Goal: Task Accomplishment & Management: Manage account settings

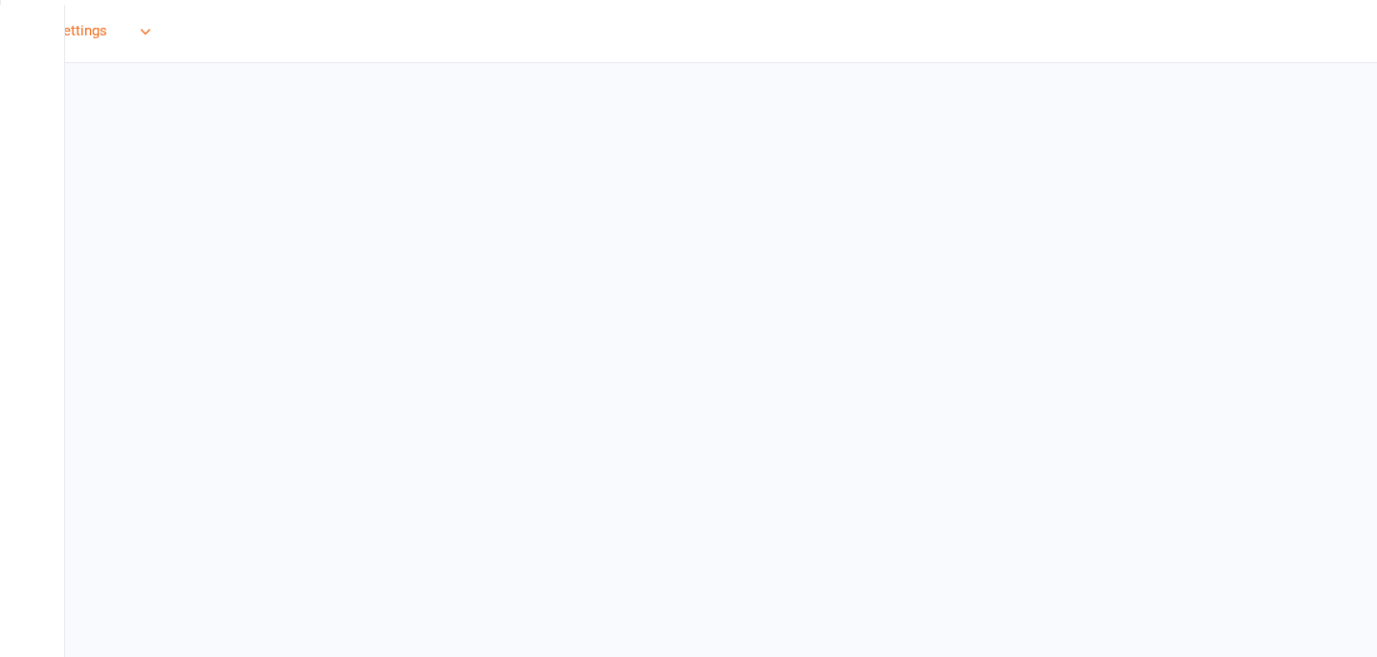
click at [81, 34] on span "Settings" at bounding box center [81, 31] width 53 height 43
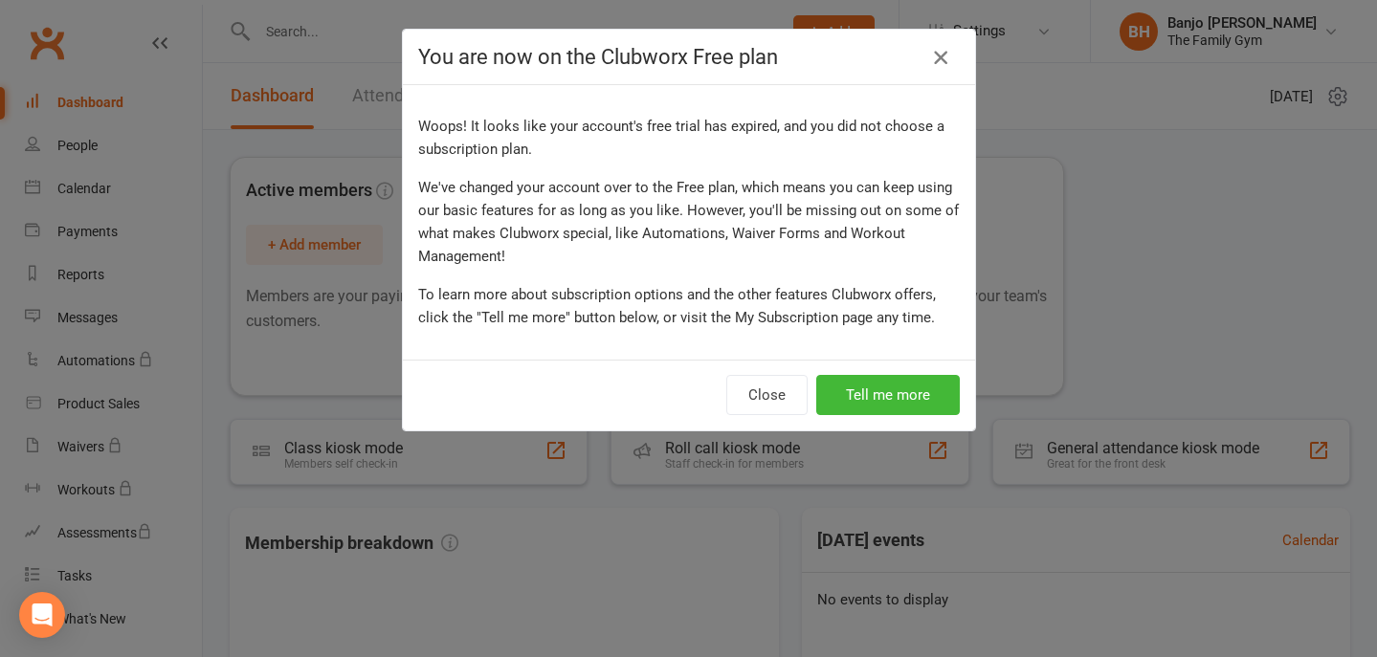
click at [941, 66] on icon "button" at bounding box center [940, 57] width 23 height 23
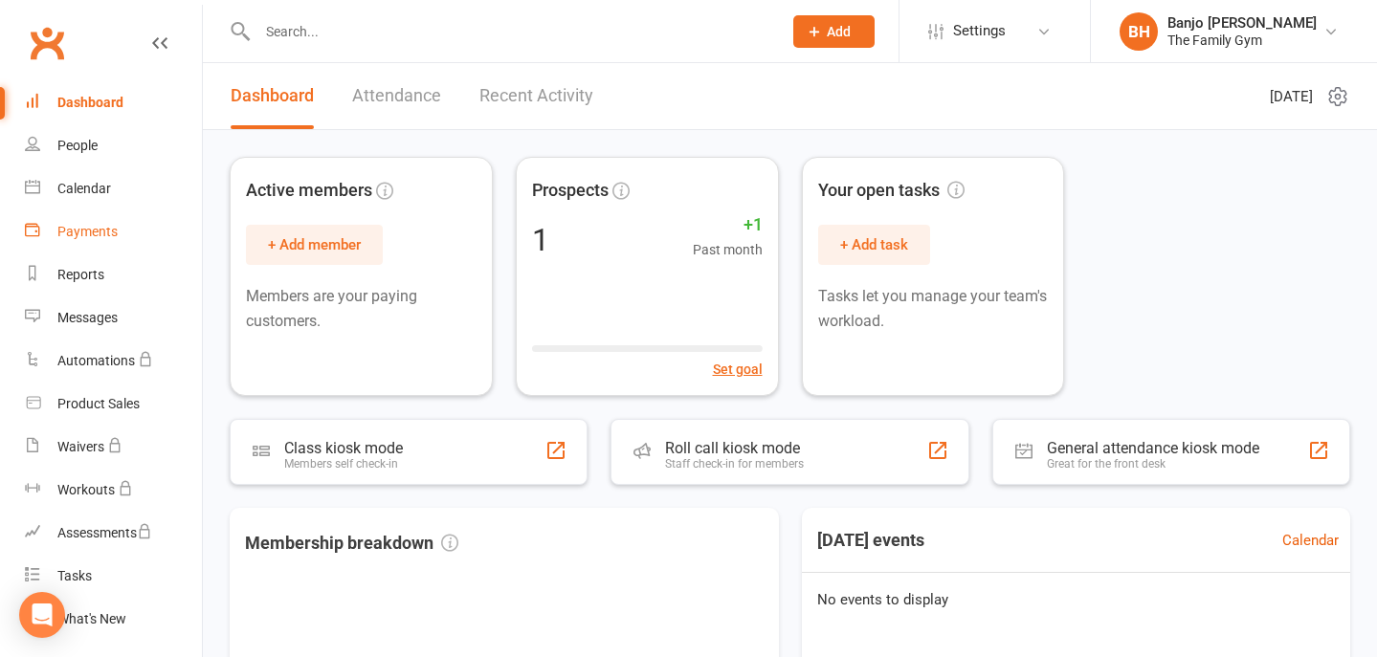
click at [100, 239] on link "Payments" at bounding box center [113, 232] width 177 height 43
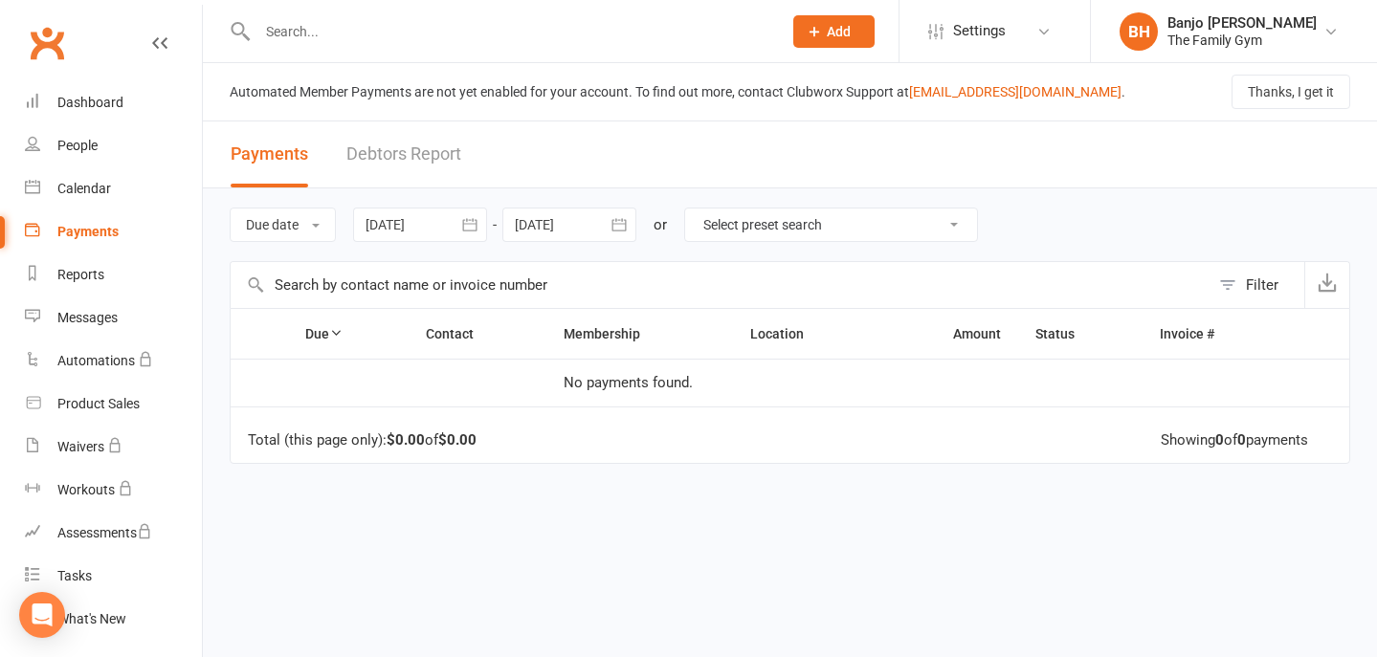
click at [838, 30] on span "Add" at bounding box center [839, 31] width 24 height 15
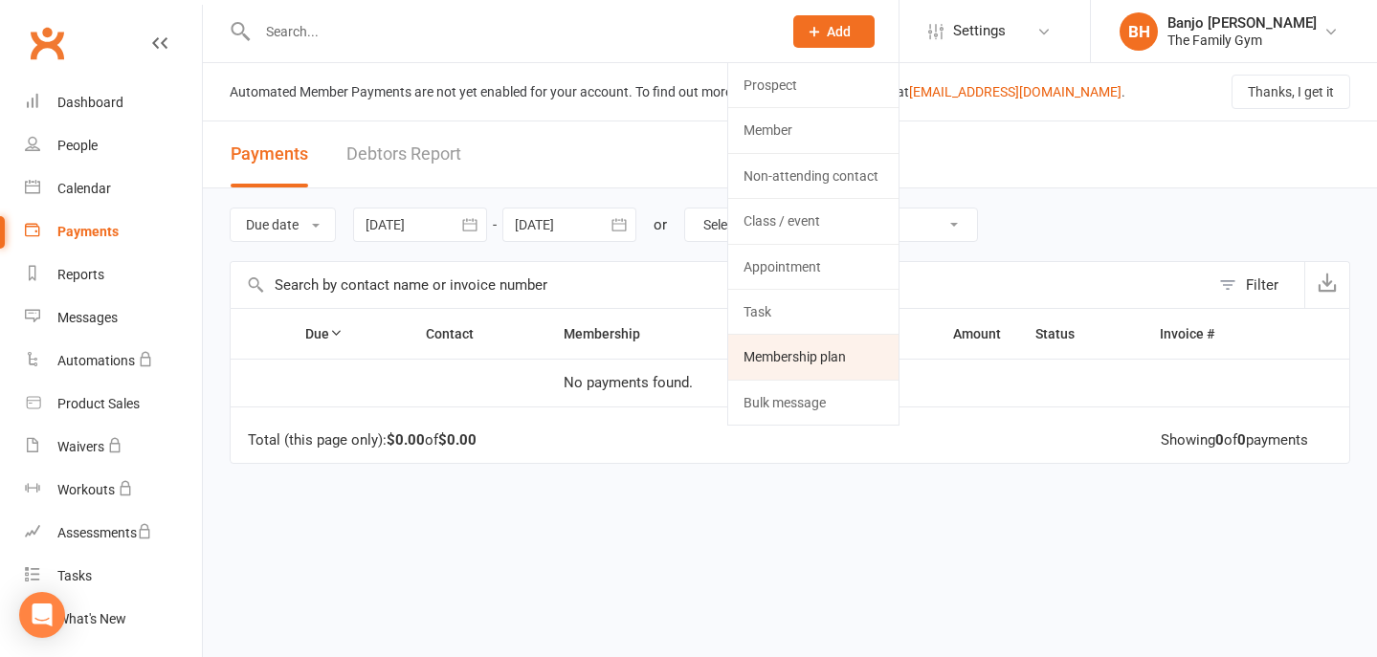
click at [810, 342] on link "Membership plan" at bounding box center [813, 357] width 170 height 44
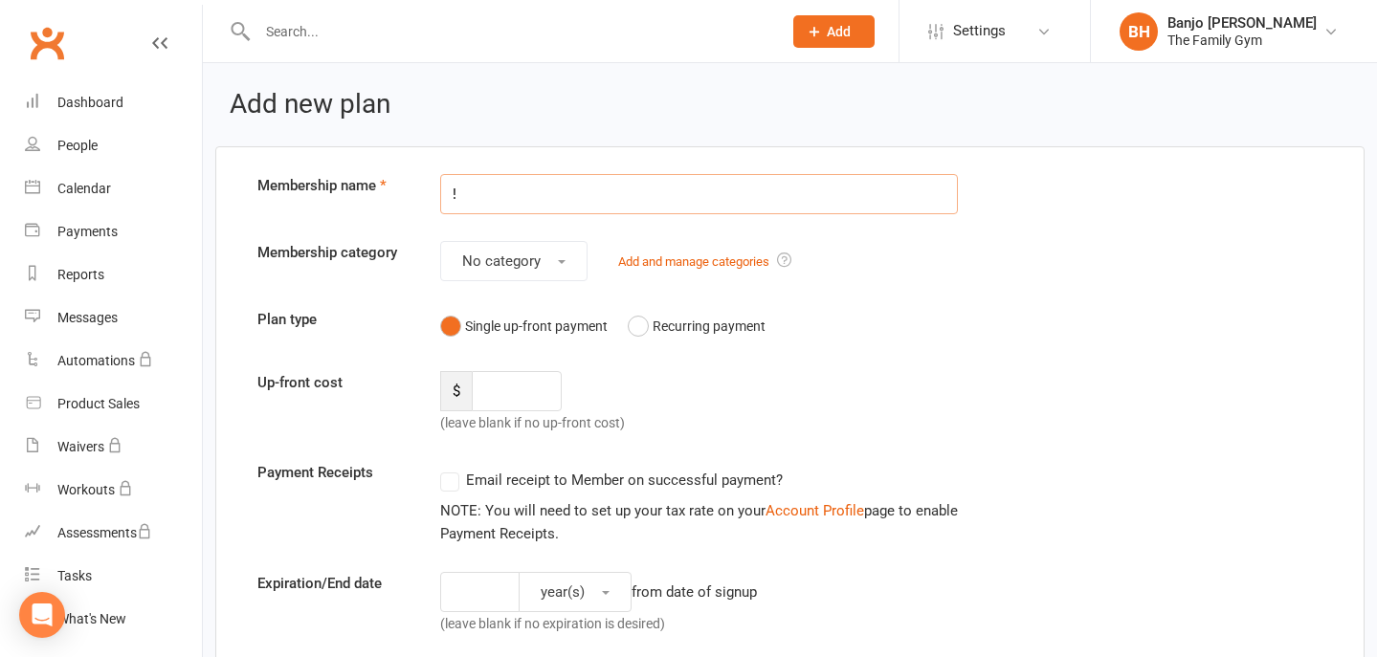
type input "!"
type input "1 Class Per Week"
click at [572, 255] on button "No category" at bounding box center [513, 261] width 147 height 40
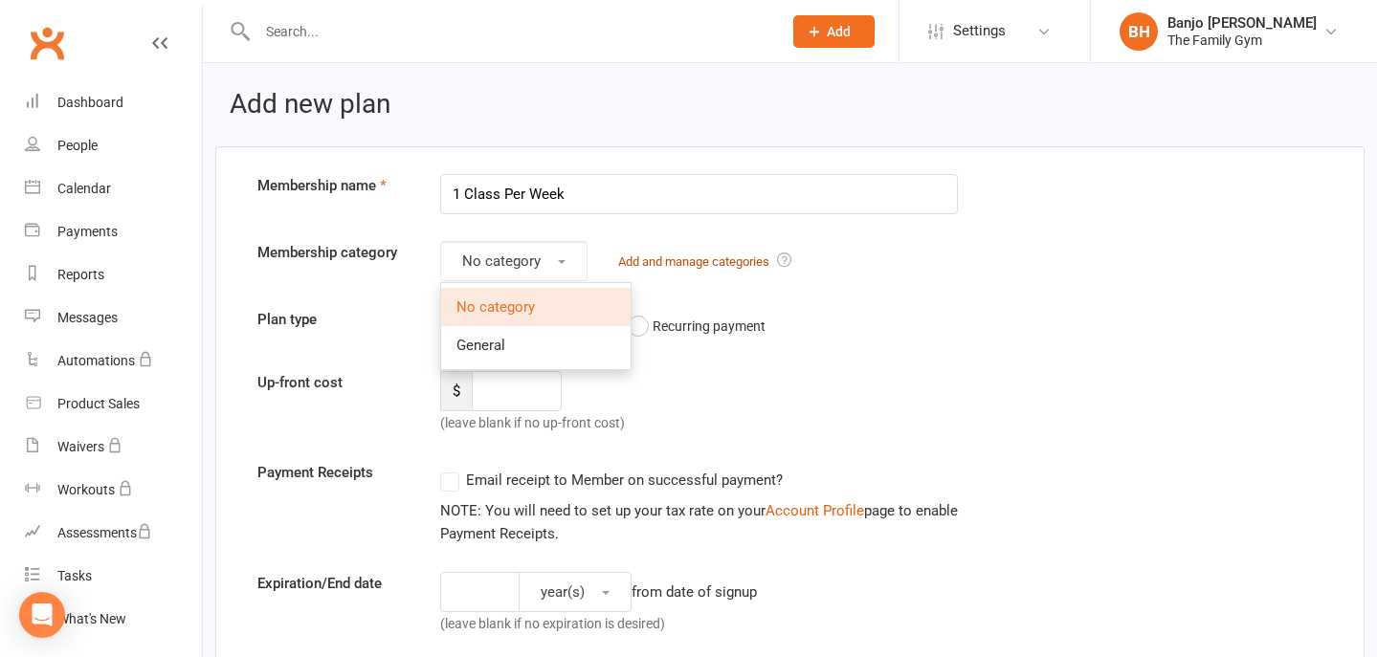
click at [748, 261] on link "Add and manage categories" at bounding box center [693, 262] width 151 height 14
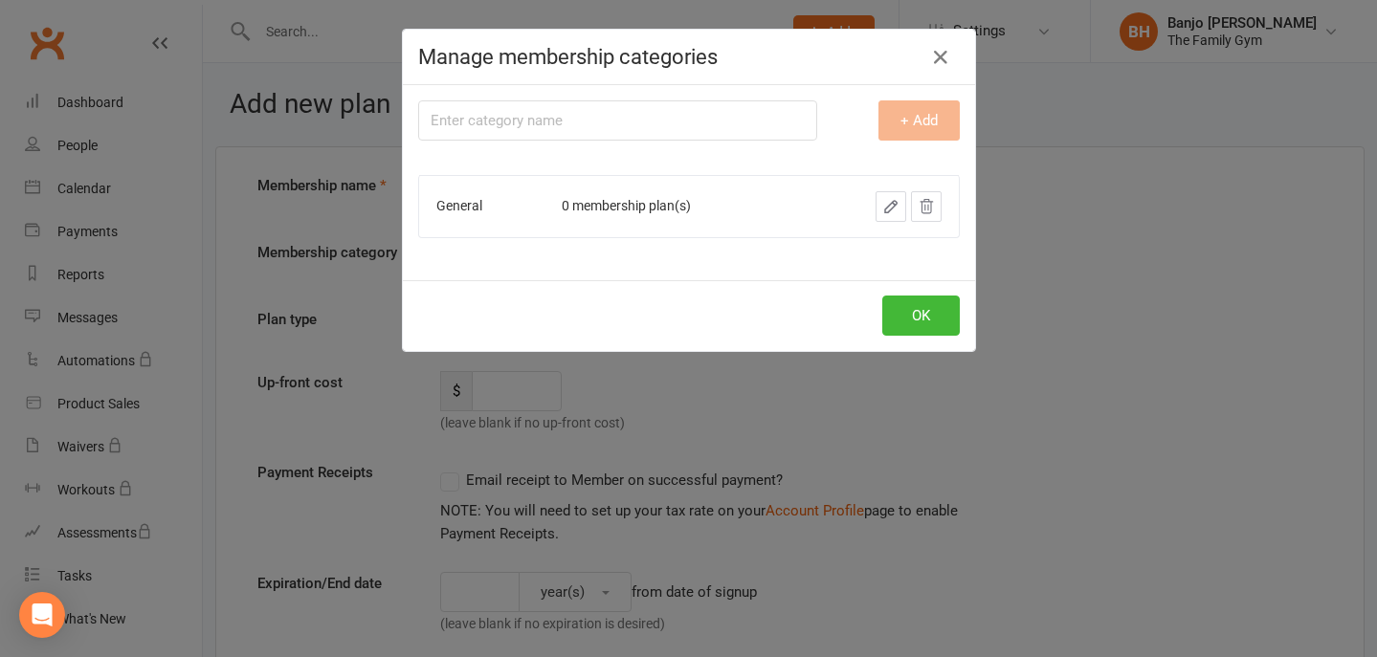
click at [892, 212] on icon "button" at bounding box center [890, 206] width 17 height 17
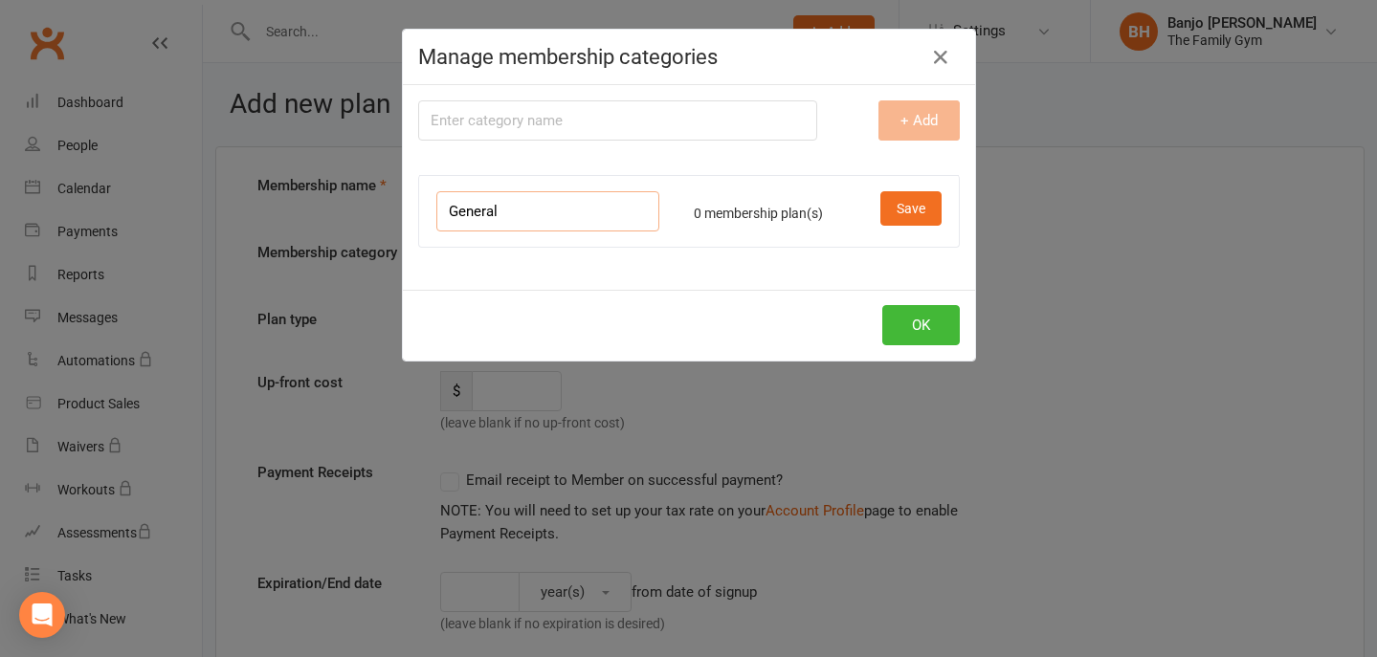
drag, startPoint x: 536, startPoint y: 207, endPoint x: 410, endPoint y: 207, distance: 126.3
click at [410, 207] on div "Membership category name + Add General 0 membership plan(s) Save" at bounding box center [689, 187] width 572 height 205
click at [907, 219] on button "Save" at bounding box center [910, 208] width 61 height 34
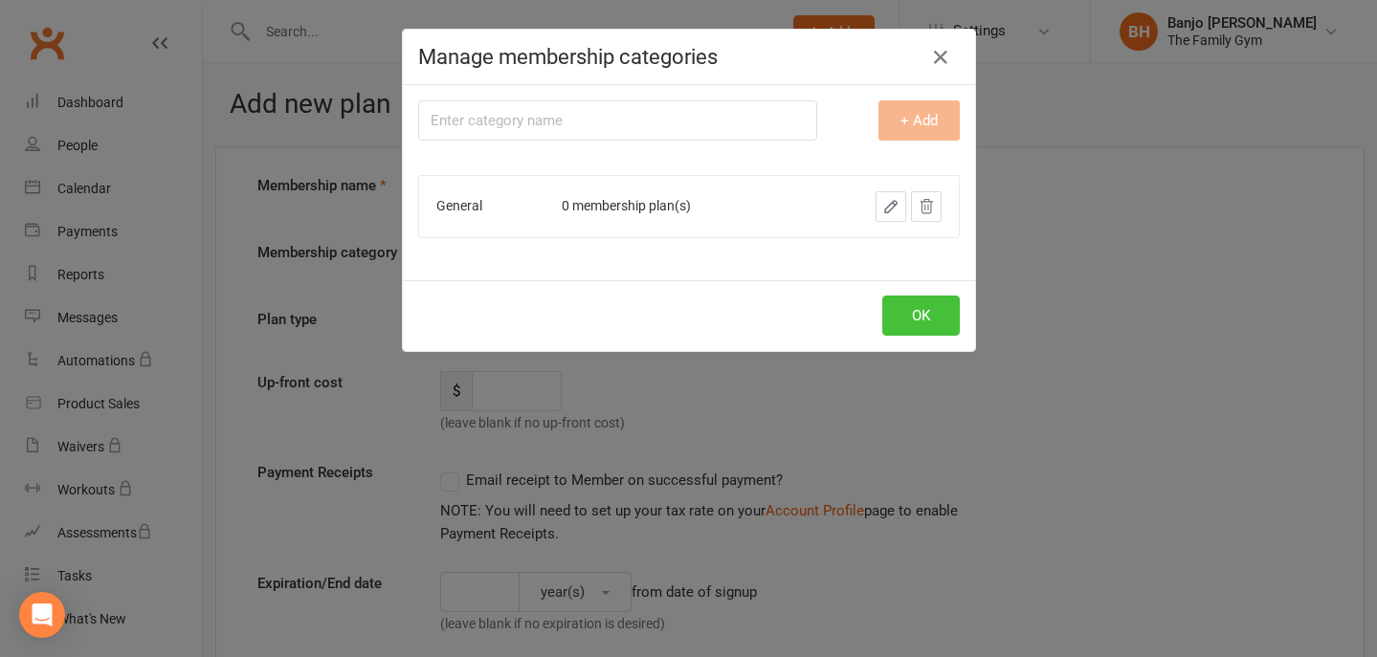
click at [921, 319] on button "OK" at bounding box center [921, 316] width 78 height 40
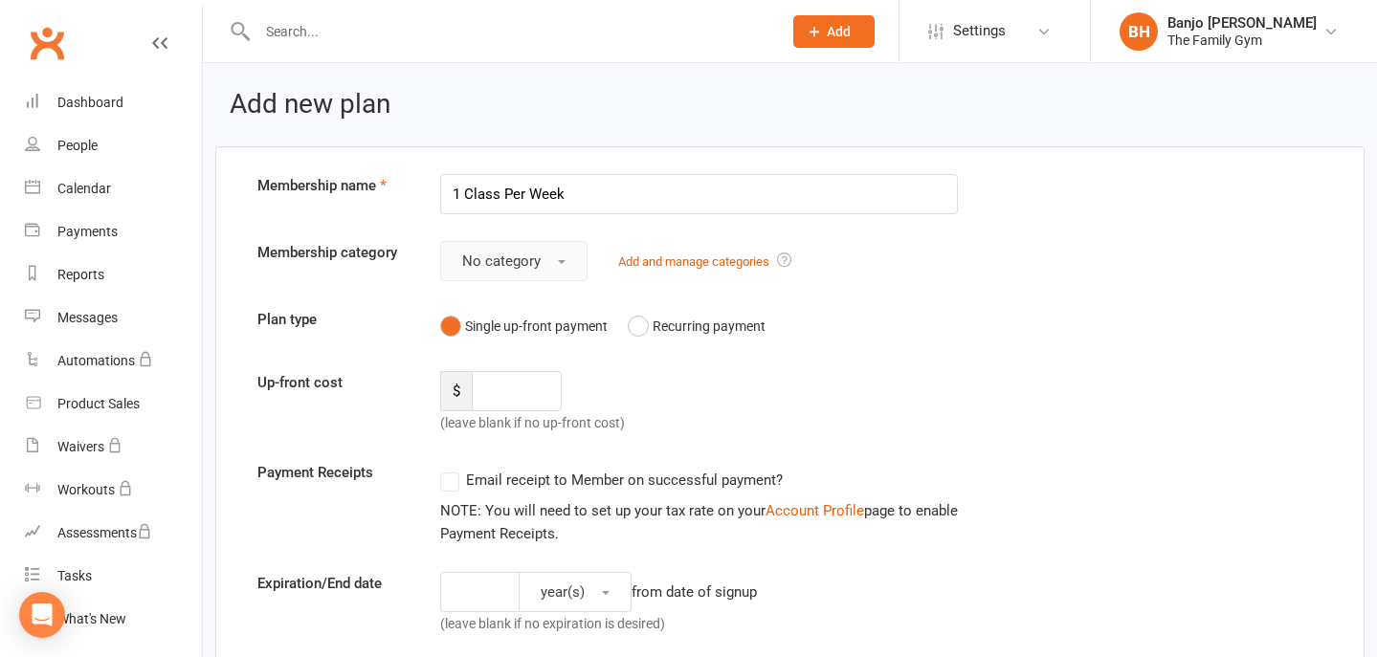
click at [562, 256] on button "No category" at bounding box center [513, 261] width 147 height 40
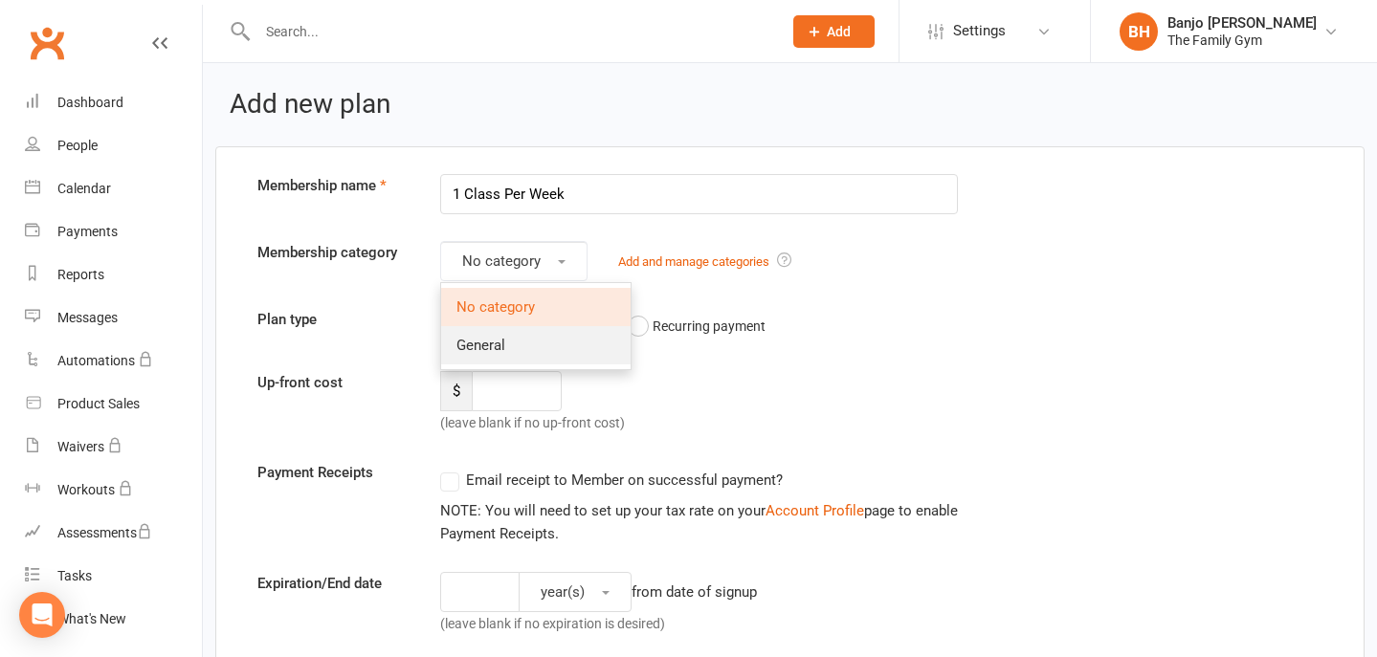
click at [488, 330] on link "General" at bounding box center [535, 345] width 189 height 38
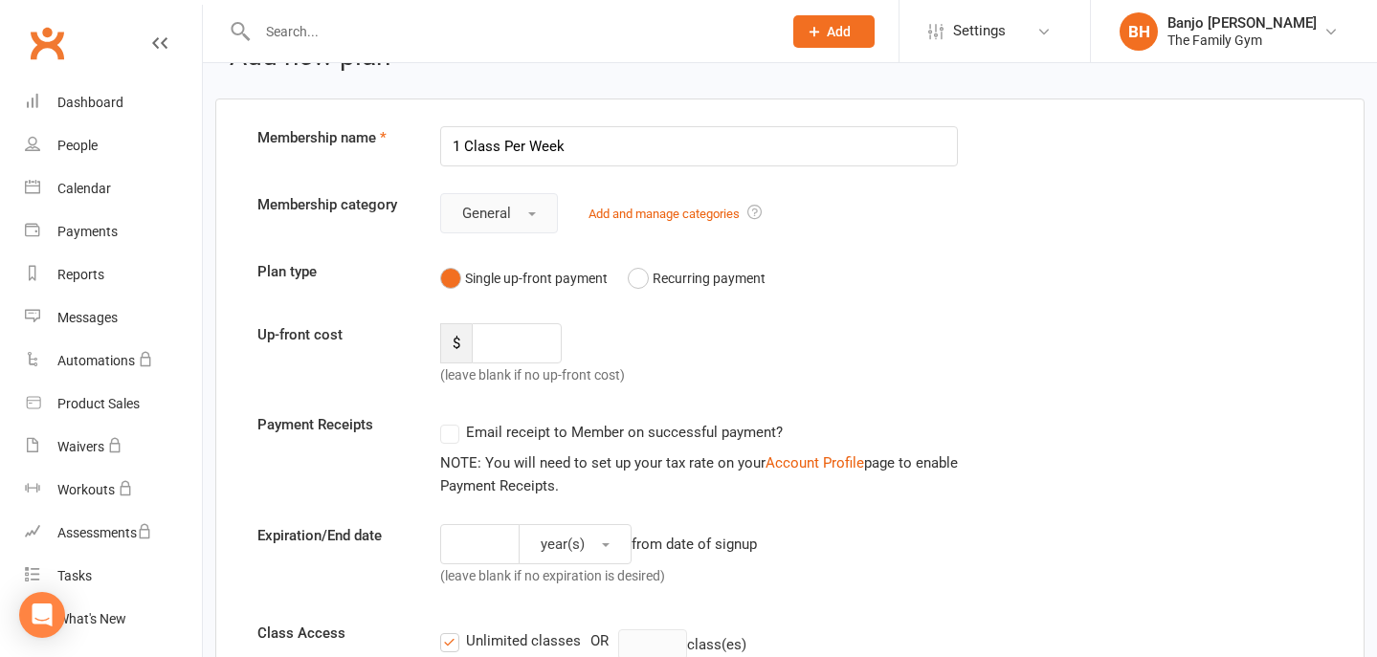
scroll to position [49, 0]
click at [646, 266] on button "Recurring payment" at bounding box center [697, 277] width 138 height 36
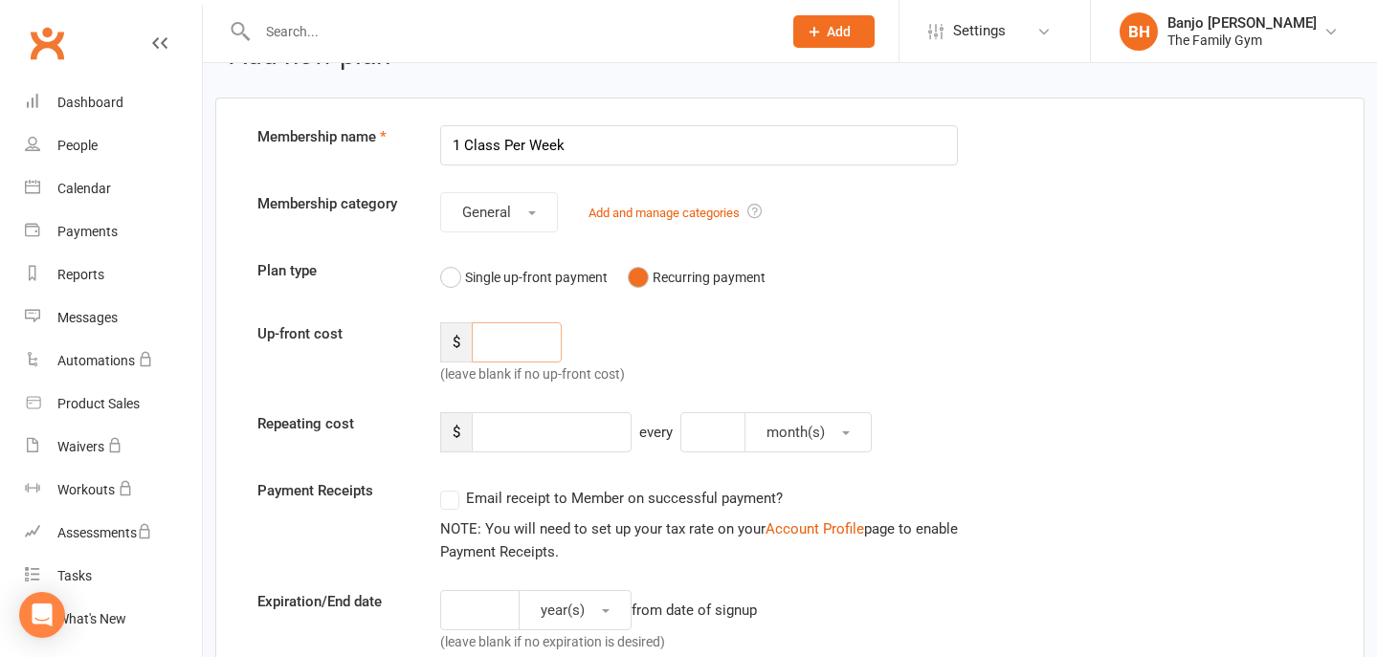
click at [496, 347] on input "number" at bounding box center [517, 343] width 91 height 40
type input "20"
click at [646, 343] on div "$ 20 (leave blank if no up-front cost)" at bounding box center [563, 354] width 274 height 63
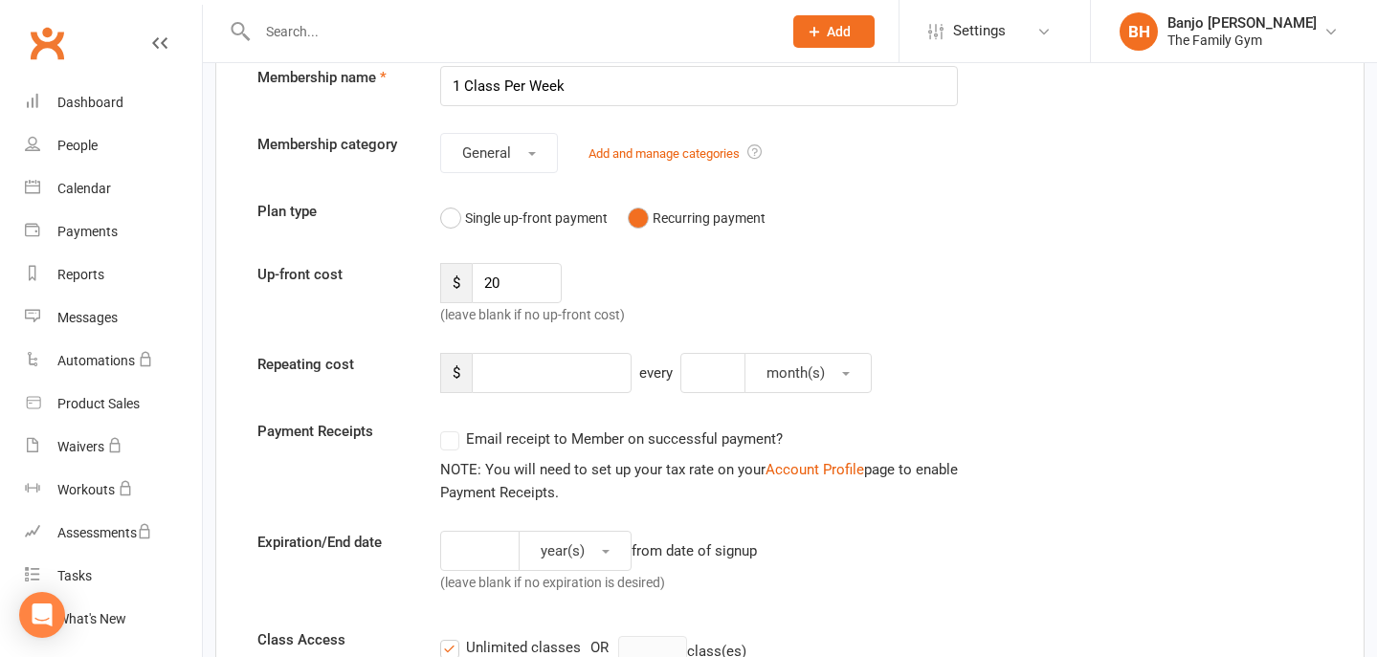
scroll to position [111, 0]
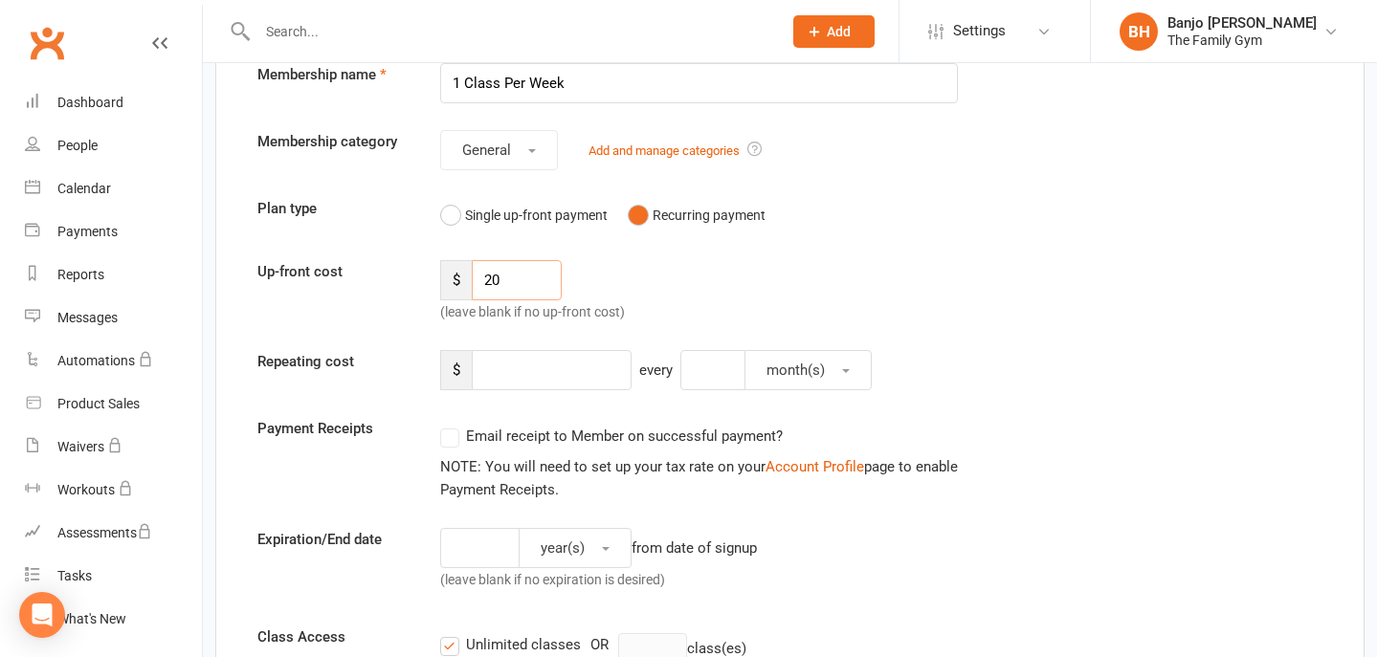
drag, startPoint x: 547, startPoint y: 277, endPoint x: 465, endPoint y: 275, distance: 82.3
click at [465, 275] on div "$ 20" at bounding box center [501, 280] width 122 height 40
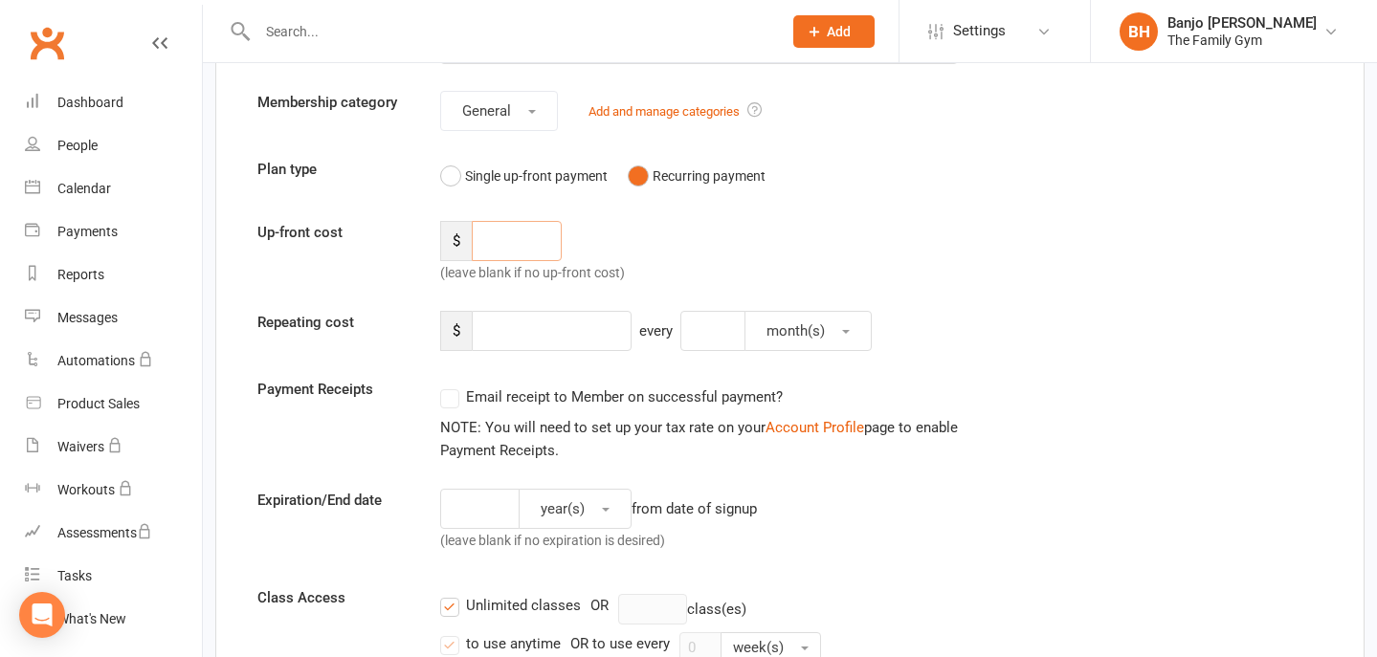
scroll to position [154, 0]
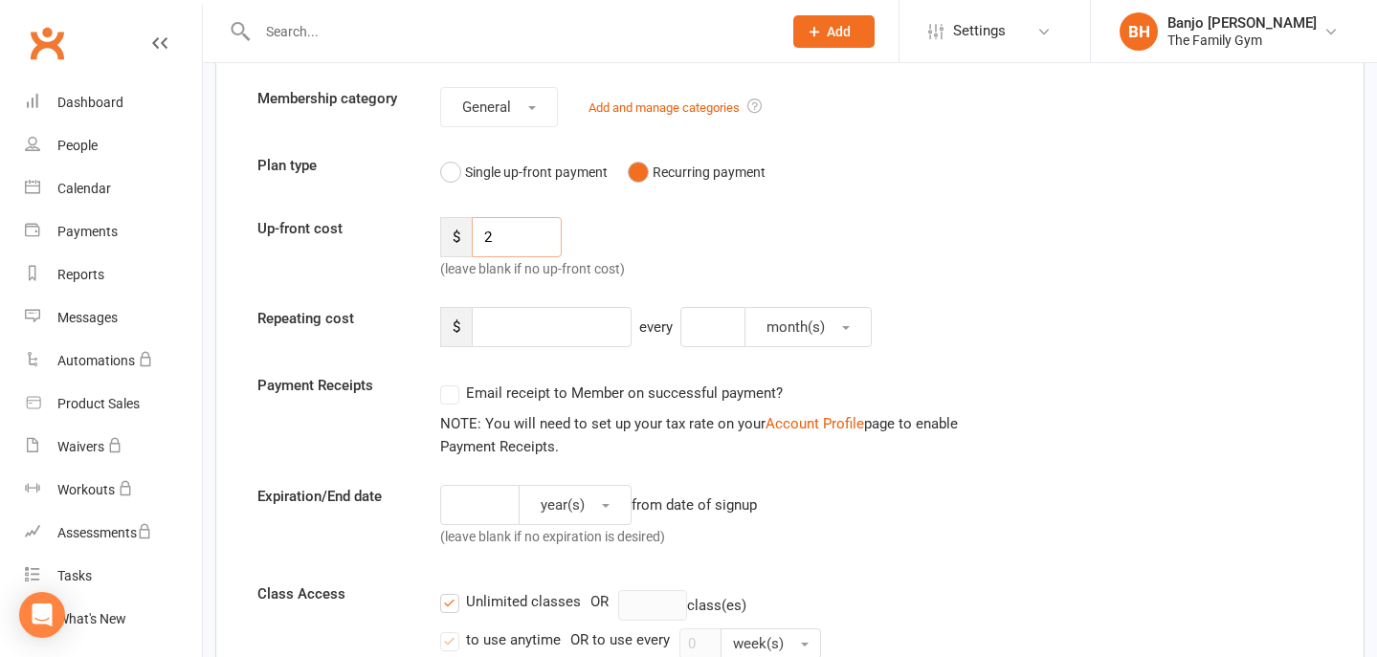
type input "20"
click at [531, 329] on input "number" at bounding box center [552, 327] width 160 height 40
type input "20"
click at [807, 336] on button "month(s)" at bounding box center [808, 327] width 127 height 40
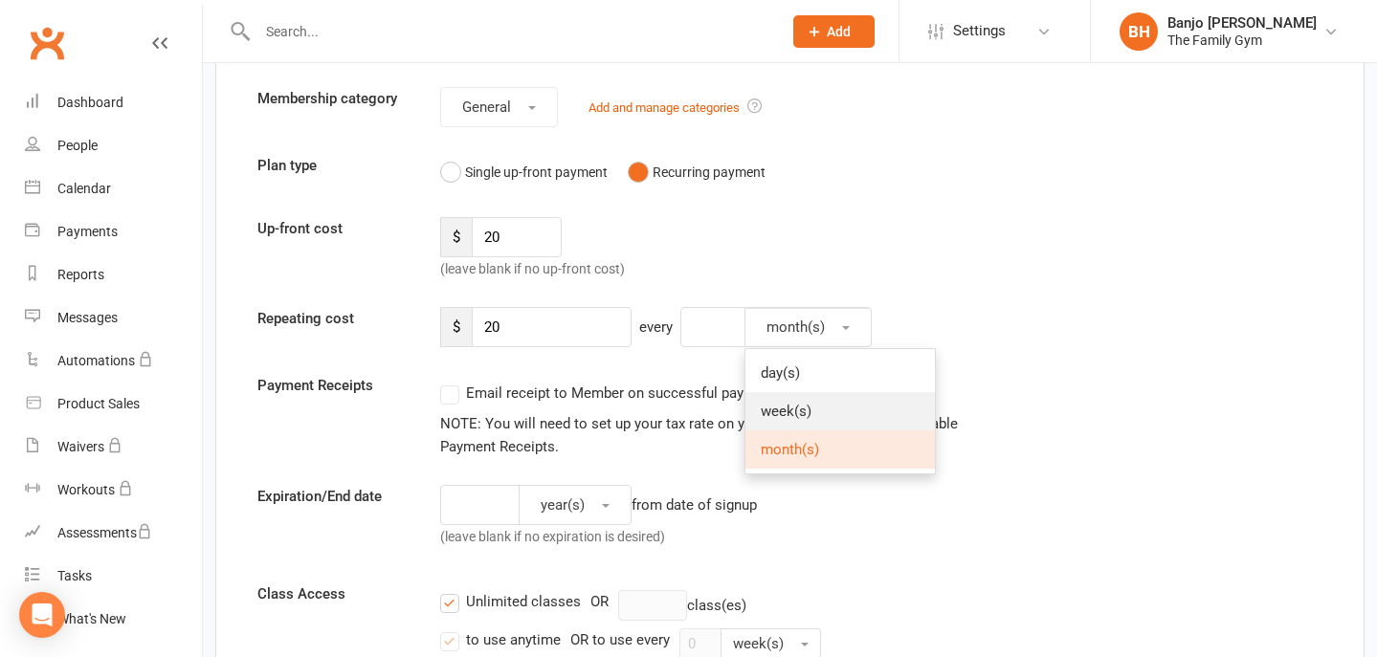
click at [790, 407] on span "week(s)" at bounding box center [786, 411] width 51 height 17
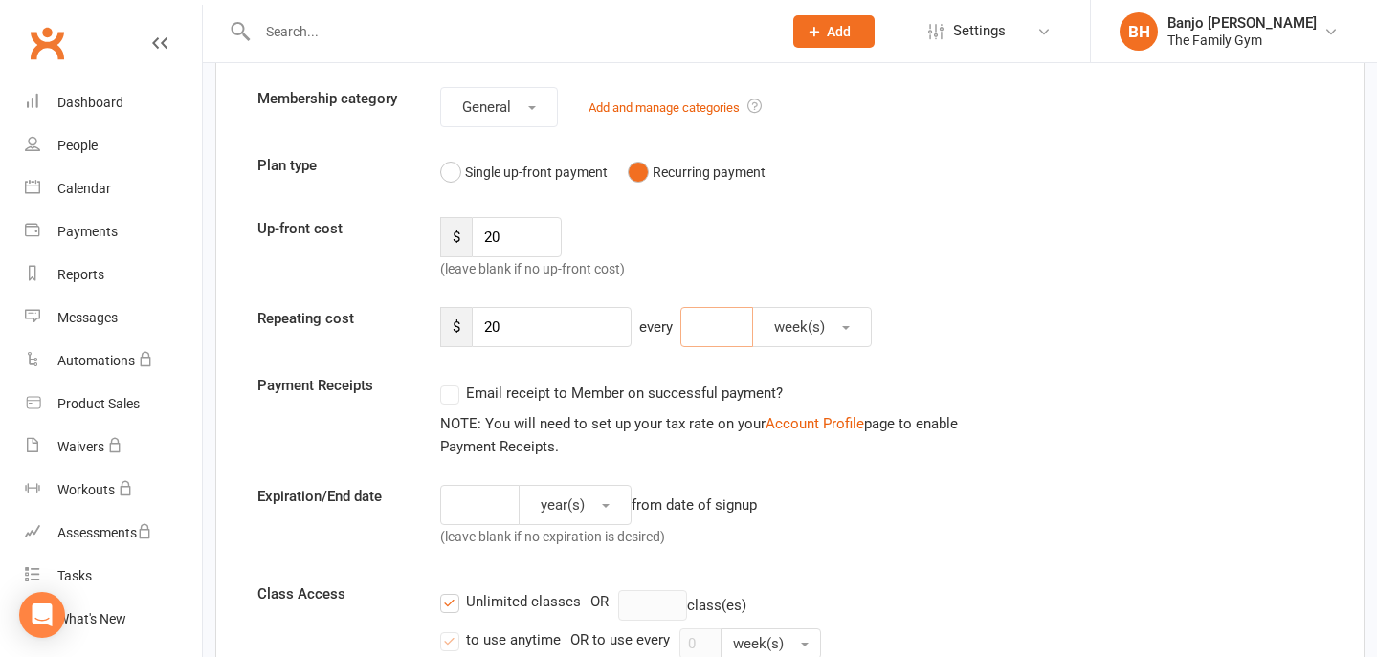
click at [721, 329] on input "number" at bounding box center [716, 327] width 73 height 40
type input "1"
click at [902, 397] on div "Email receipt to Member on successful payment?" at bounding box center [692, 393] width 534 height 38
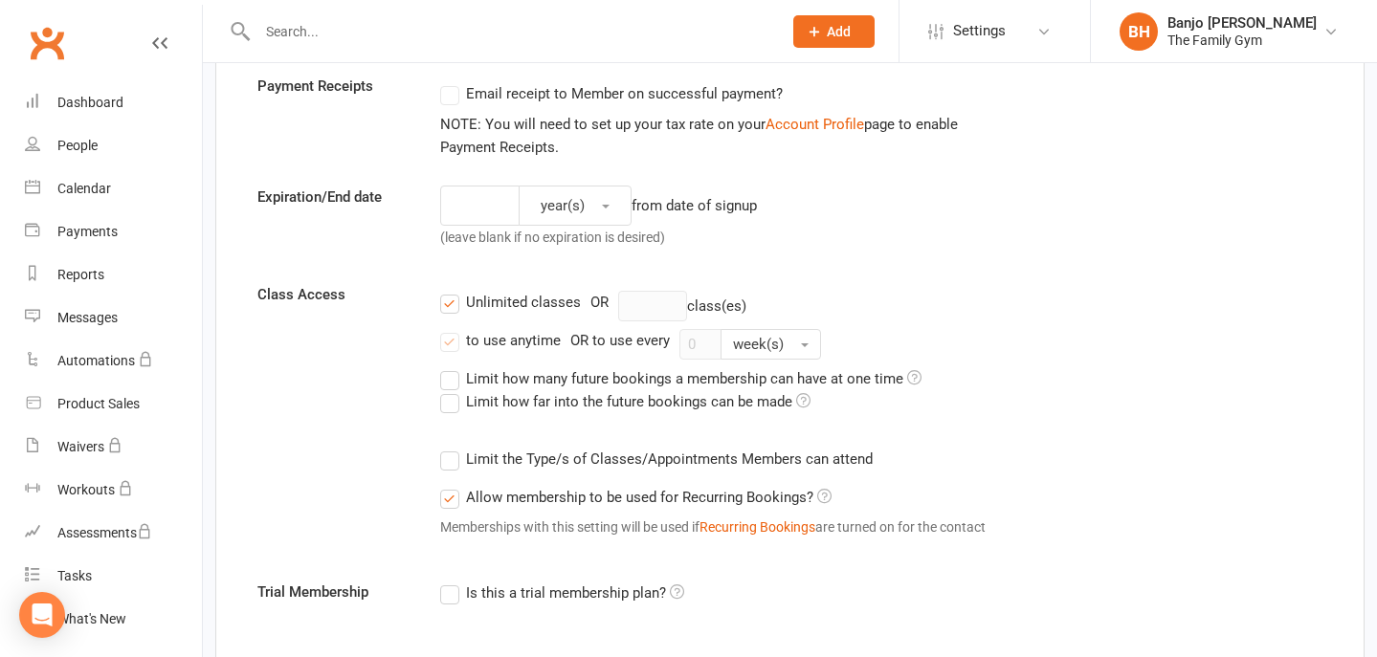
scroll to position [455, 0]
click at [450, 301] on label "Unlimited classes" at bounding box center [510, 301] width 141 height 23
click at [450, 290] on input "Unlimited classes" at bounding box center [446, 290] width 12 height 0
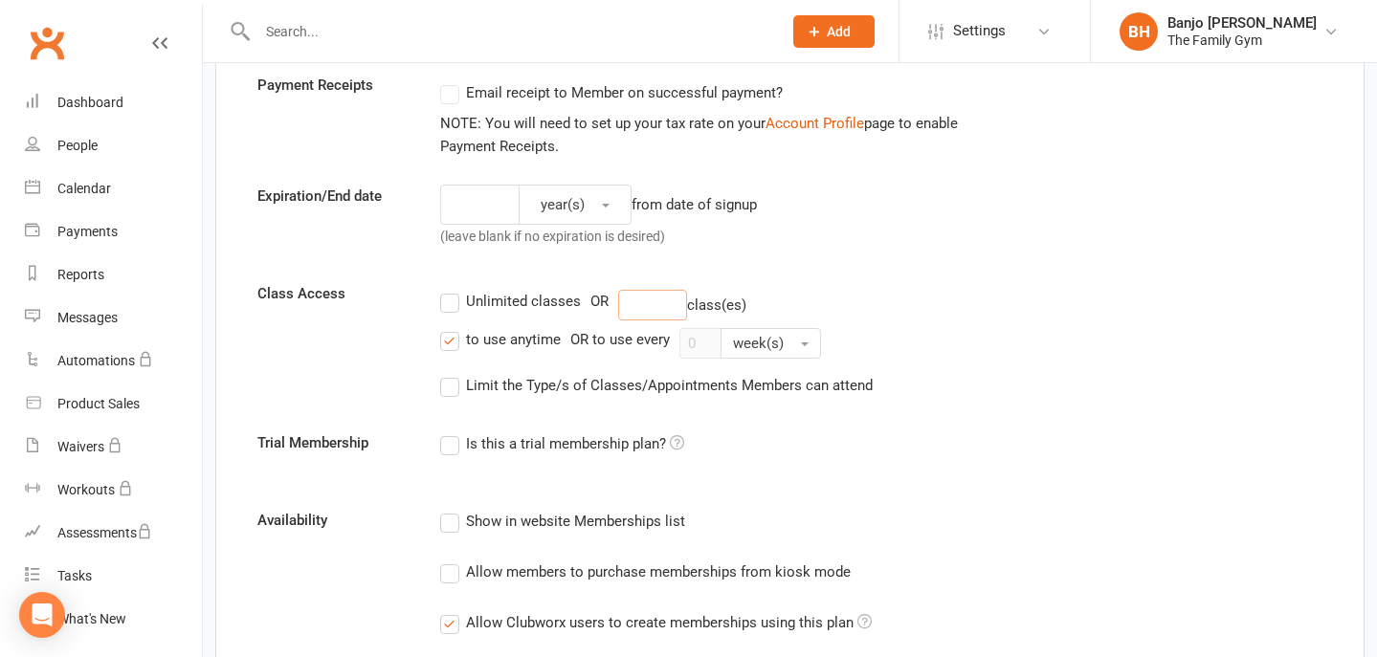
click at [638, 304] on input "number" at bounding box center [652, 305] width 69 height 31
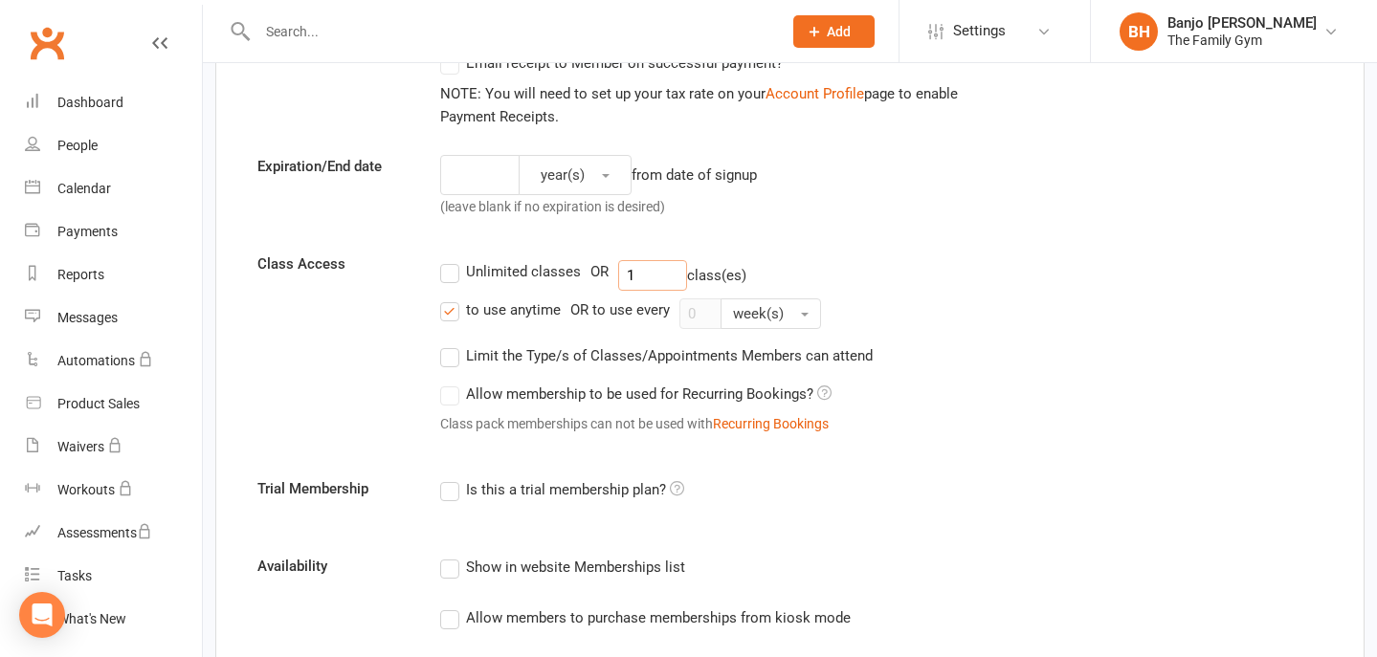
scroll to position [487, 0]
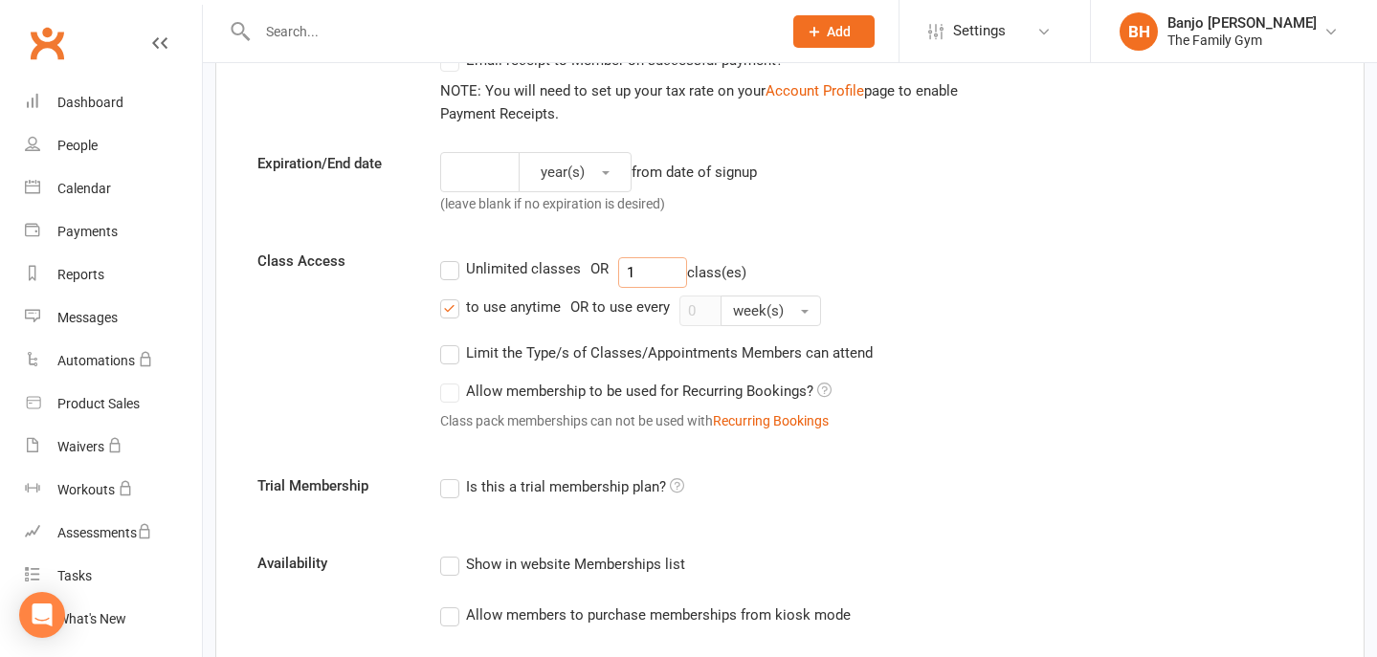
type input "1"
click at [449, 310] on label "to use anytime" at bounding box center [500, 307] width 121 height 23
click at [449, 296] on input "to use anytime" at bounding box center [446, 296] width 12 height 0
drag, startPoint x: 701, startPoint y: 311, endPoint x: 673, endPoint y: 311, distance: 27.8
click at [673, 311] on div "to use anytime OR to use every 0 week(s)" at bounding box center [881, 311] width 883 height 31
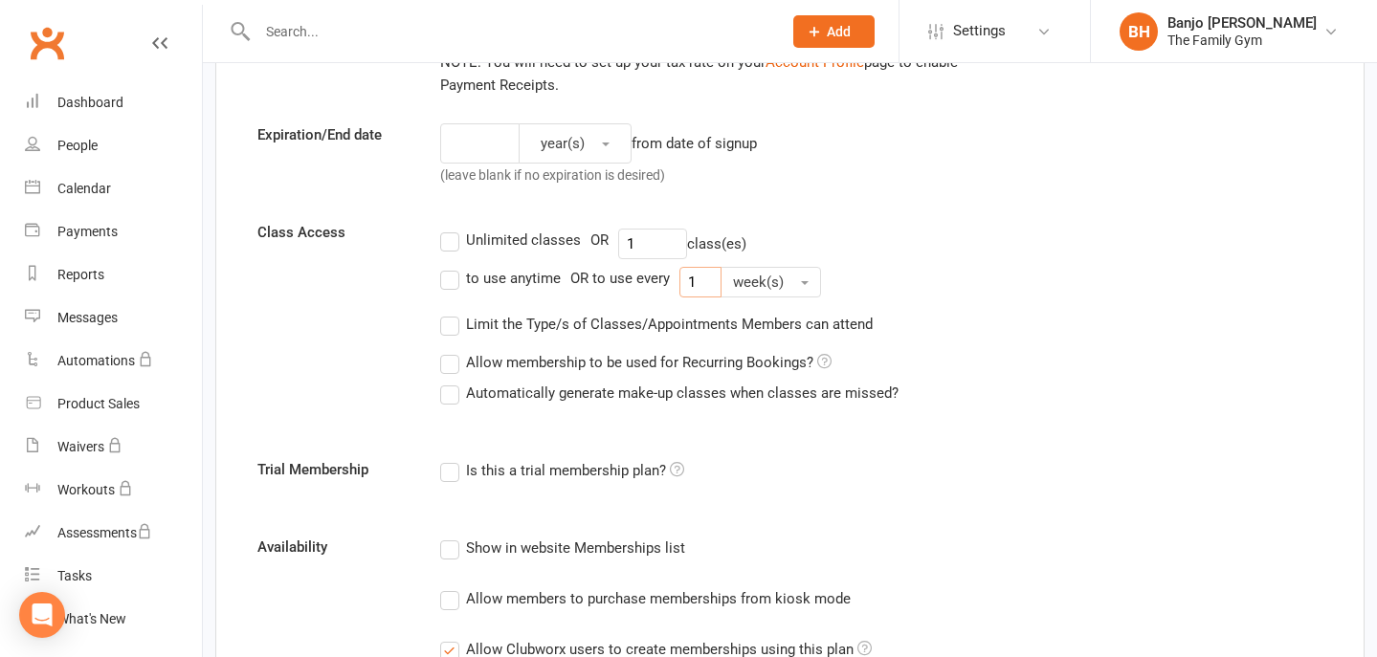
scroll to position [517, 0]
type input "1"
click at [824, 361] on icon at bounding box center [824, 360] width 14 height 14
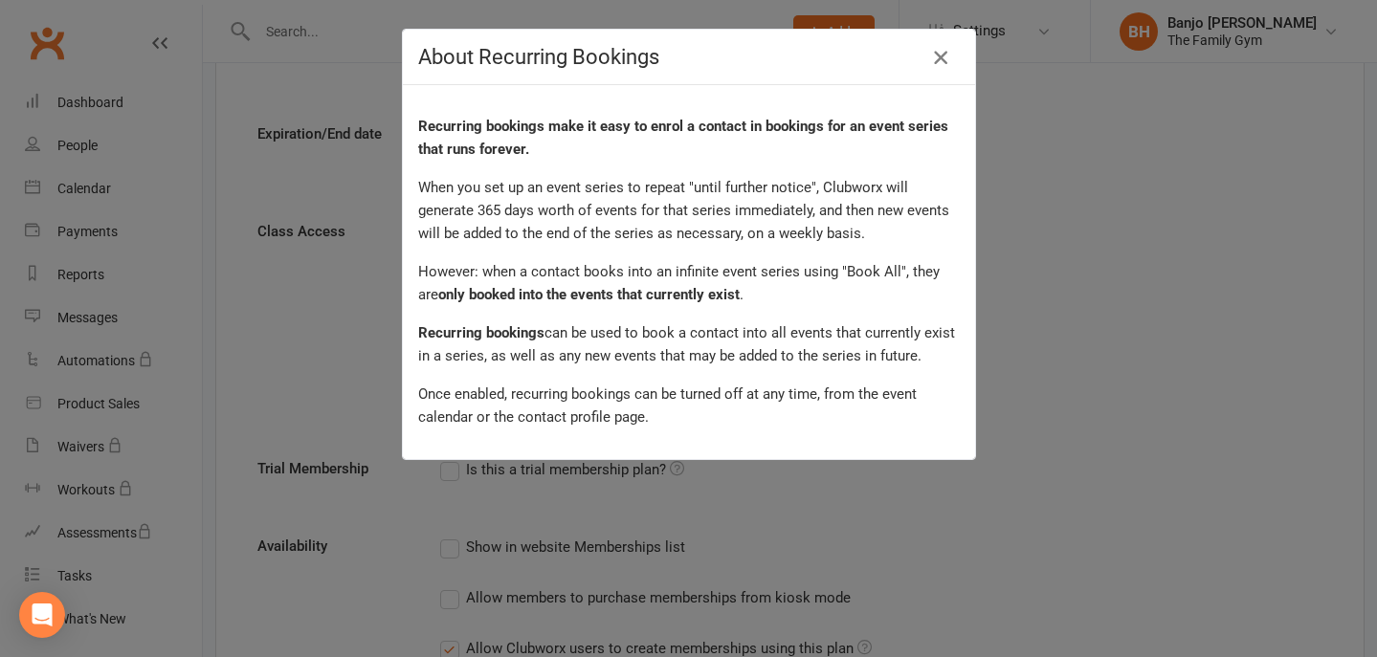
click at [937, 66] on icon "button" at bounding box center [940, 57] width 23 height 23
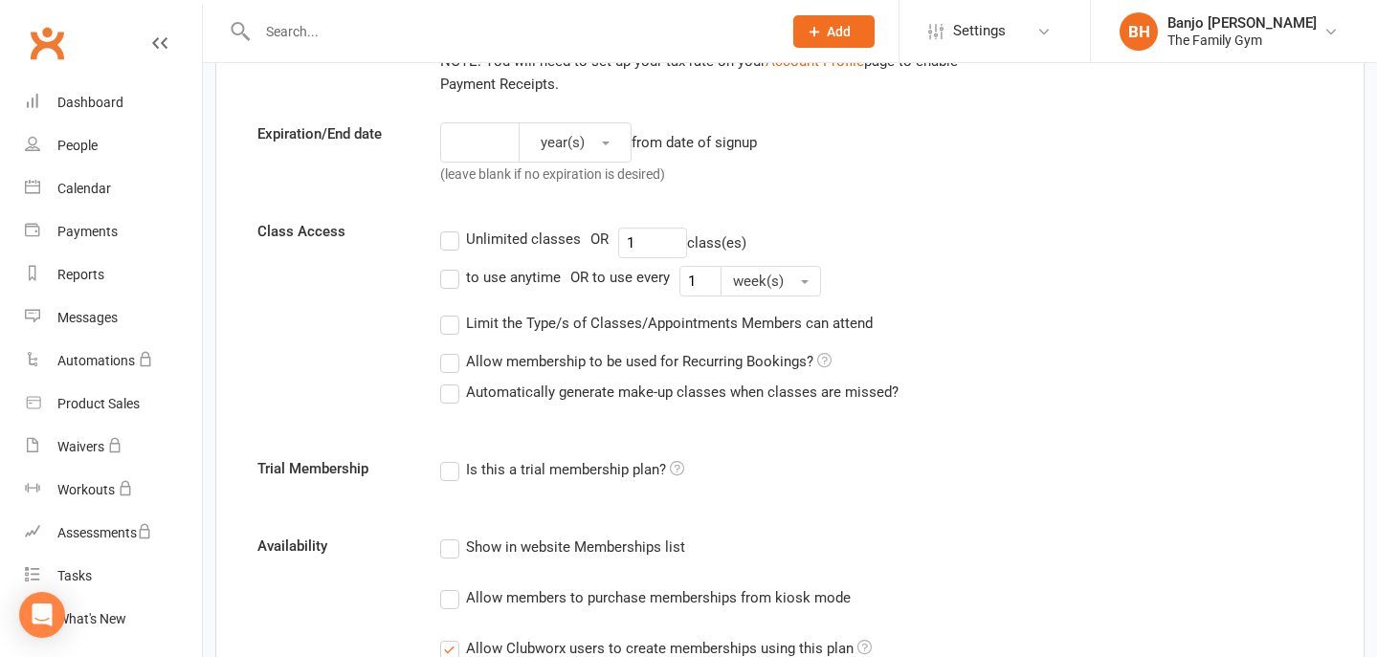
click at [455, 366] on label "Allow membership to be used for Recurring Bookings?" at bounding box center [635, 361] width 391 height 23
click at [453, 350] on input "Allow membership to be used for Recurring Bookings?" at bounding box center [446, 350] width 12 height 0
click at [448, 397] on label "Automatically generate make-up classes when classes are missed?" at bounding box center [669, 392] width 458 height 23
click at [448, 381] on input "Automatically generate make-up classes when classes are missed?" at bounding box center [446, 381] width 12 height 0
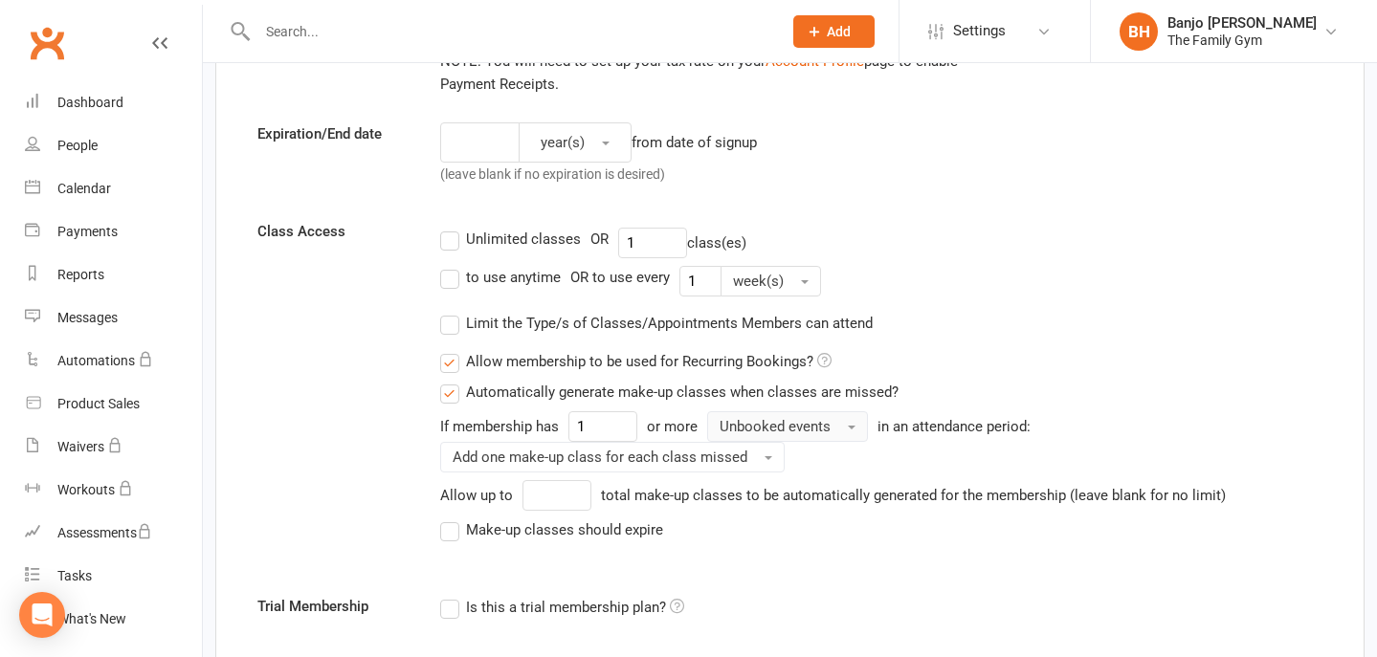
click at [841, 426] on button "Unbooked events" at bounding box center [787, 427] width 161 height 31
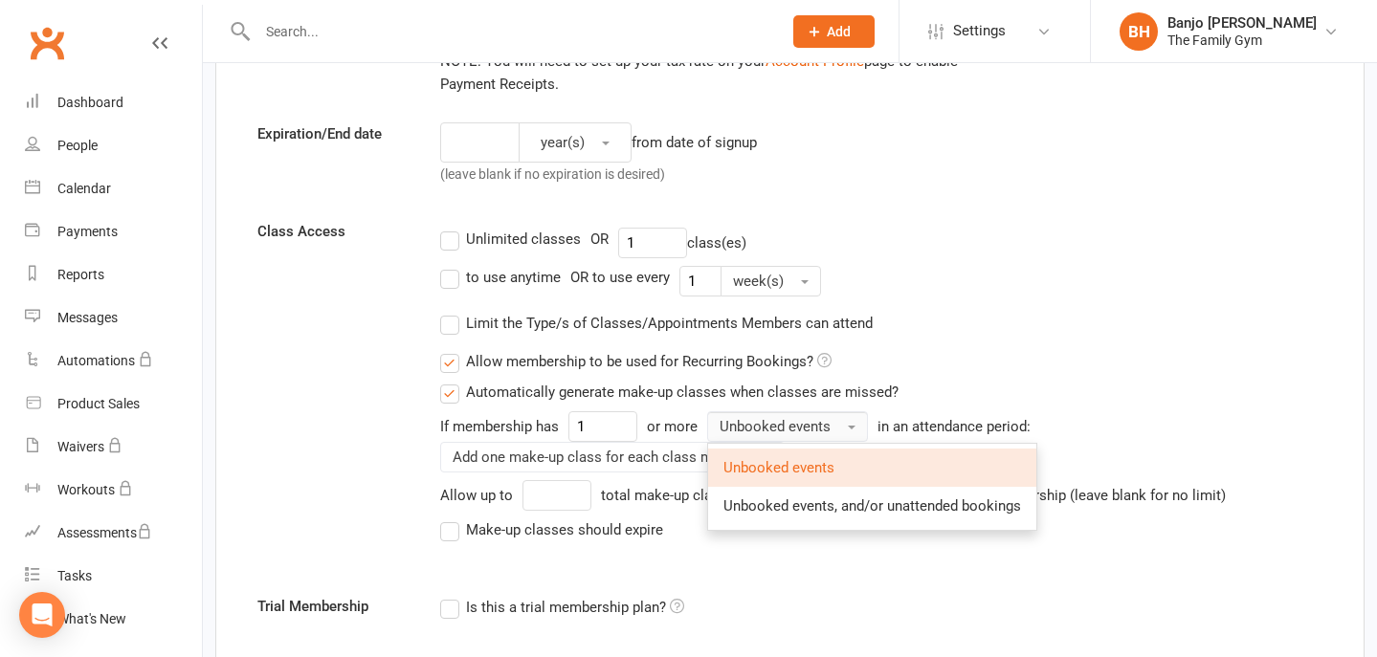
click at [840, 426] on button "Unbooked events" at bounding box center [787, 427] width 161 height 31
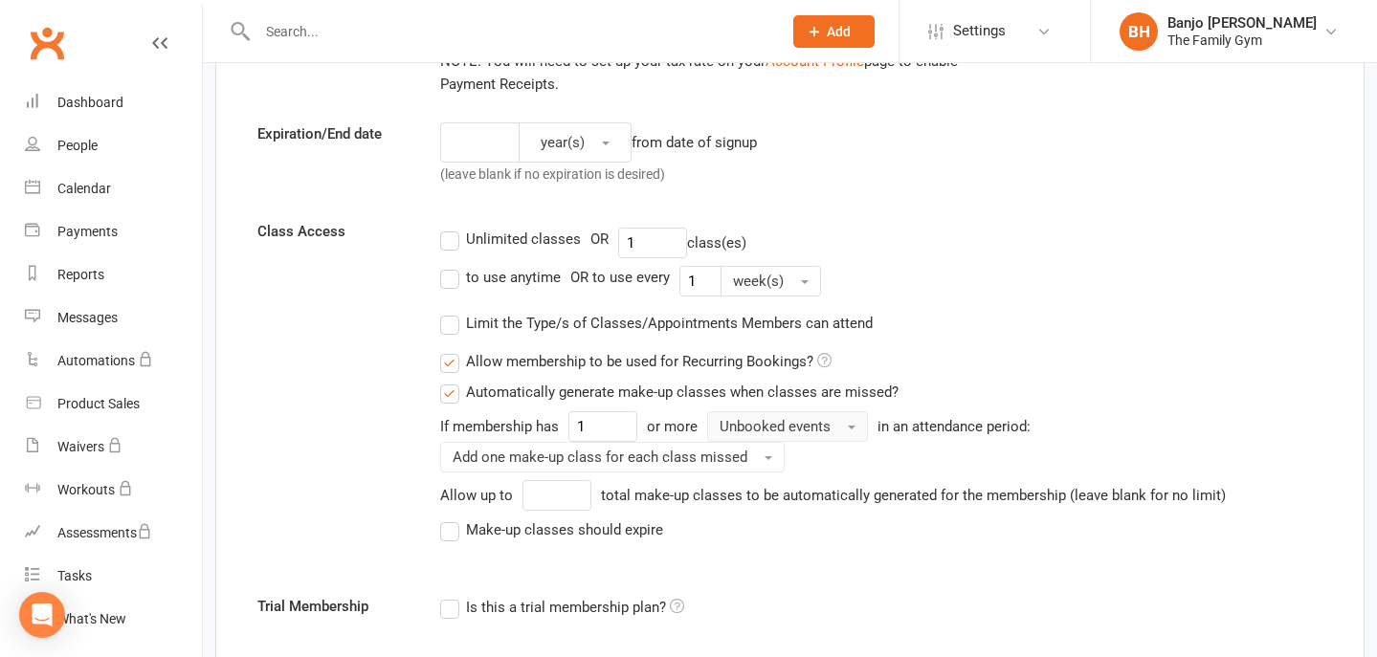
click at [848, 429] on span "button" at bounding box center [852, 428] width 8 height 4
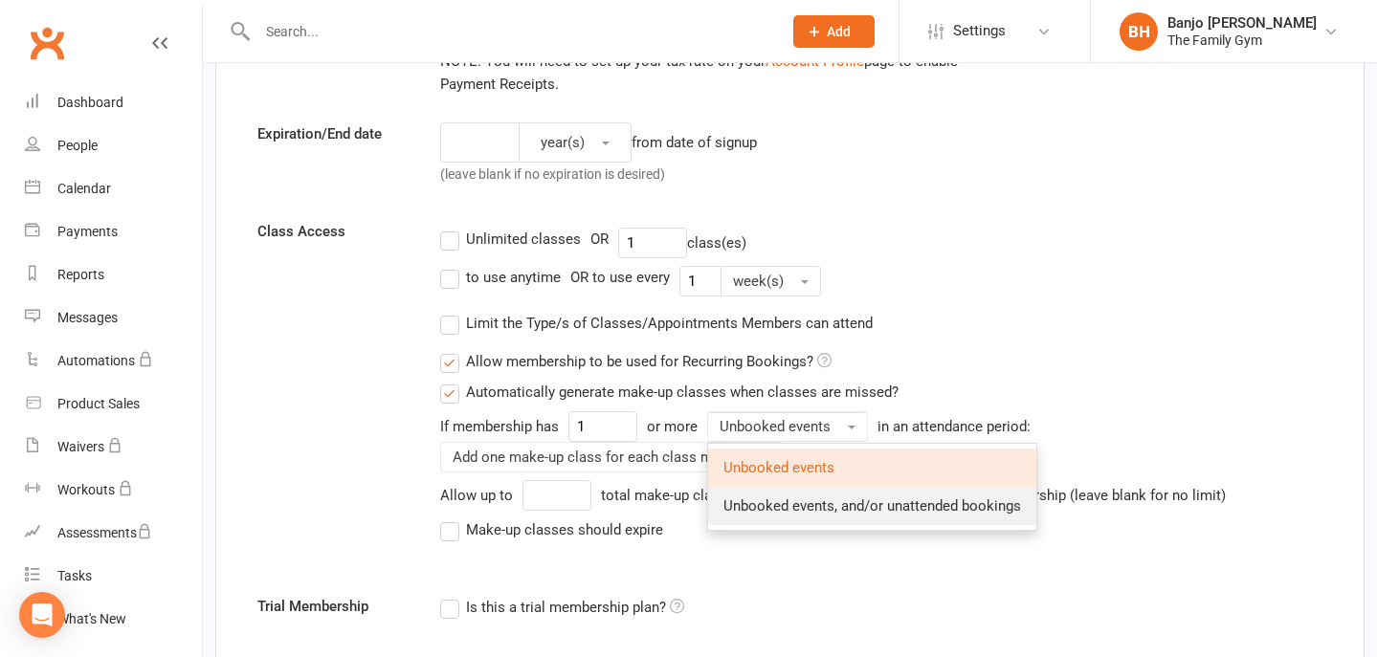
click at [845, 507] on span "Unbooked events, and/or unattended bookings" at bounding box center [873, 506] width 298 height 17
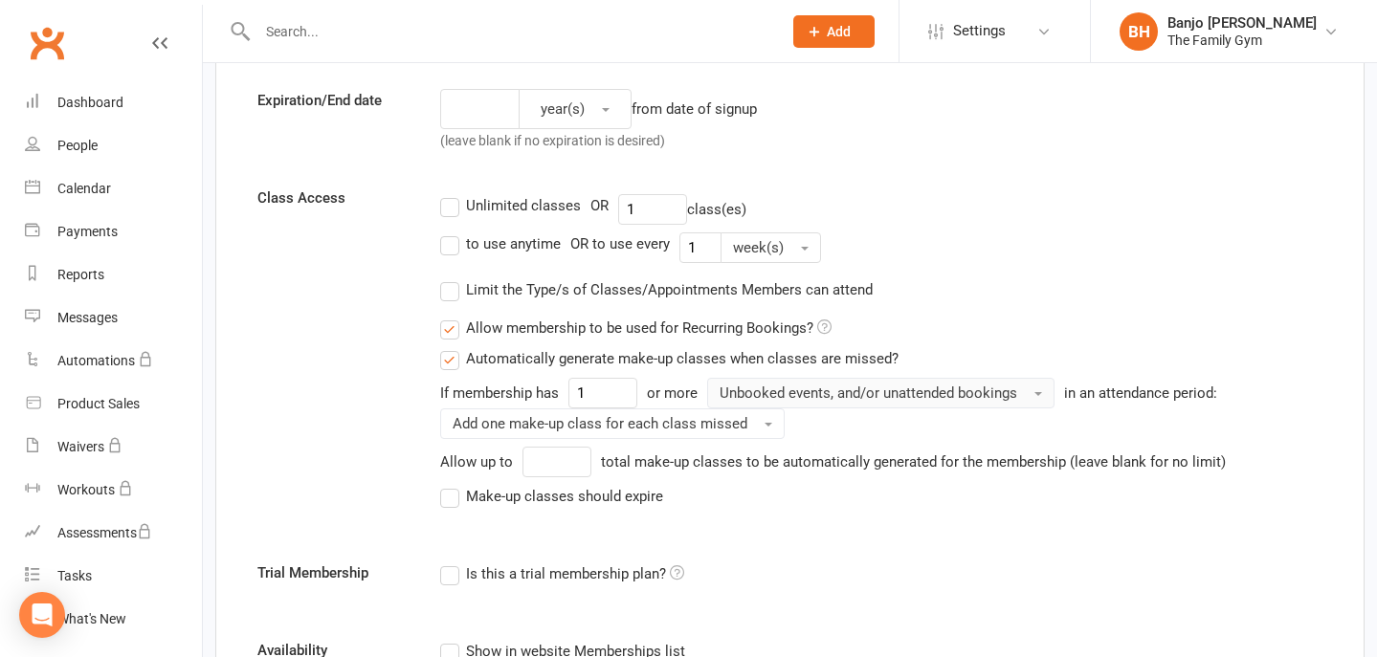
scroll to position [562, 0]
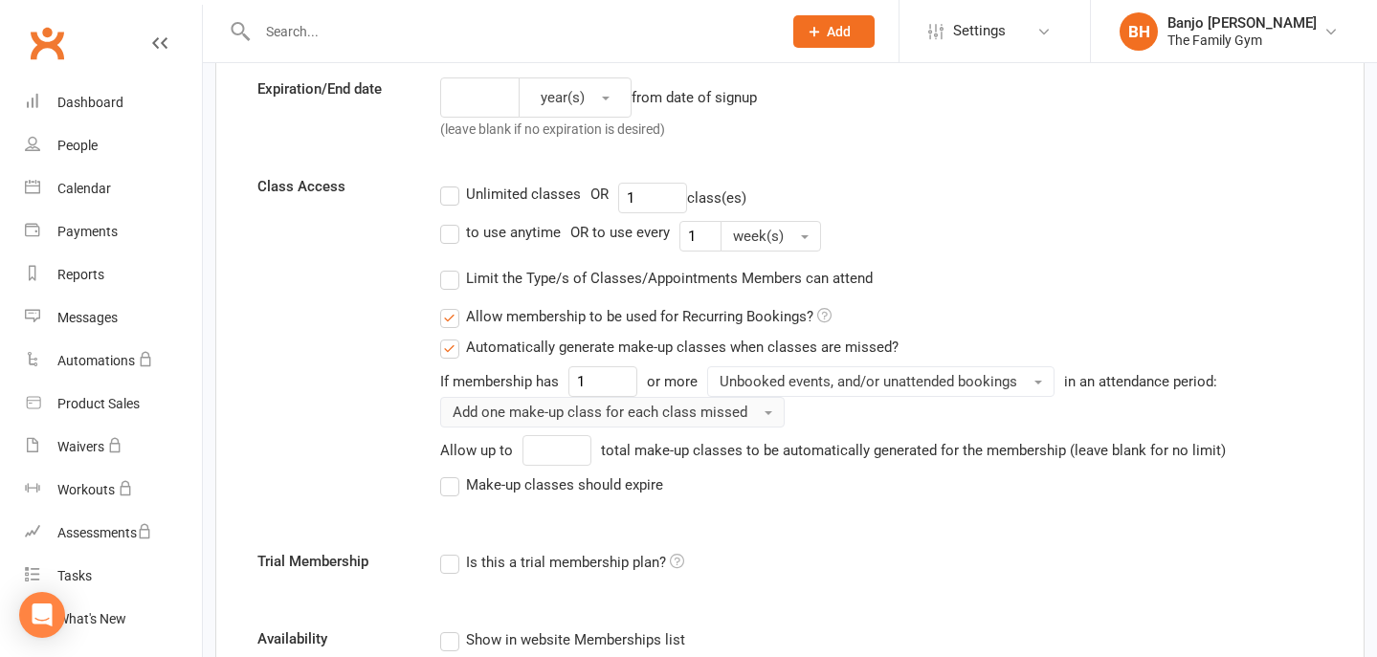
click at [727, 416] on span "Add one make-up class for each class missed" at bounding box center [600, 412] width 295 height 17
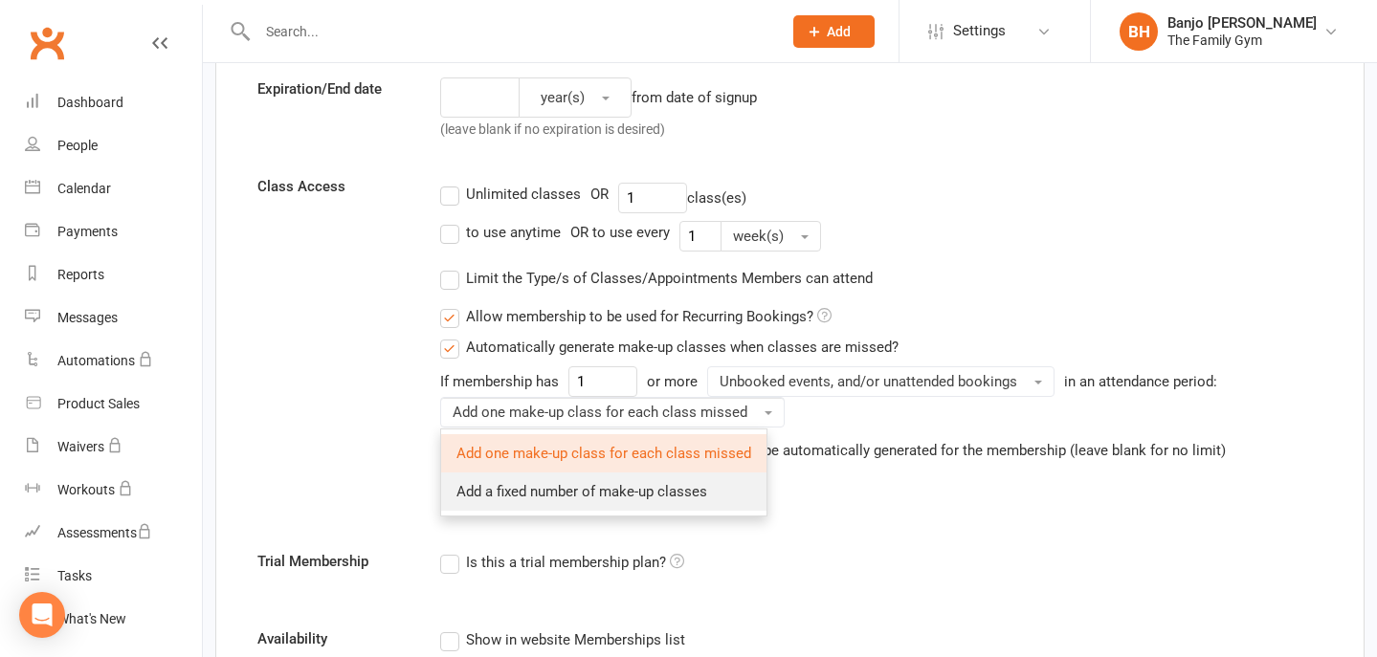
click at [706, 496] on span "Add a fixed number of make-up classes" at bounding box center [581, 491] width 251 height 17
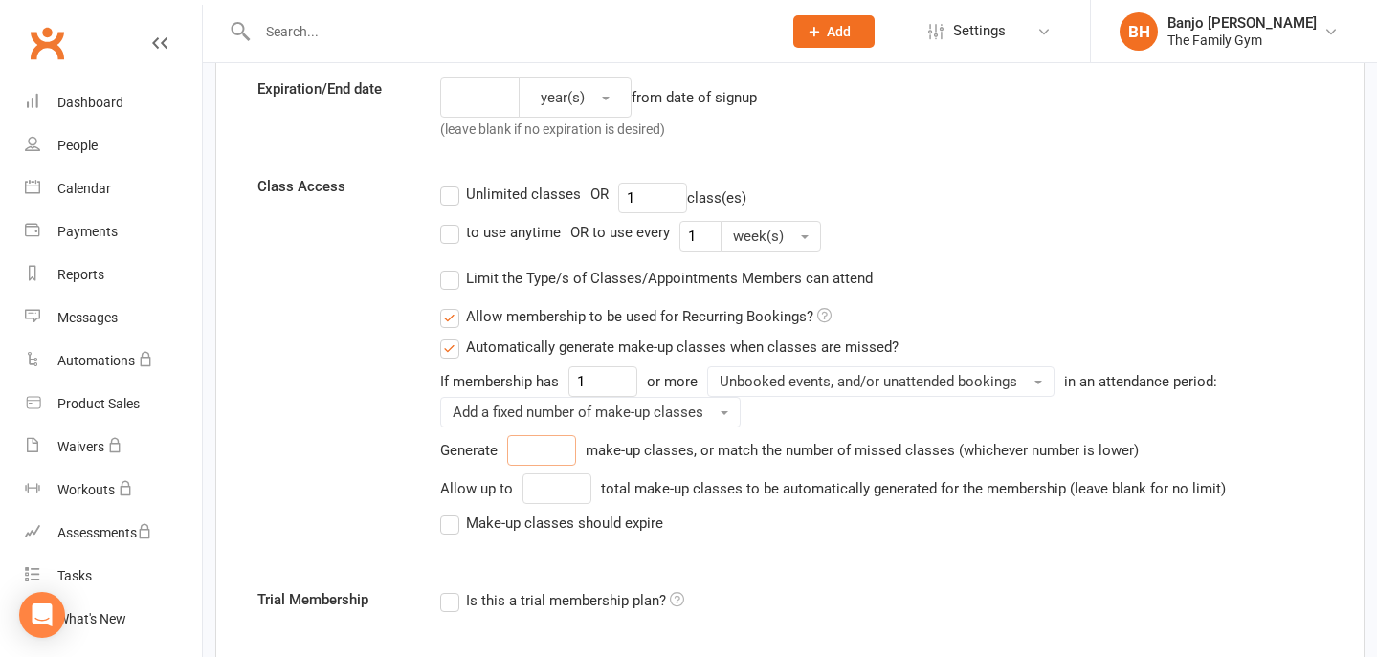
click at [550, 447] on input "number" at bounding box center [541, 450] width 69 height 31
type input "1"
click at [551, 484] on input "number" at bounding box center [557, 489] width 69 height 31
drag, startPoint x: 541, startPoint y: 453, endPoint x: 497, endPoint y: 452, distance: 44.0
click at [497, 452] on div "Generate 1 make-up classes, or match the number of missed classes (whichever nu…" at bounding box center [881, 450] width 883 height 31
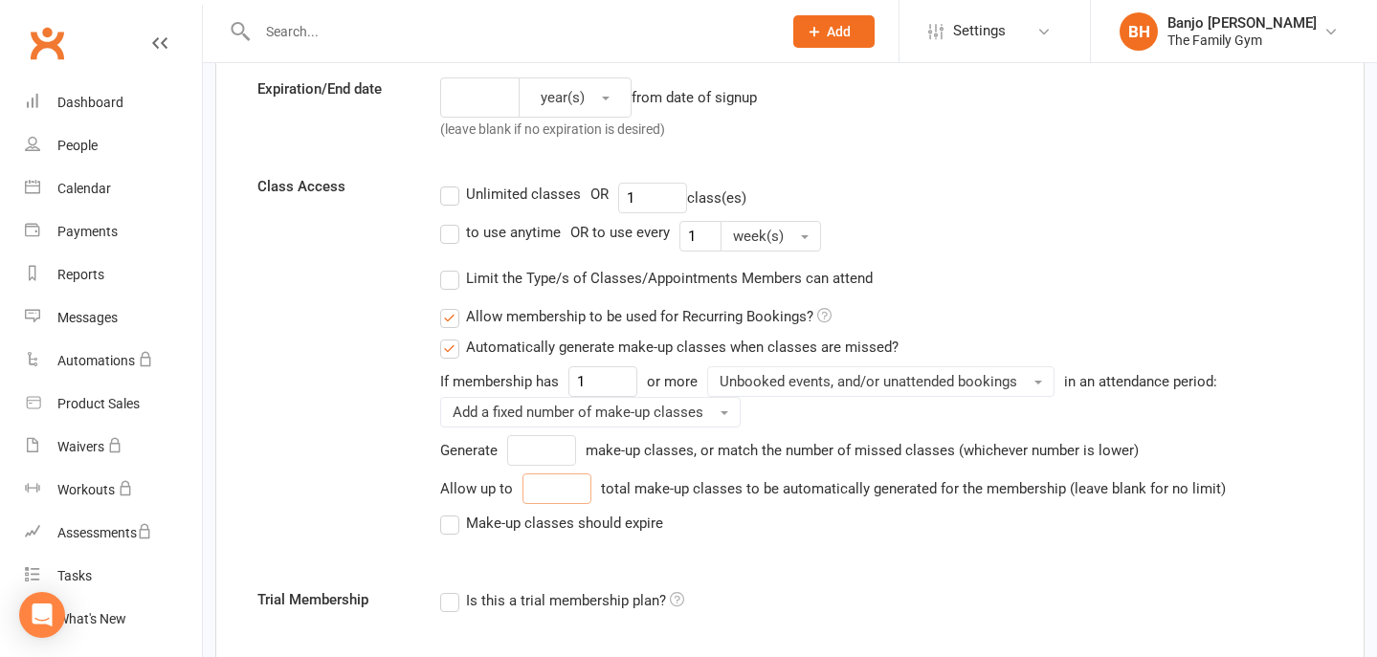
click at [549, 490] on input "number" at bounding box center [557, 489] width 69 height 31
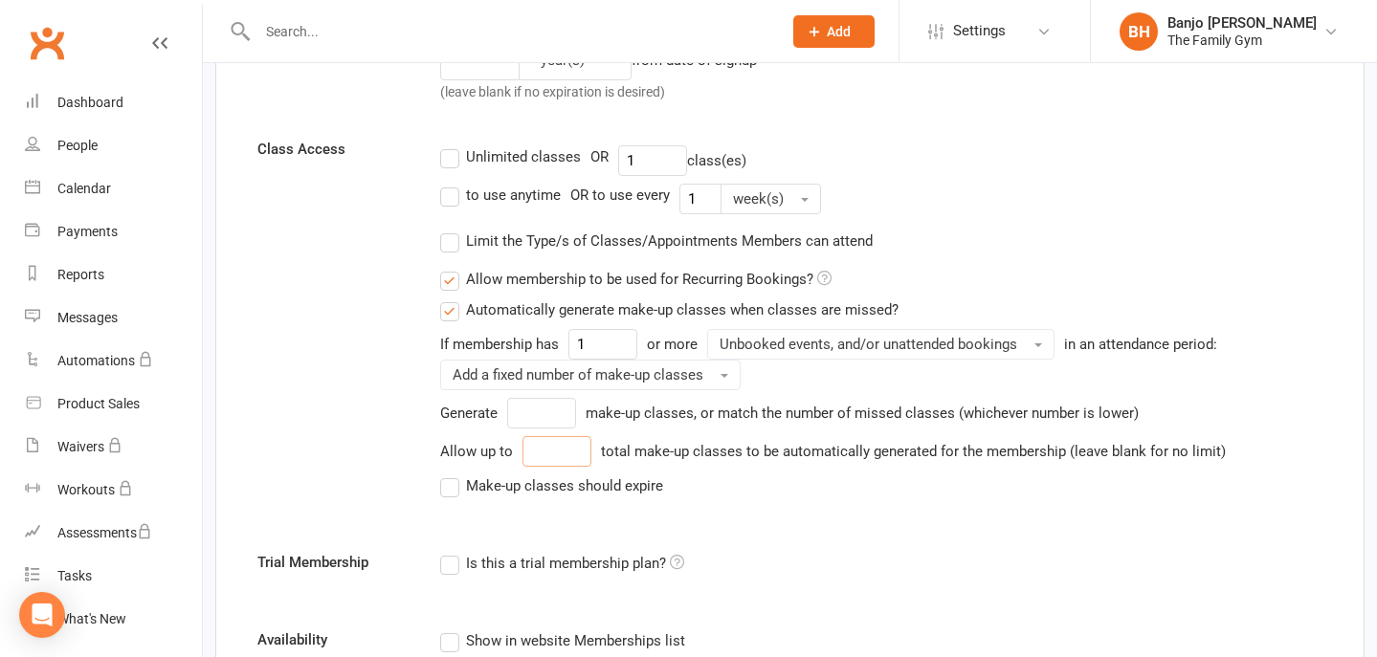
scroll to position [601, 0]
click at [550, 416] on input "number" at bounding box center [541, 411] width 69 height 31
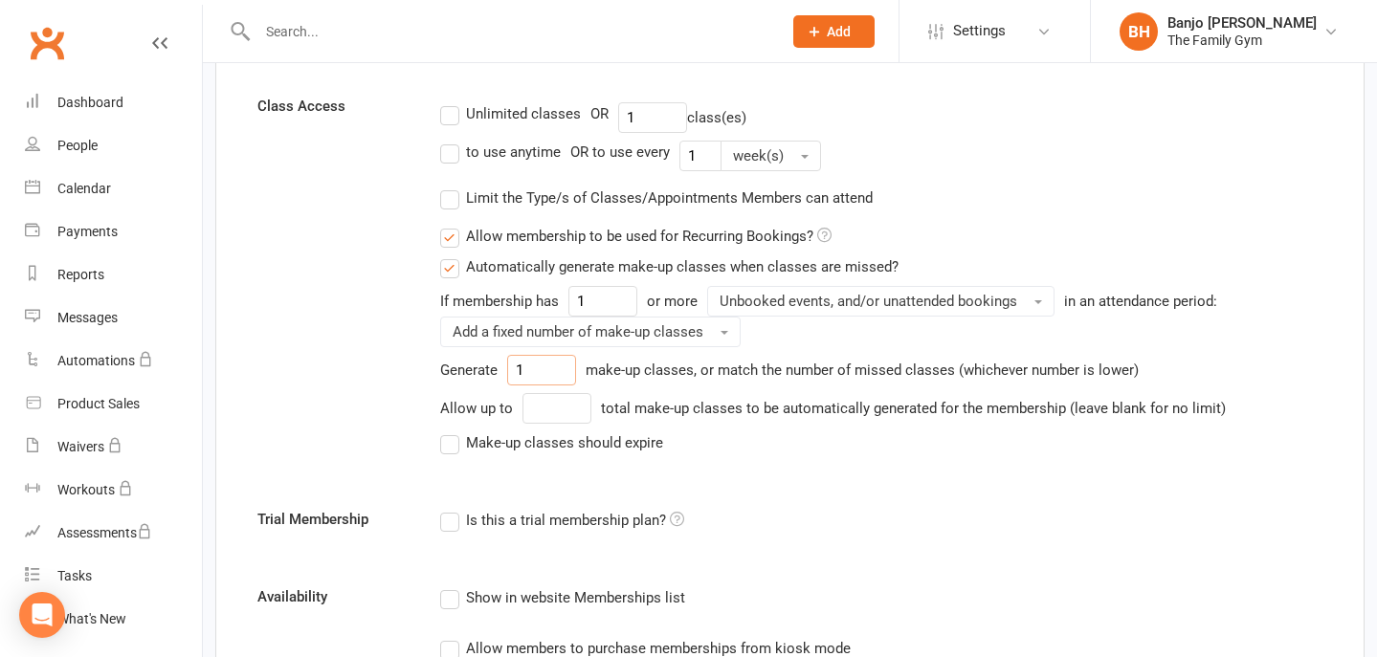
scroll to position [647, 0]
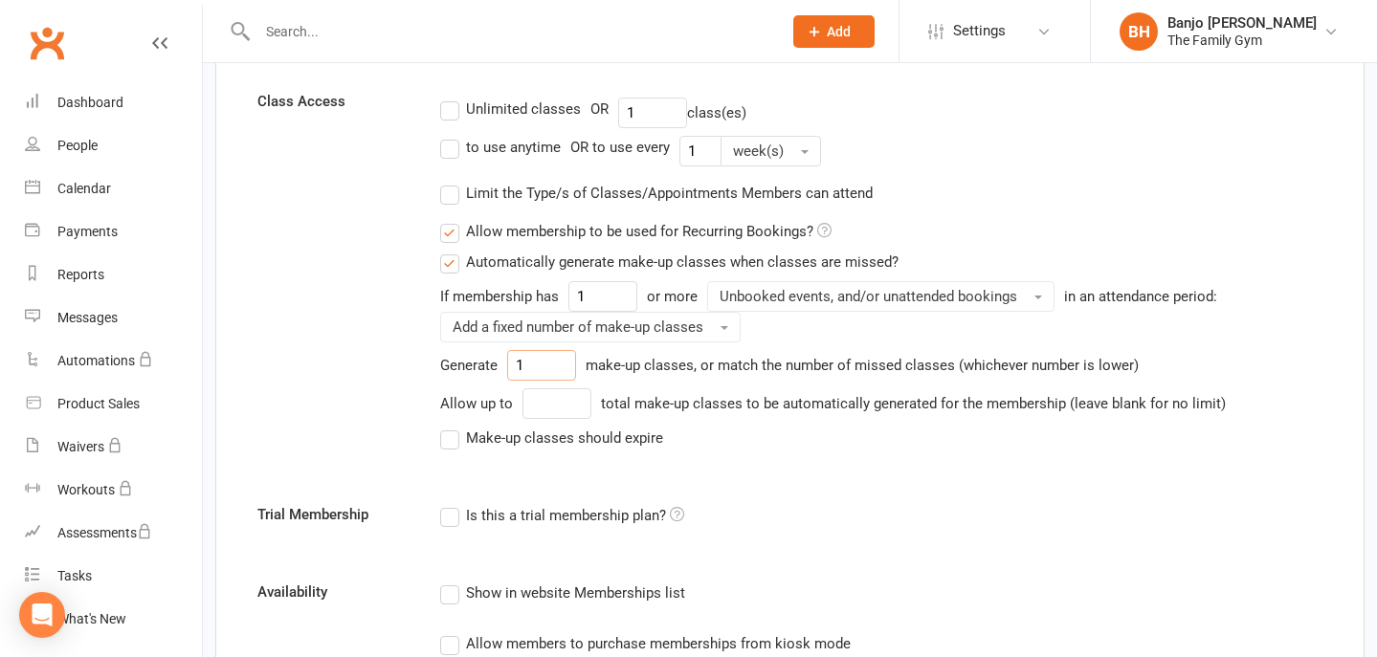
type input "1"
click at [447, 432] on label "Make-up classes should expire" at bounding box center [551, 438] width 223 height 23
click at [447, 427] on input "Make-up classes should expire" at bounding box center [446, 427] width 12 height 0
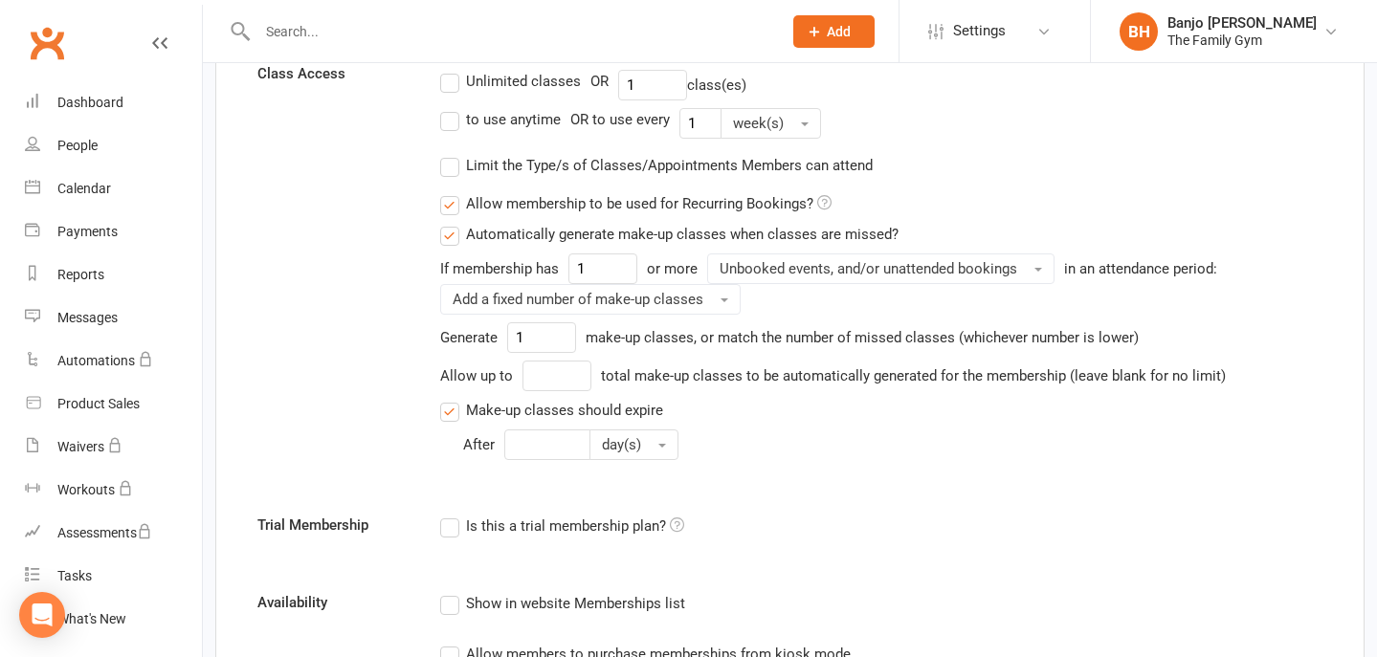
scroll to position [679, 0]
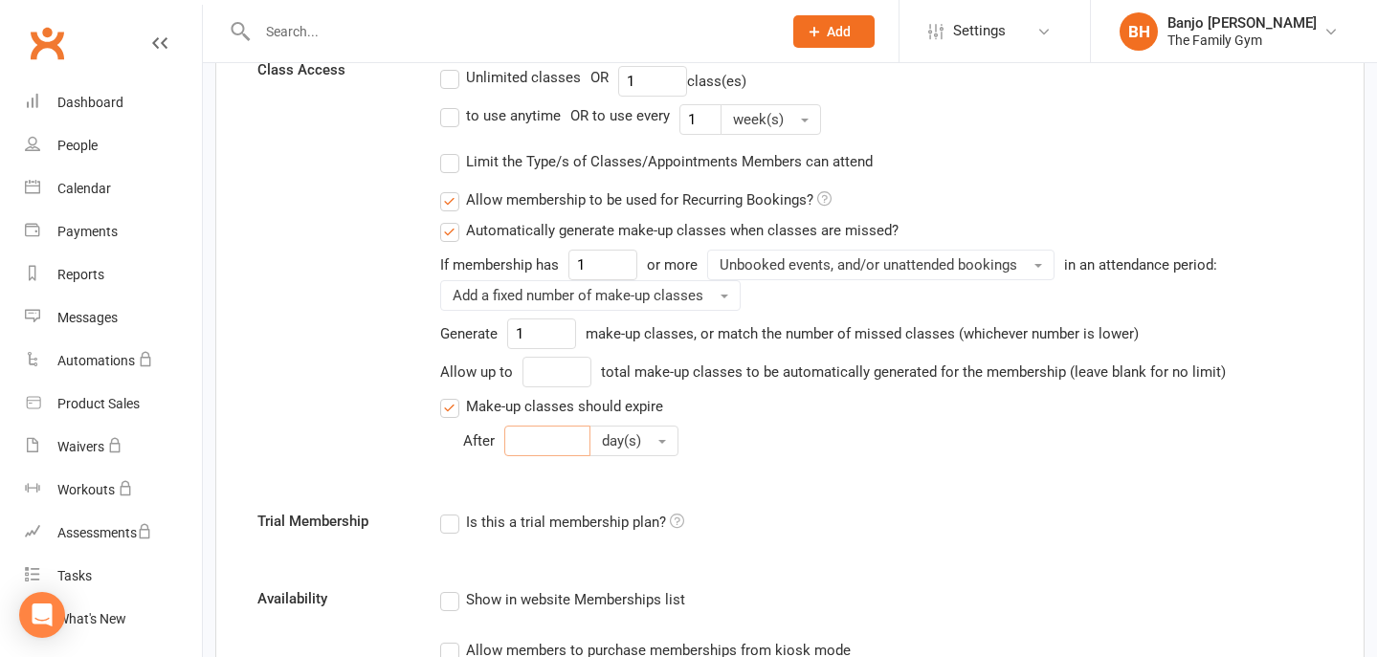
click at [549, 435] on input "number" at bounding box center [547, 441] width 86 height 31
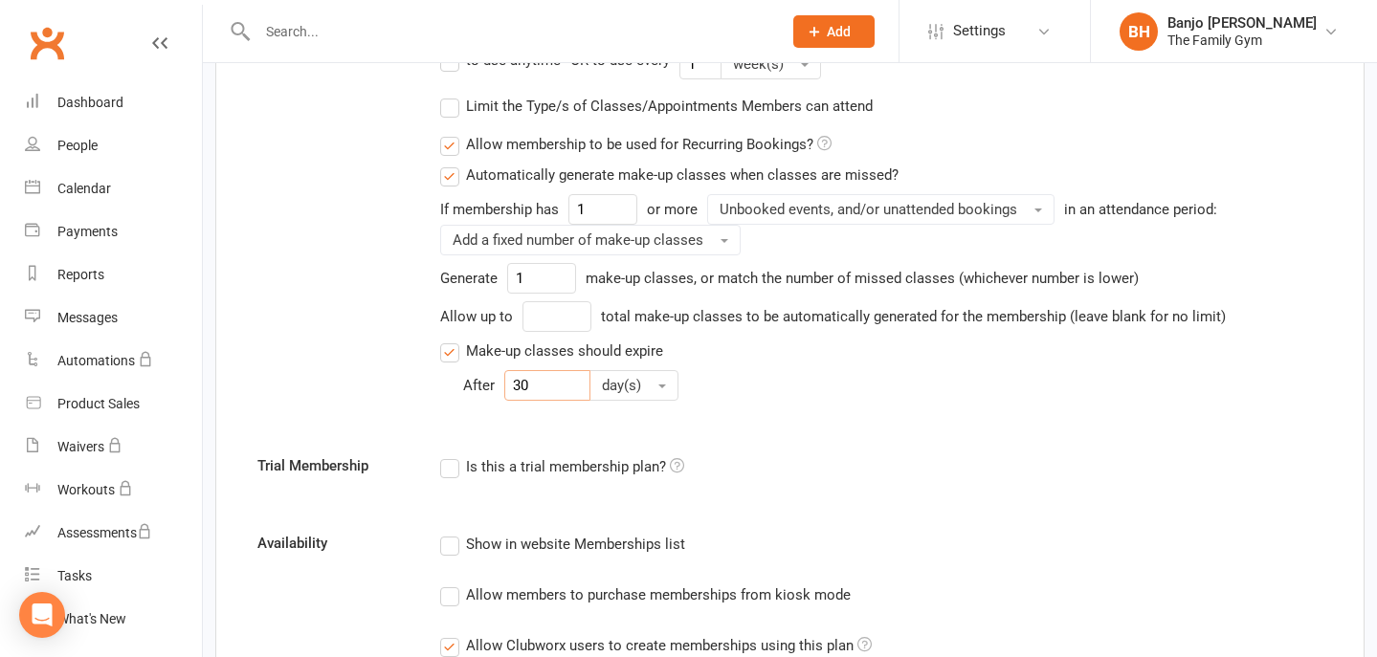
scroll to position [735, 0]
click at [662, 385] on span "button" at bounding box center [662, 386] width 8 height 4
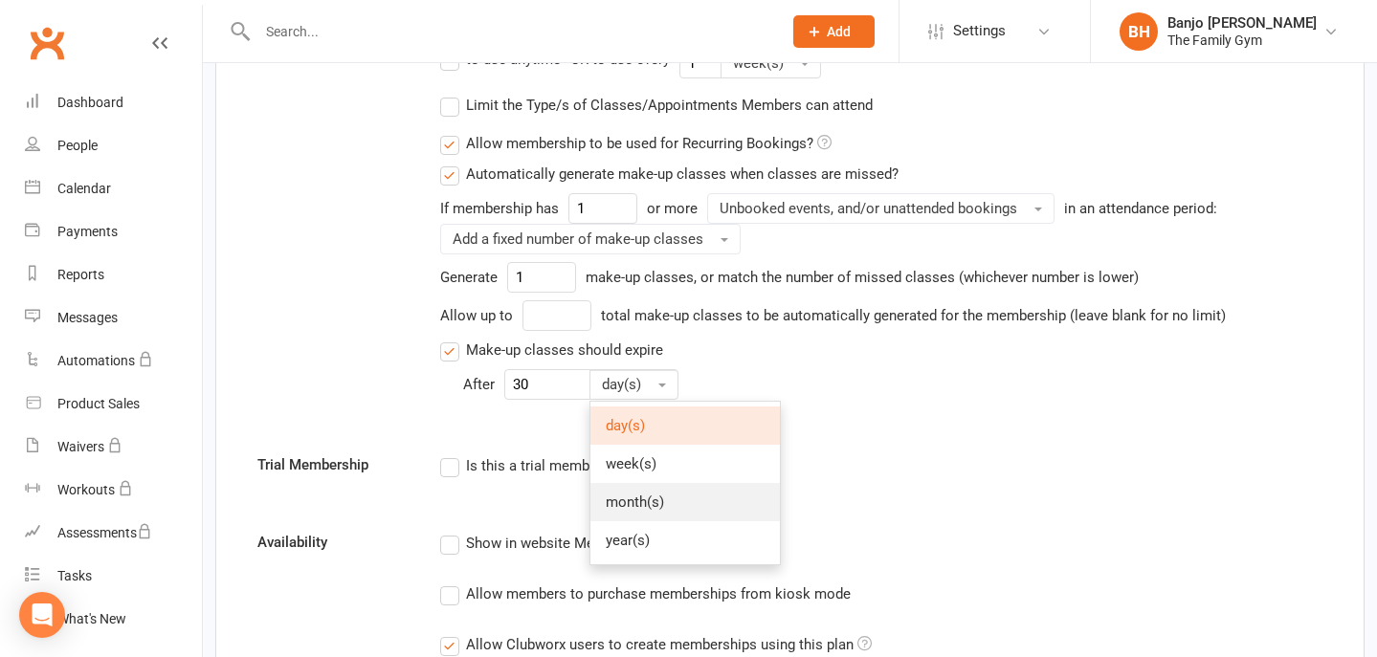
click at [640, 495] on span "month(s)" at bounding box center [635, 502] width 58 height 17
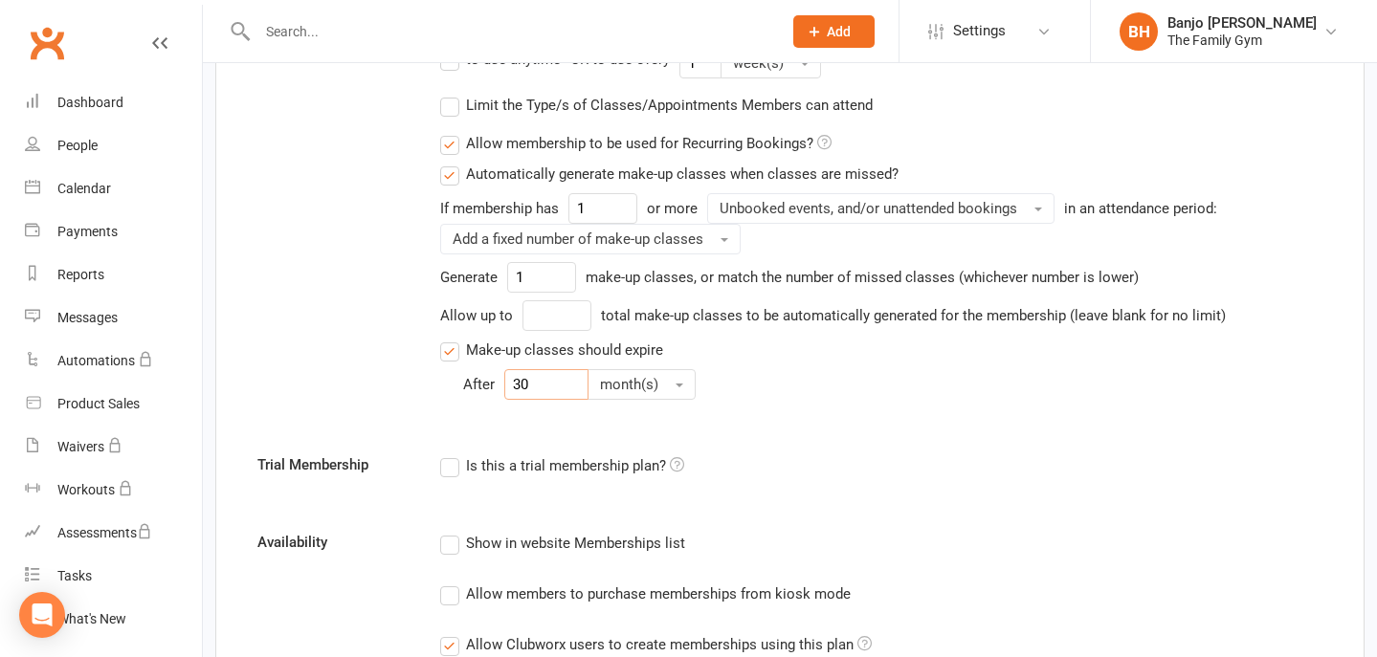
drag, startPoint x: 548, startPoint y: 372, endPoint x: 485, endPoint y: 372, distance: 63.2
click at [485, 372] on div "After 30 month(s)" at bounding box center [893, 384] width 860 height 31
type input "1"
click at [769, 429] on form "Membership name 1 Class Per Week Membership category General Add and manage cat…" at bounding box center [790, 224] width 1094 height 1570
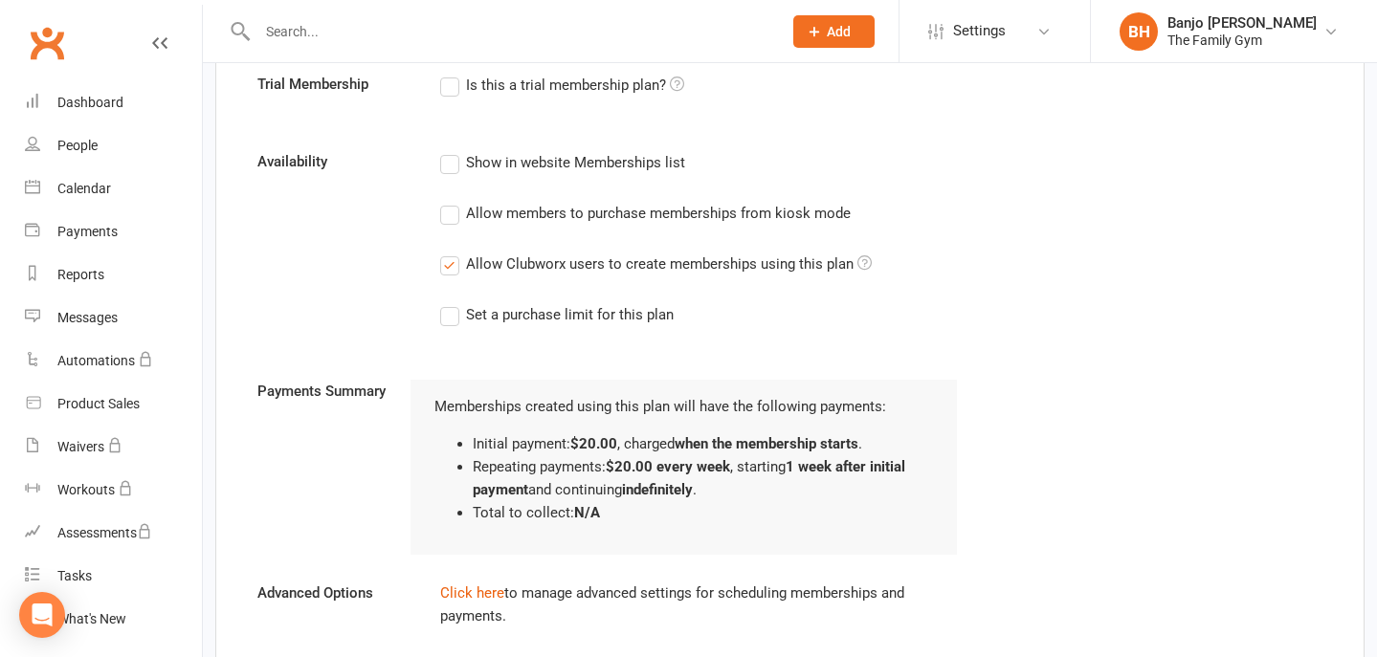
scroll to position [1117, 0]
click at [448, 315] on label "Set a purchase limit for this plan" at bounding box center [557, 313] width 234 height 23
click at [448, 302] on input "Set a purchase limit for this plan" at bounding box center [446, 302] width 12 height 0
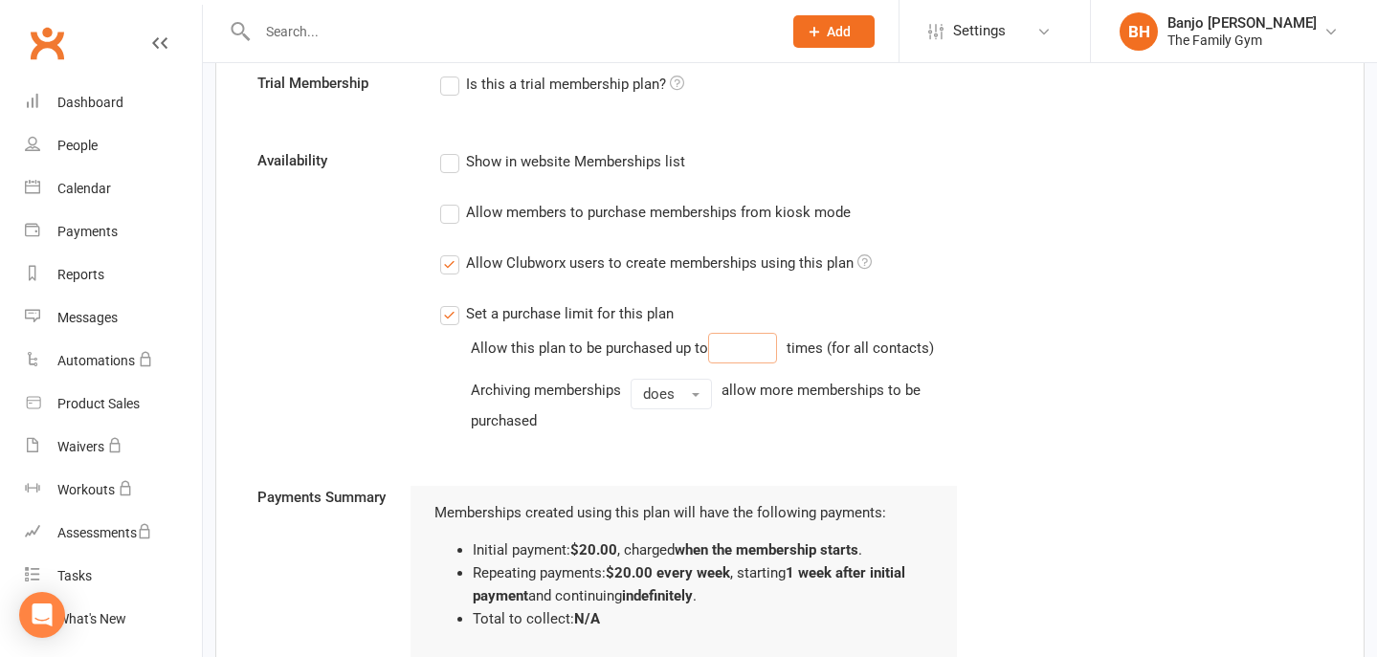
click at [717, 354] on input "number" at bounding box center [742, 348] width 69 height 31
click at [752, 345] on input "1" at bounding box center [742, 348] width 69 height 31
type input "1"
click at [453, 307] on label "Set a purchase limit for this plan" at bounding box center [557, 313] width 234 height 23
click at [453, 302] on input "Set a purchase limit for this plan" at bounding box center [446, 302] width 12 height 0
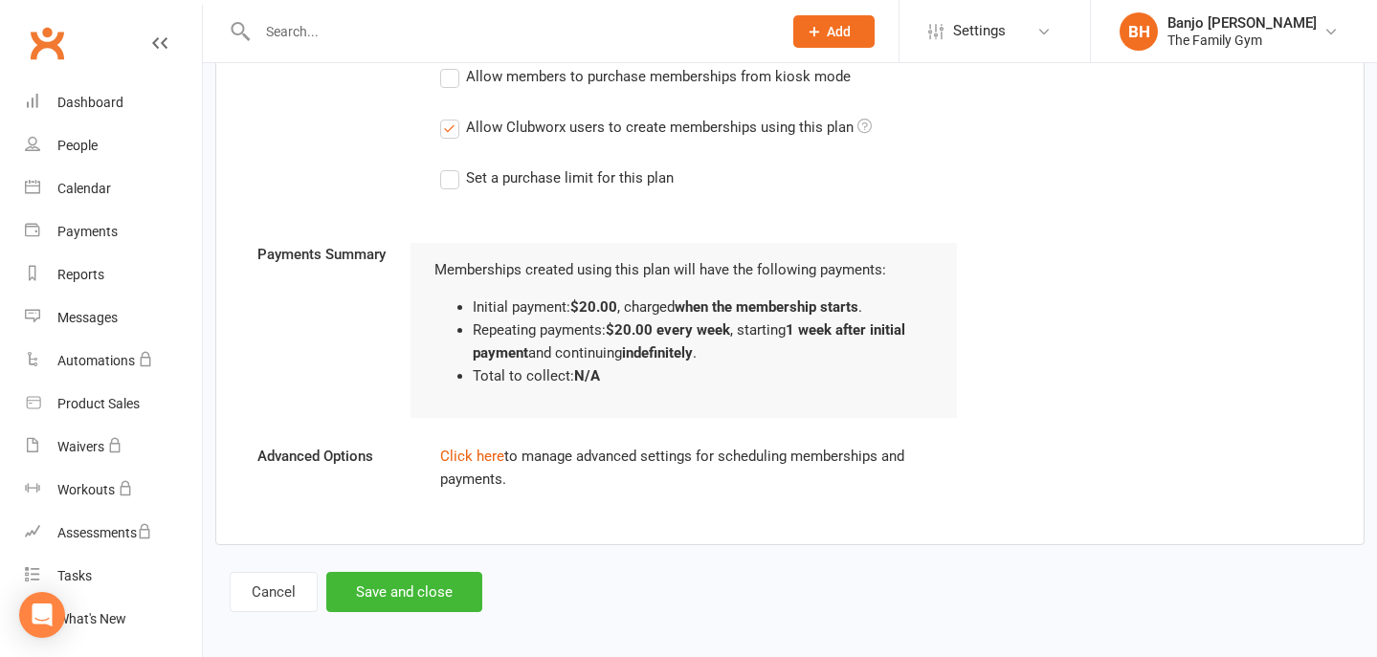
scroll to position [1255, 0]
click at [479, 455] on link "Click here" at bounding box center [472, 454] width 64 height 17
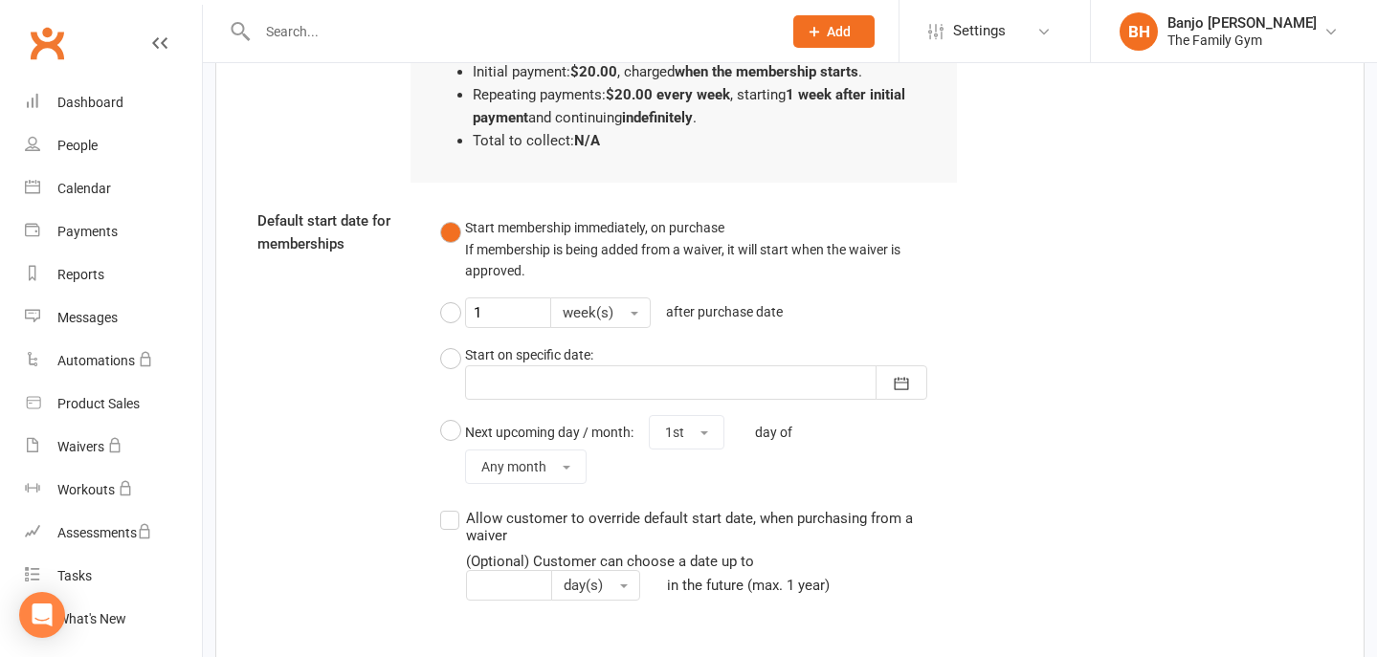
scroll to position [1488, 0]
click at [623, 307] on button "week(s)" at bounding box center [600, 313] width 100 height 31
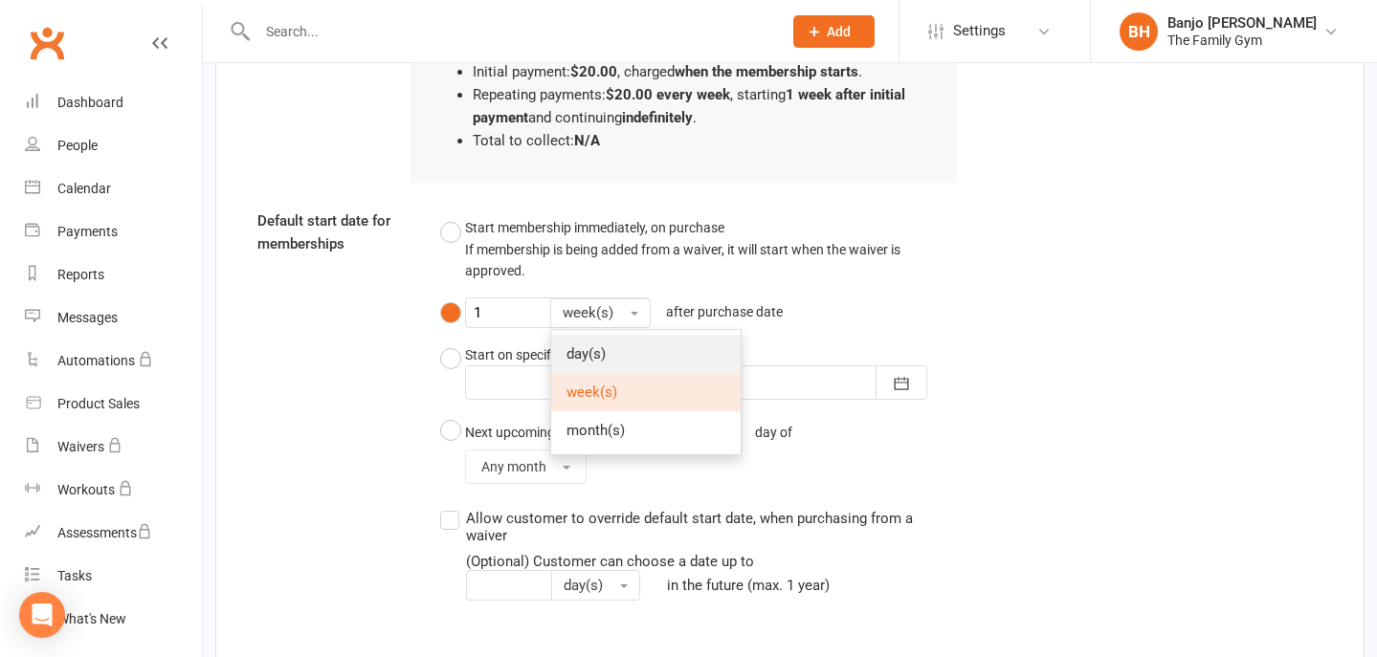
click at [615, 342] on link "day(s)" at bounding box center [645, 354] width 189 height 38
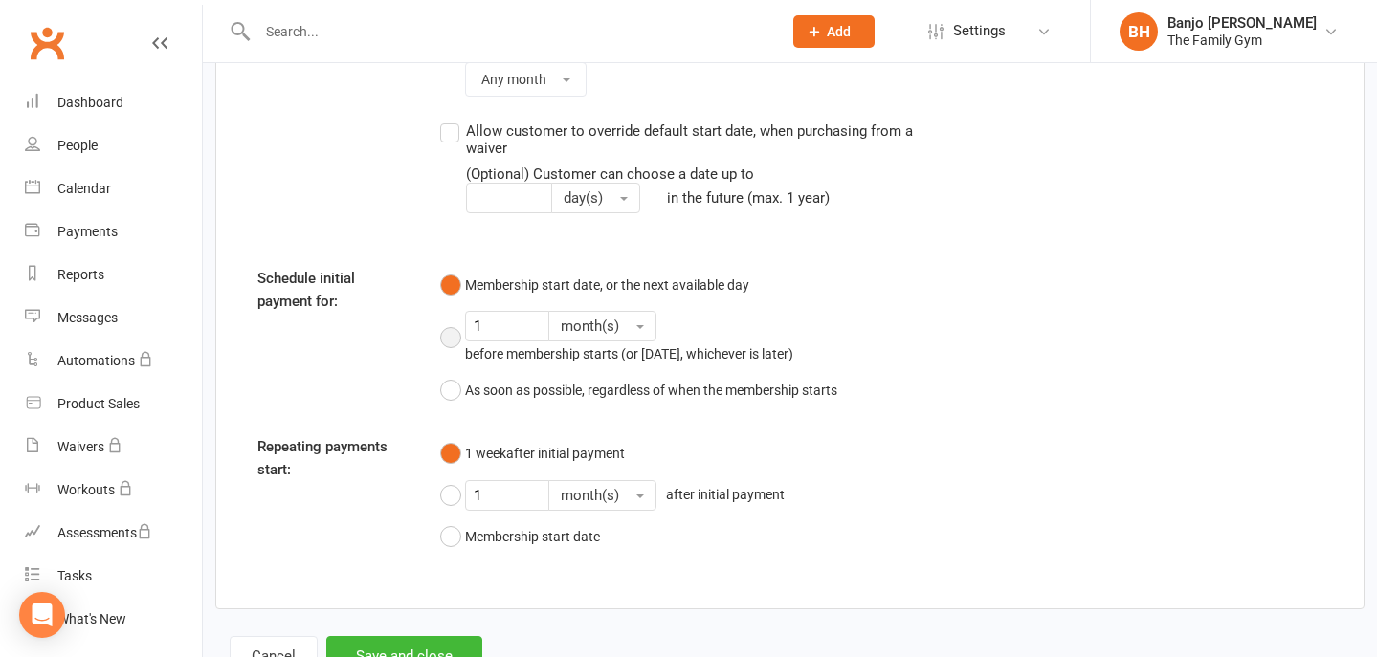
scroll to position [1889, 0]
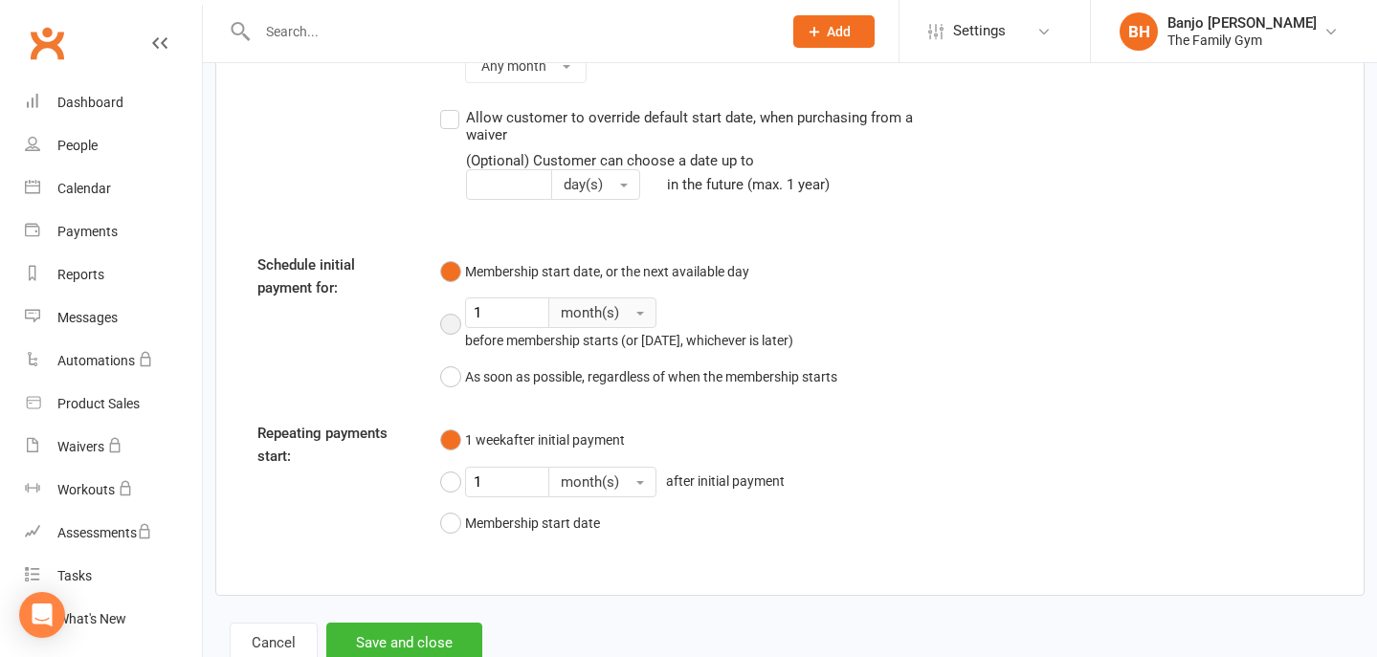
click at [635, 298] on button "month(s)" at bounding box center [602, 313] width 108 height 31
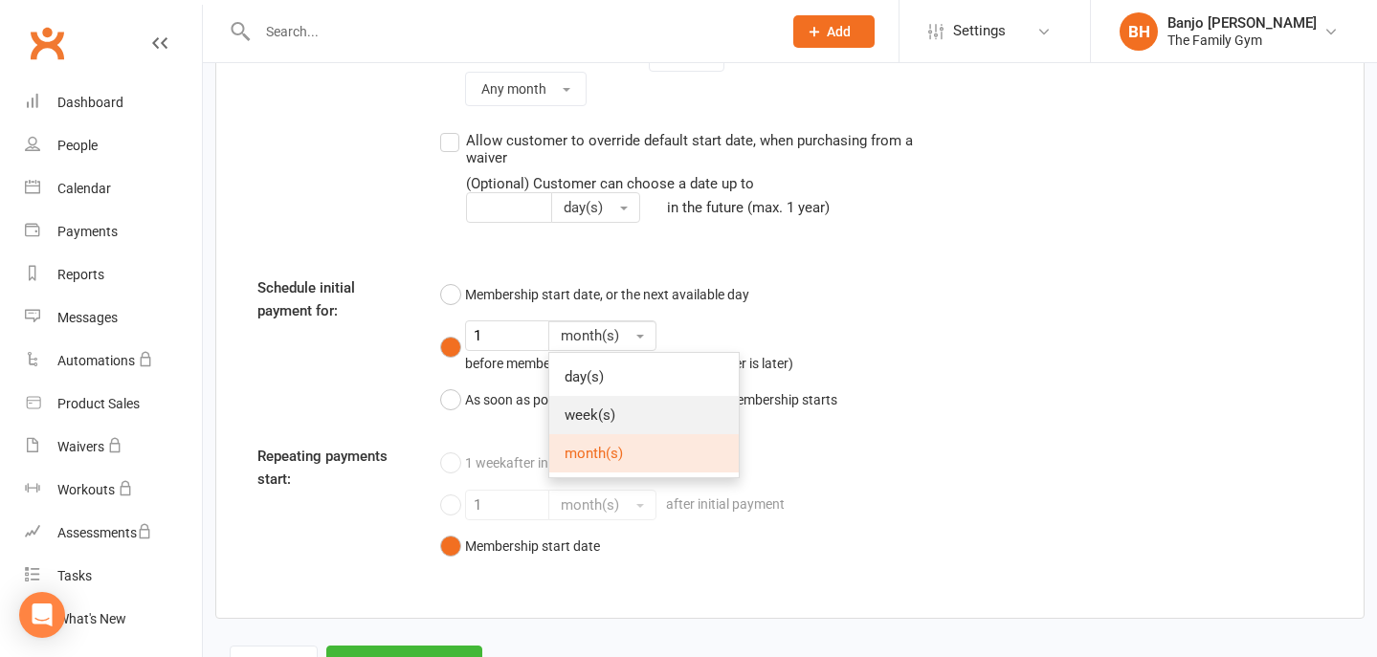
click at [593, 407] on span "week(s)" at bounding box center [590, 415] width 51 height 17
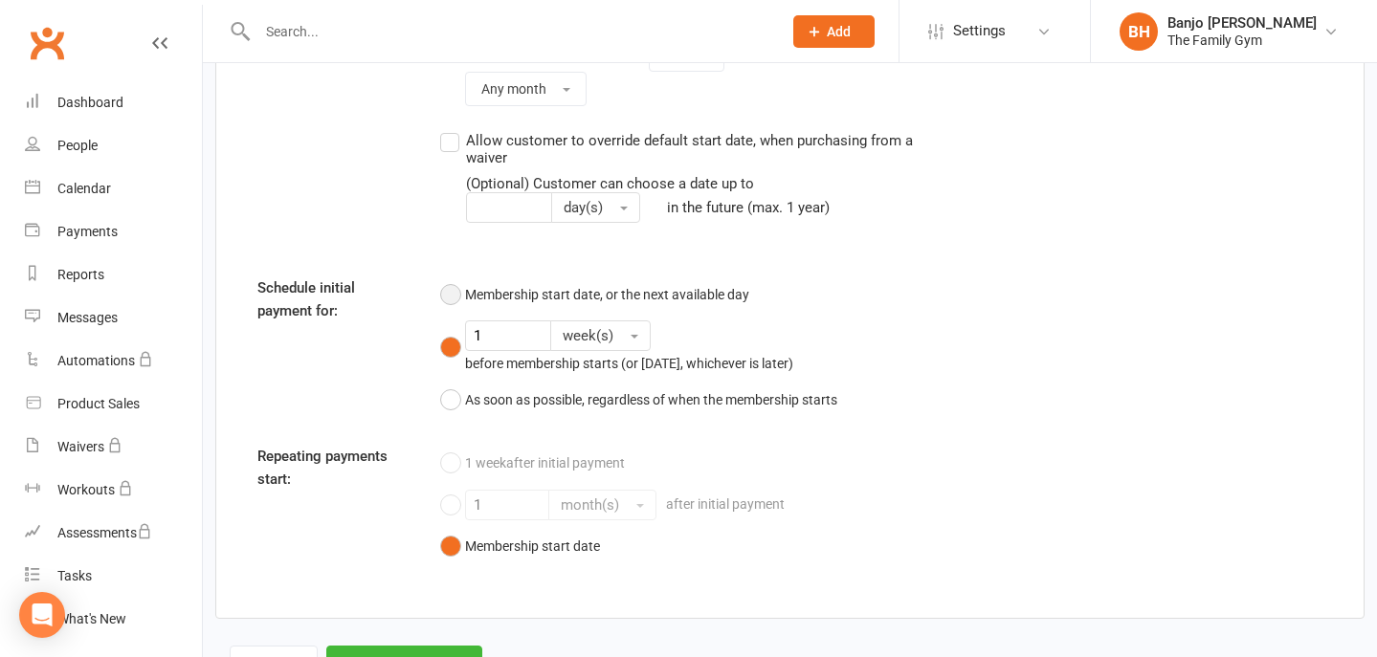
click at [456, 277] on button "Membership start date, or the next available day" at bounding box center [594, 295] width 309 height 36
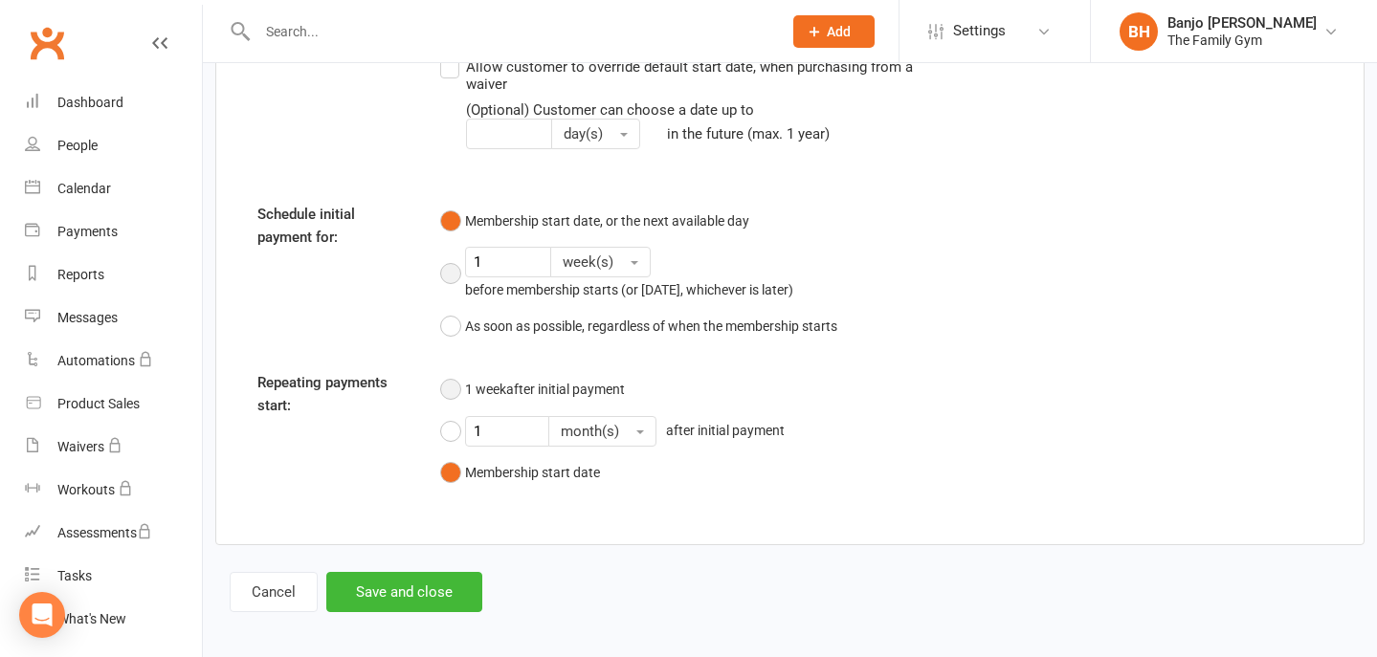
scroll to position [1939, 0]
click at [451, 372] on button "1 week after initial payment" at bounding box center [532, 390] width 185 height 36
click at [408, 575] on button "Save and close" at bounding box center [404, 593] width 156 height 40
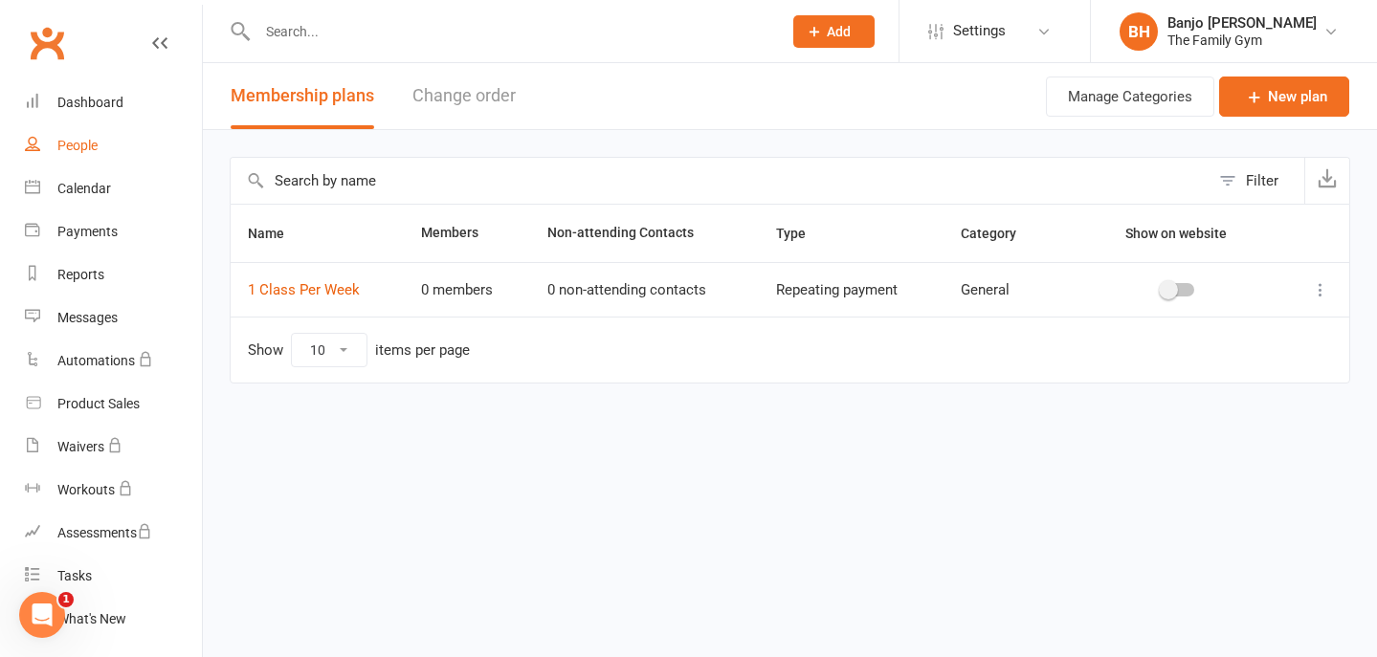
click at [74, 141] on div "People" at bounding box center [77, 145] width 40 height 15
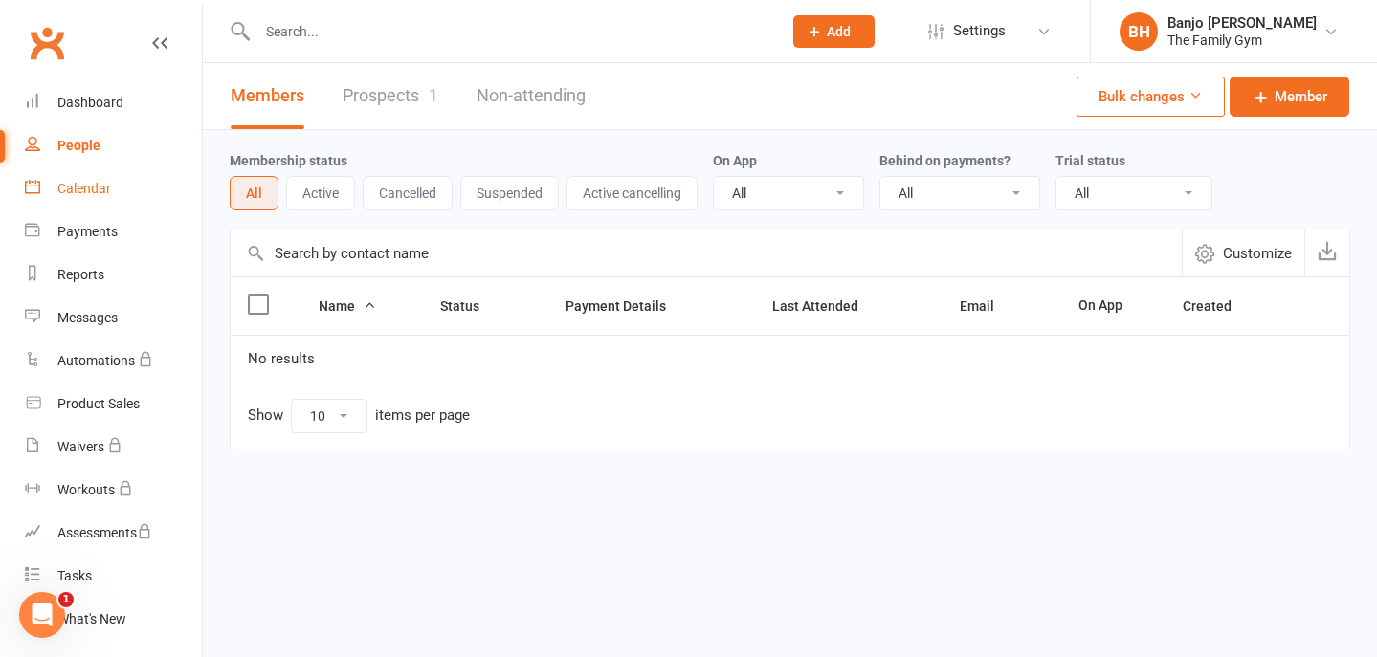
click at [62, 179] on link "Calendar" at bounding box center [113, 188] width 177 height 43
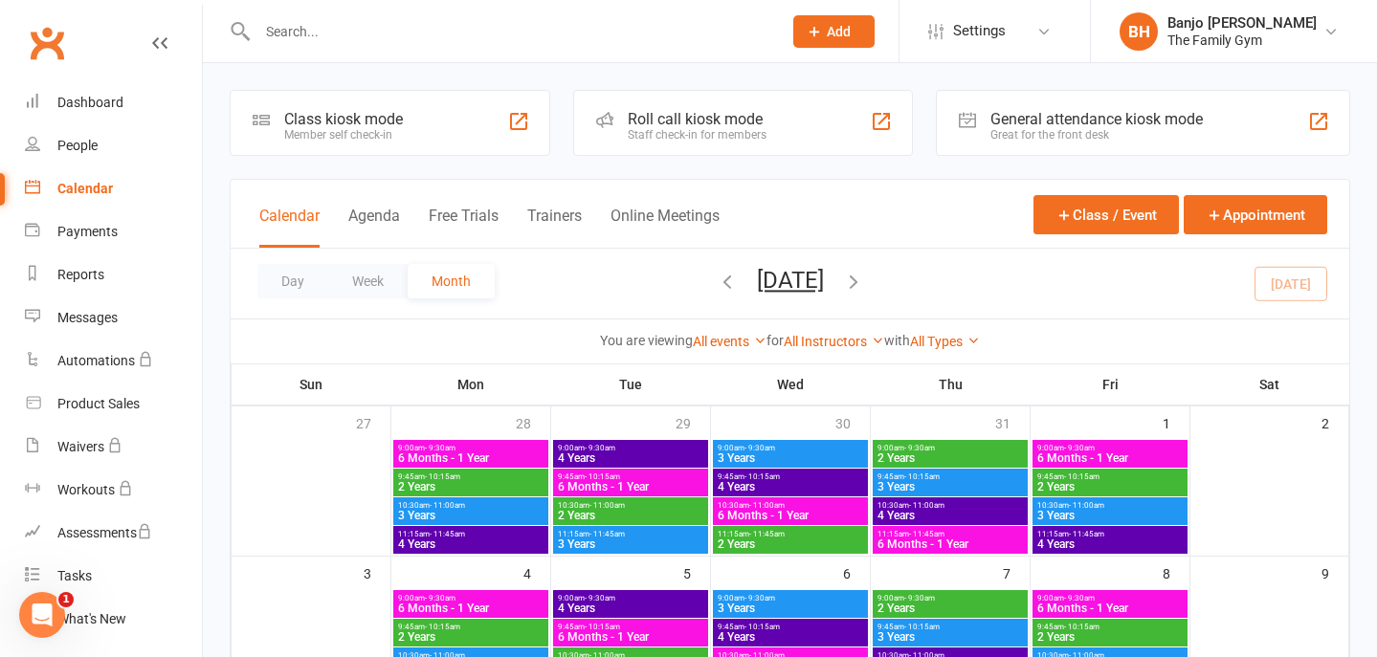
click at [840, 33] on span "Add" at bounding box center [839, 31] width 24 height 15
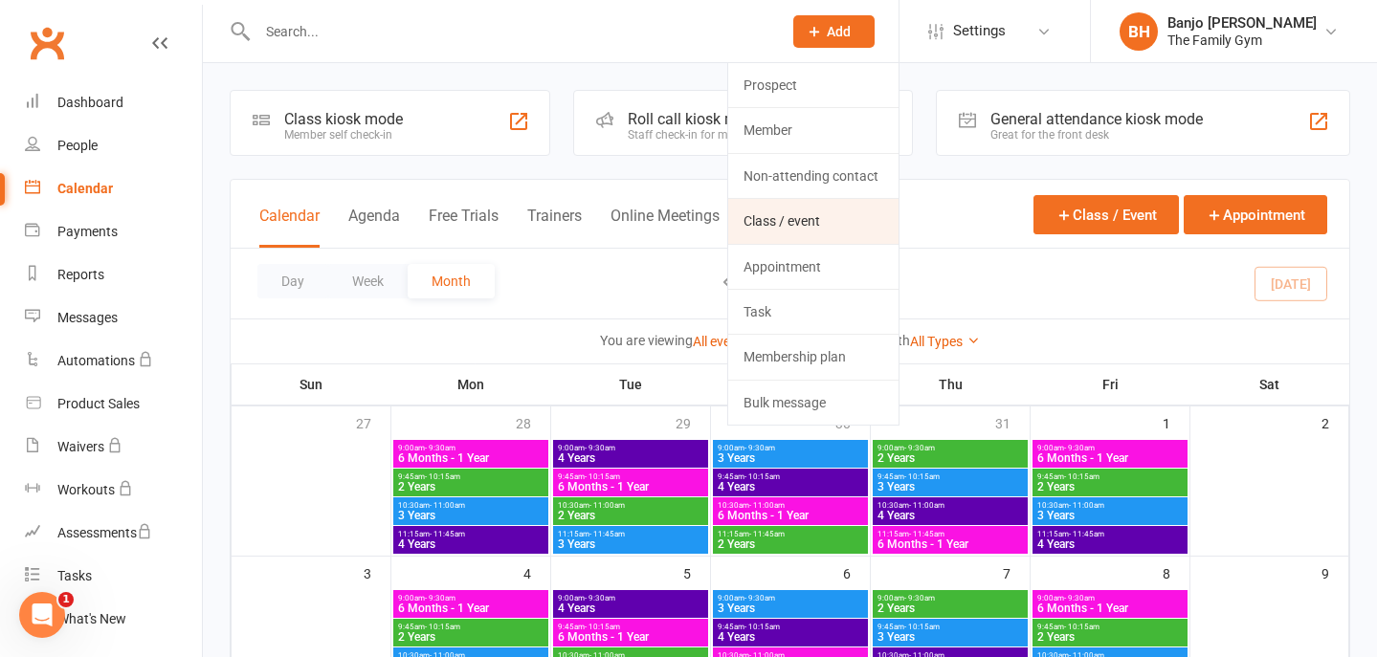
click at [806, 214] on link "Class / event" at bounding box center [813, 221] width 170 height 44
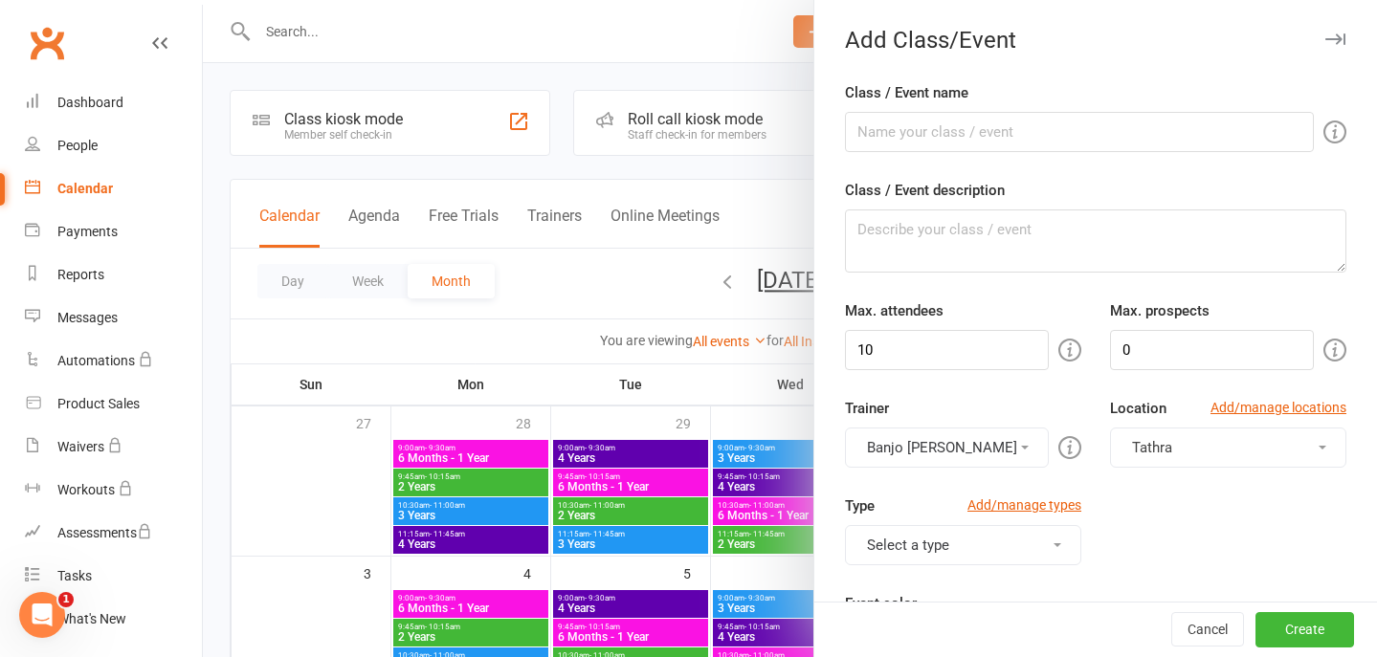
drag, startPoint x: 1335, startPoint y: 33, endPoint x: 857, endPoint y: 304, distance: 549.0
click at [1335, 33] on icon "button" at bounding box center [1335, 38] width 20 height 11
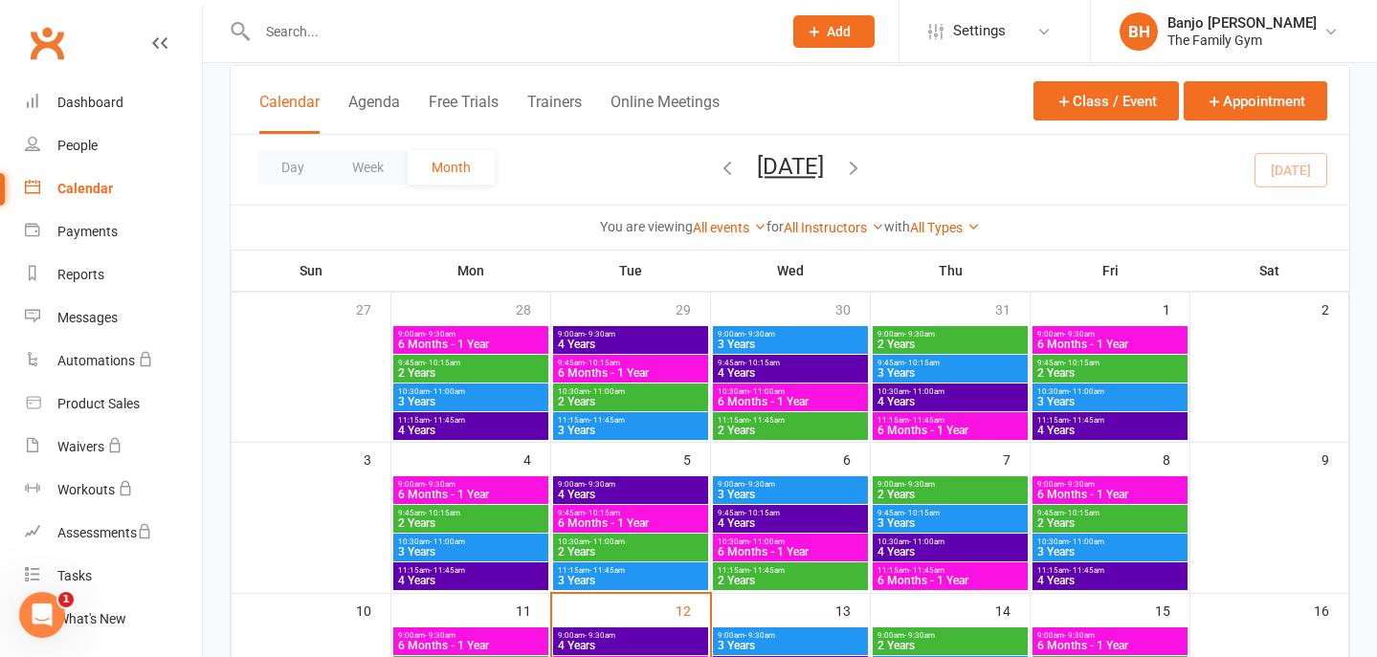
scroll to position [97, 0]
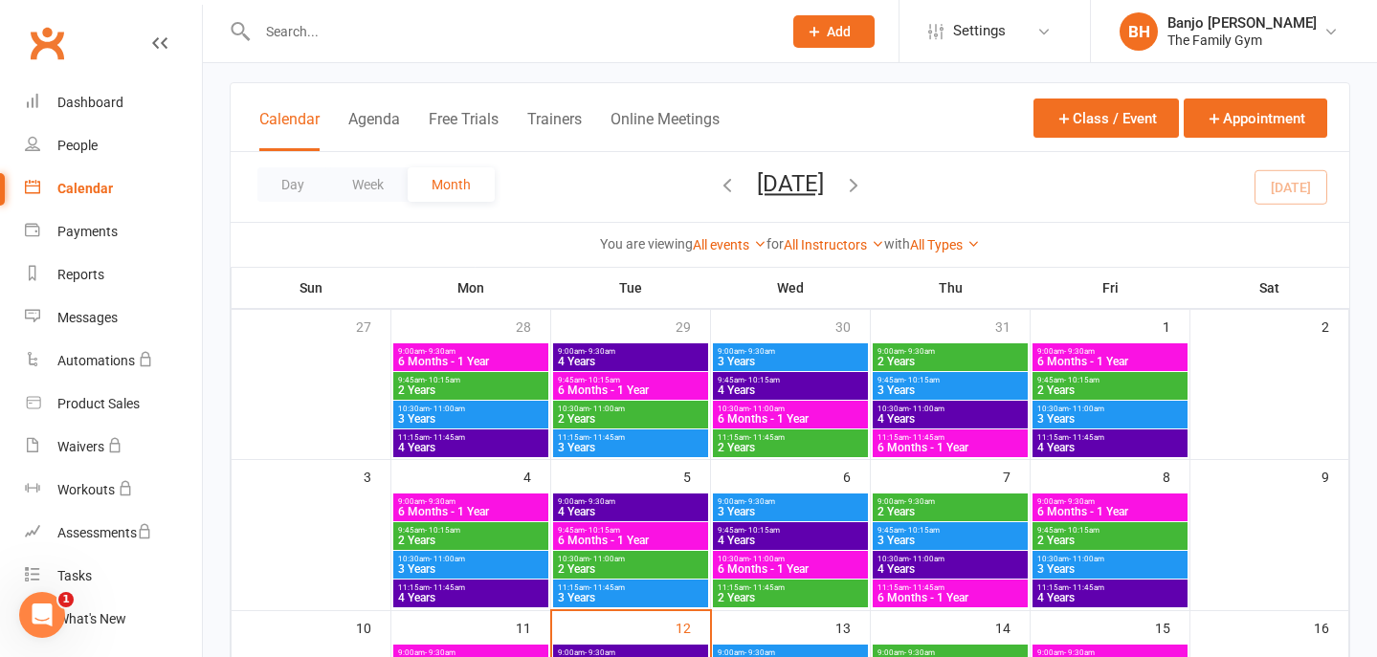
click at [495, 357] on span "6 Months - 1 Year" at bounding box center [470, 361] width 147 height 11
click at [495, 357] on div "6 Months - 1 Year Class kiosk mode Roll call 9:00 AM - 9:30 AM, Monday, July, 2…" at bounding box center [790, 328] width 1174 height 657
click at [495, 357] on span "6 Months - 1 Year" at bounding box center [470, 361] width 147 height 11
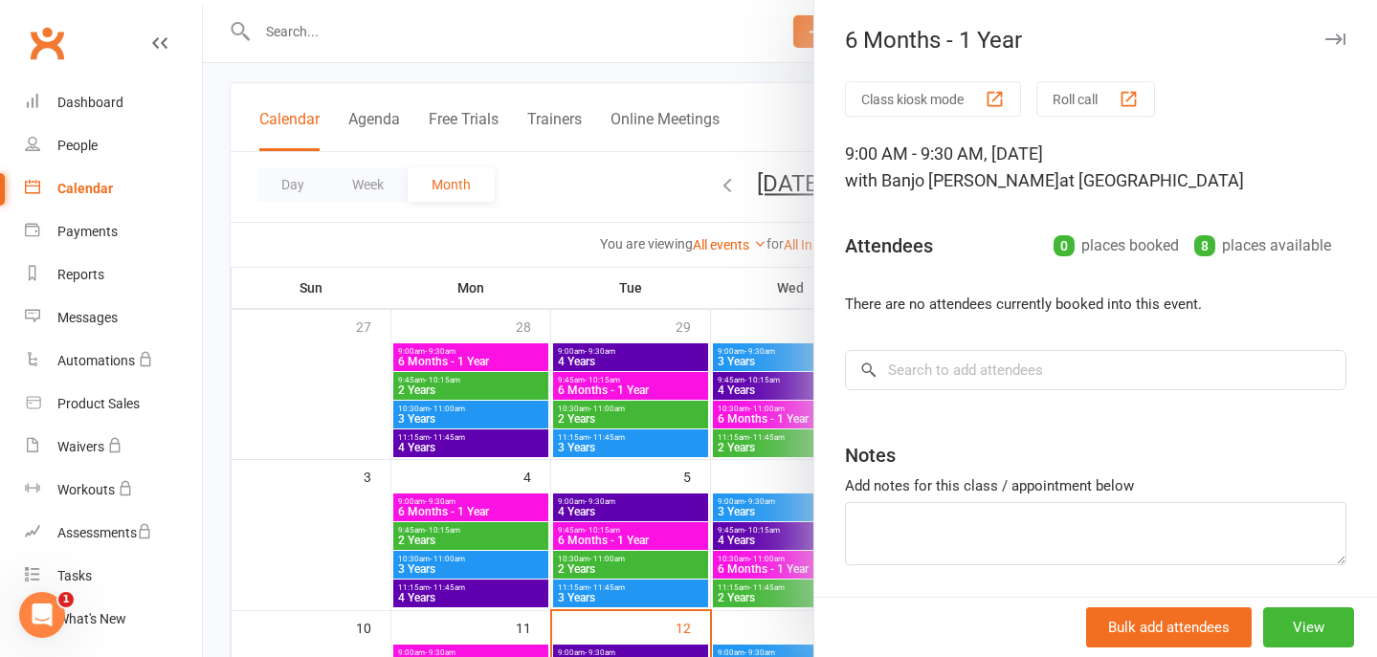
scroll to position [0, 0]
click at [668, 205] on div at bounding box center [790, 328] width 1174 height 657
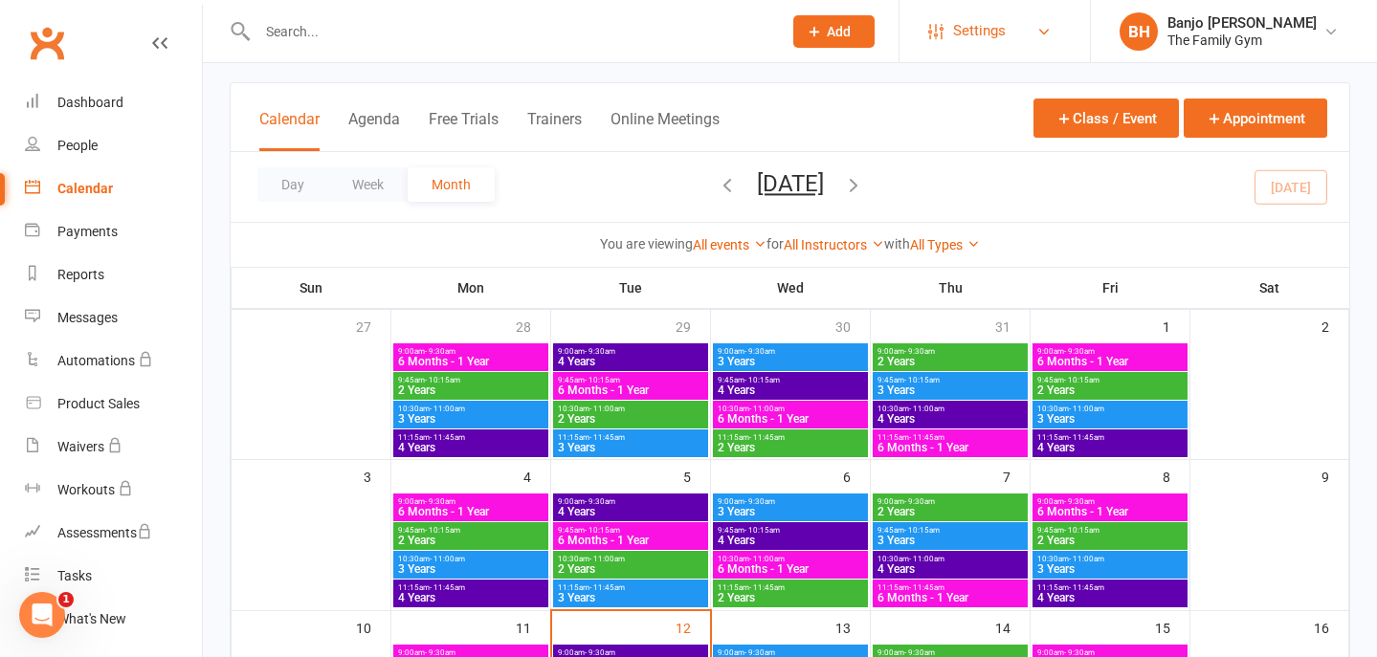
click at [1029, 22] on link "Settings" at bounding box center [994, 31] width 133 height 43
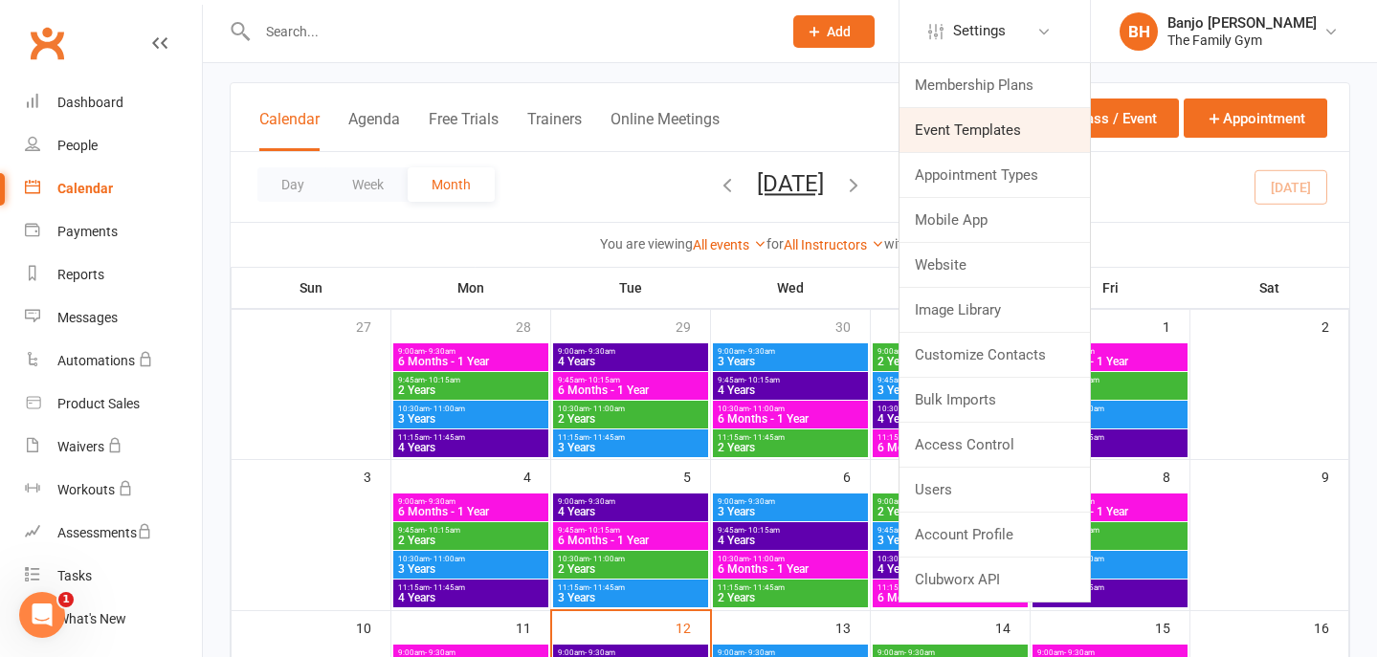
click at [990, 134] on link "Event Templates" at bounding box center [995, 130] width 190 height 44
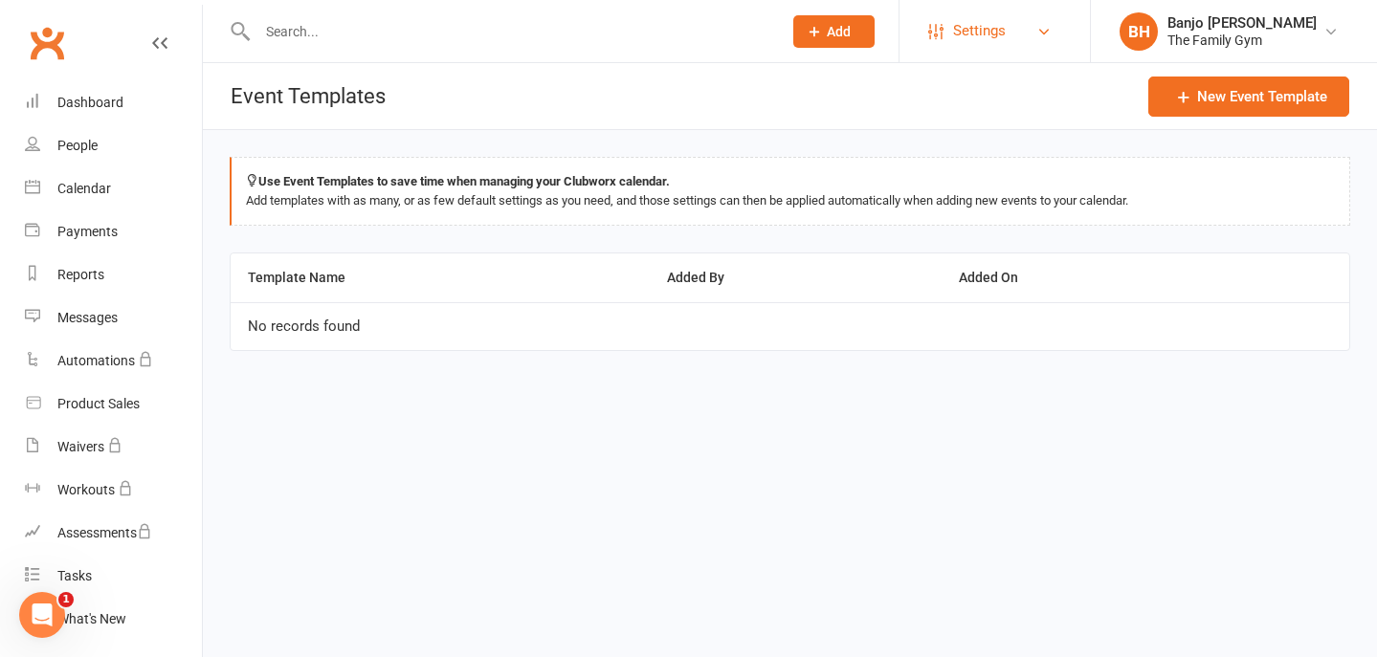
click at [967, 49] on span "Settings" at bounding box center [979, 31] width 53 height 43
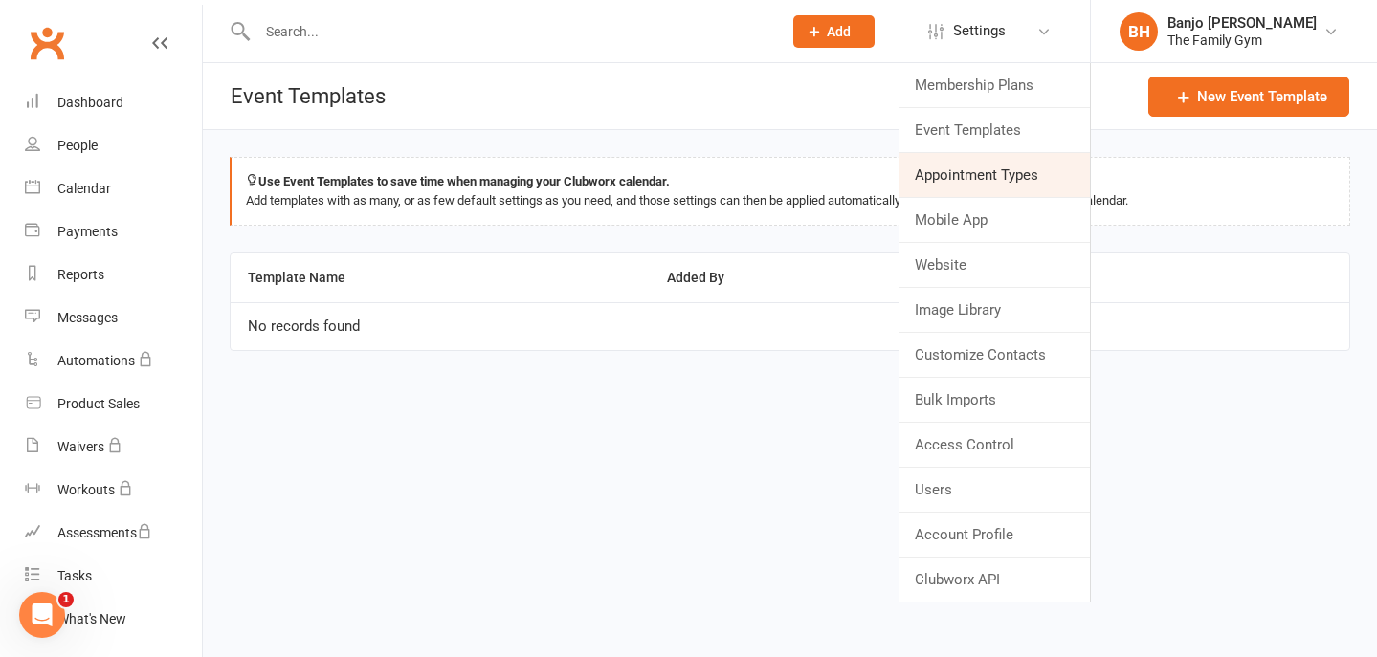
click at [977, 164] on link "Appointment Types" at bounding box center [995, 175] width 190 height 44
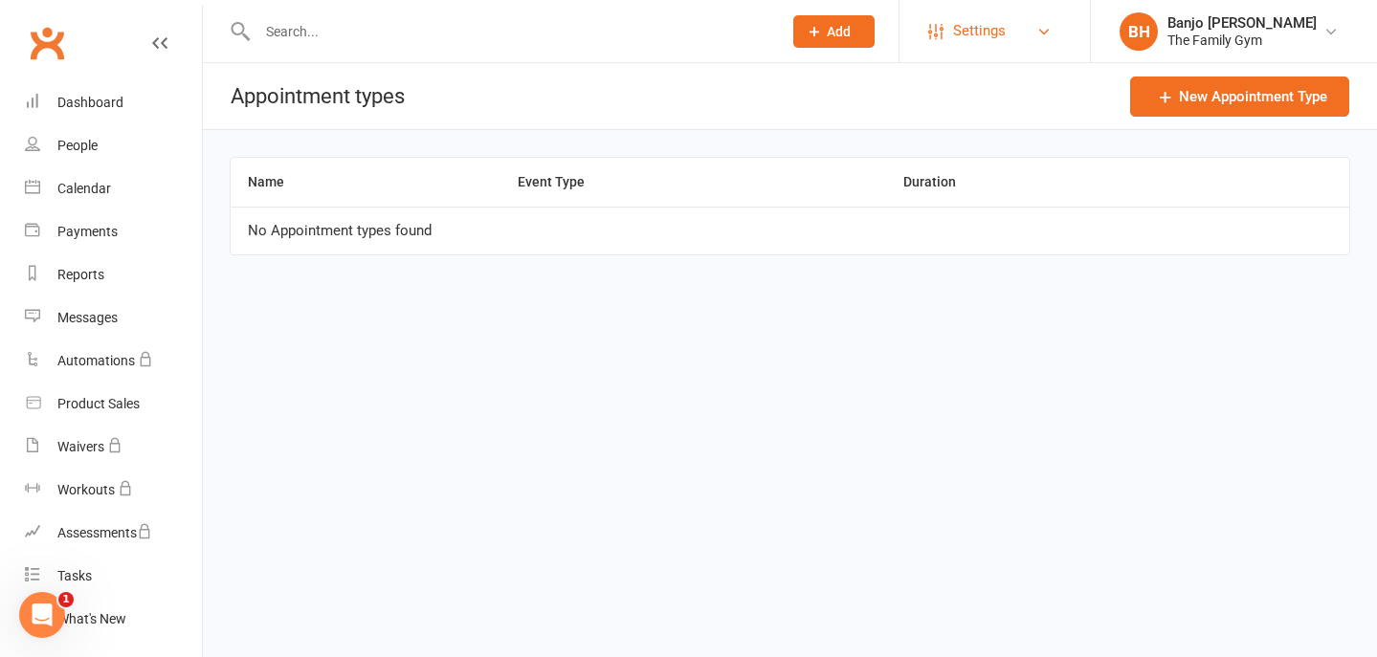
click at [1011, 33] on link "Settings" at bounding box center [994, 31] width 133 height 43
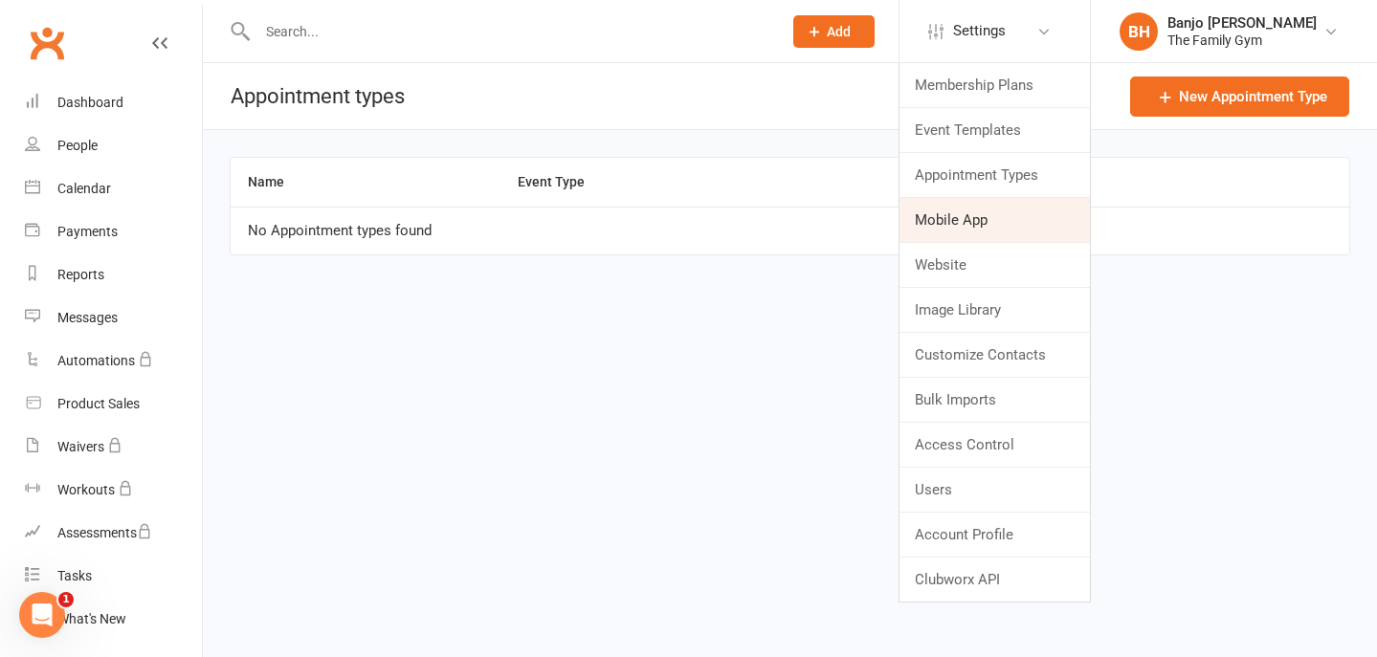
click at [987, 223] on link "Mobile App" at bounding box center [995, 220] width 190 height 44
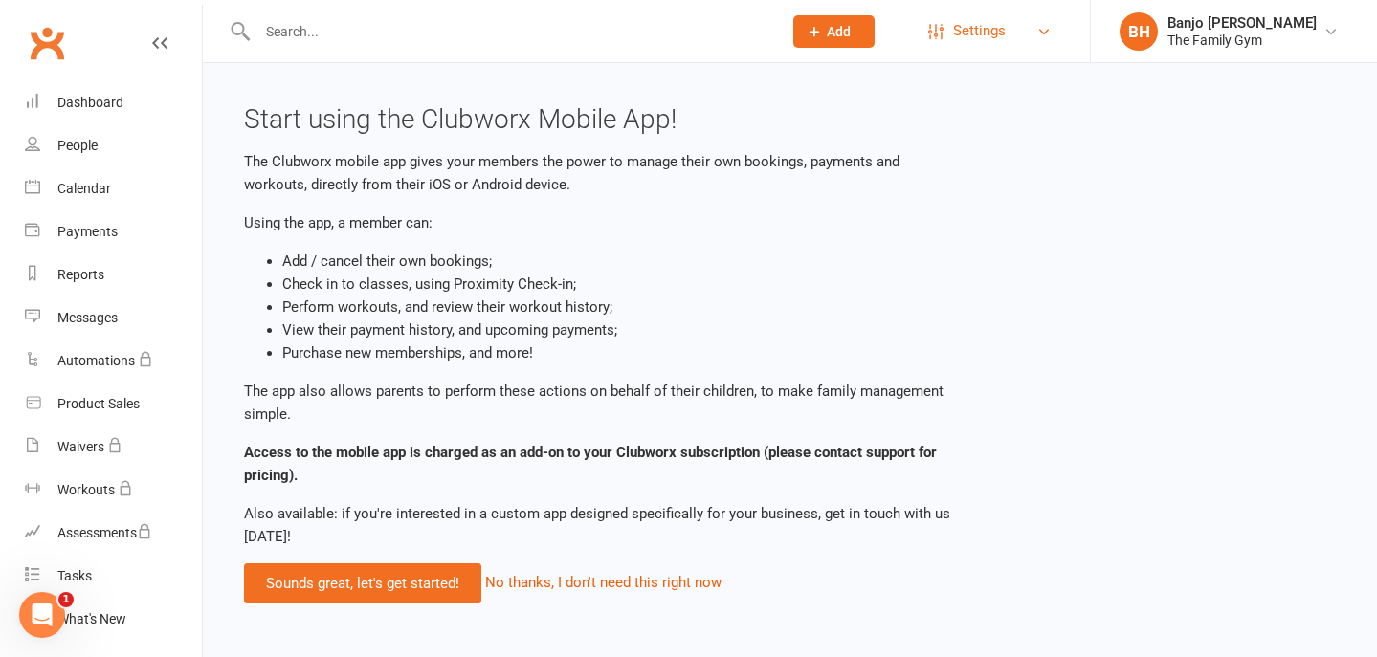
click at [1019, 37] on link "Settings" at bounding box center [994, 31] width 133 height 43
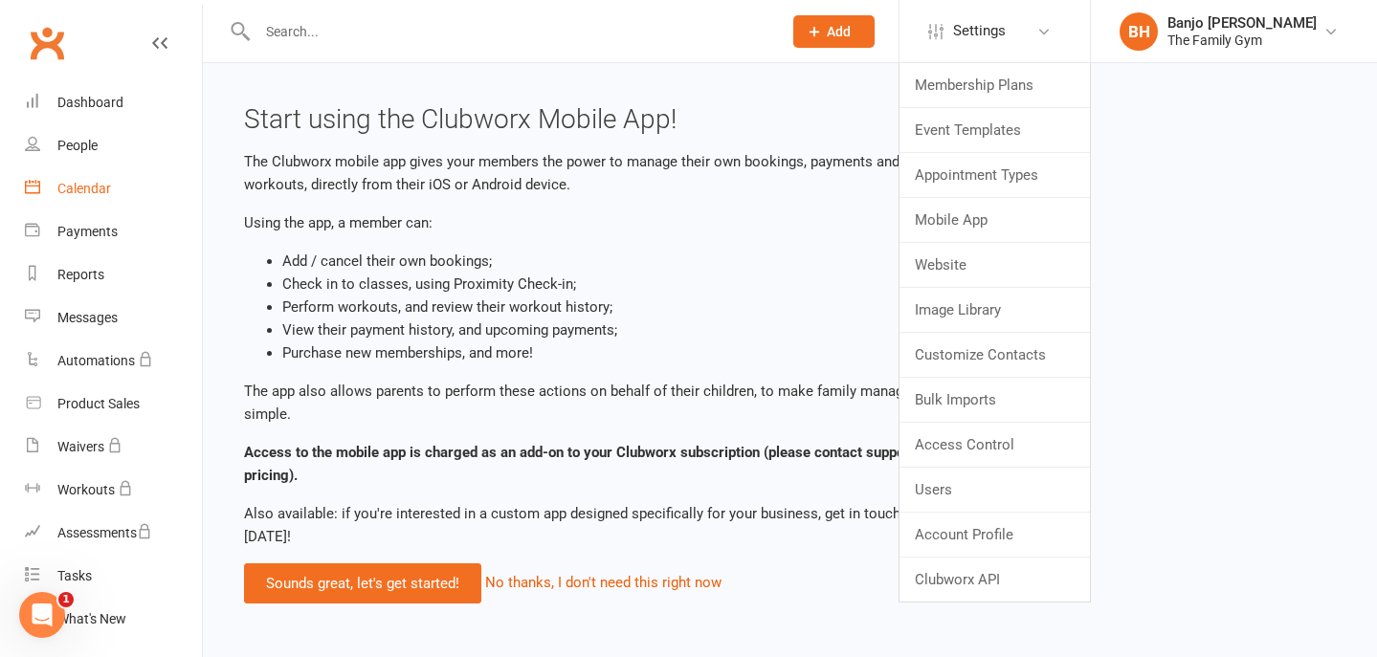
click at [81, 194] on div "Calendar" at bounding box center [84, 188] width 54 height 15
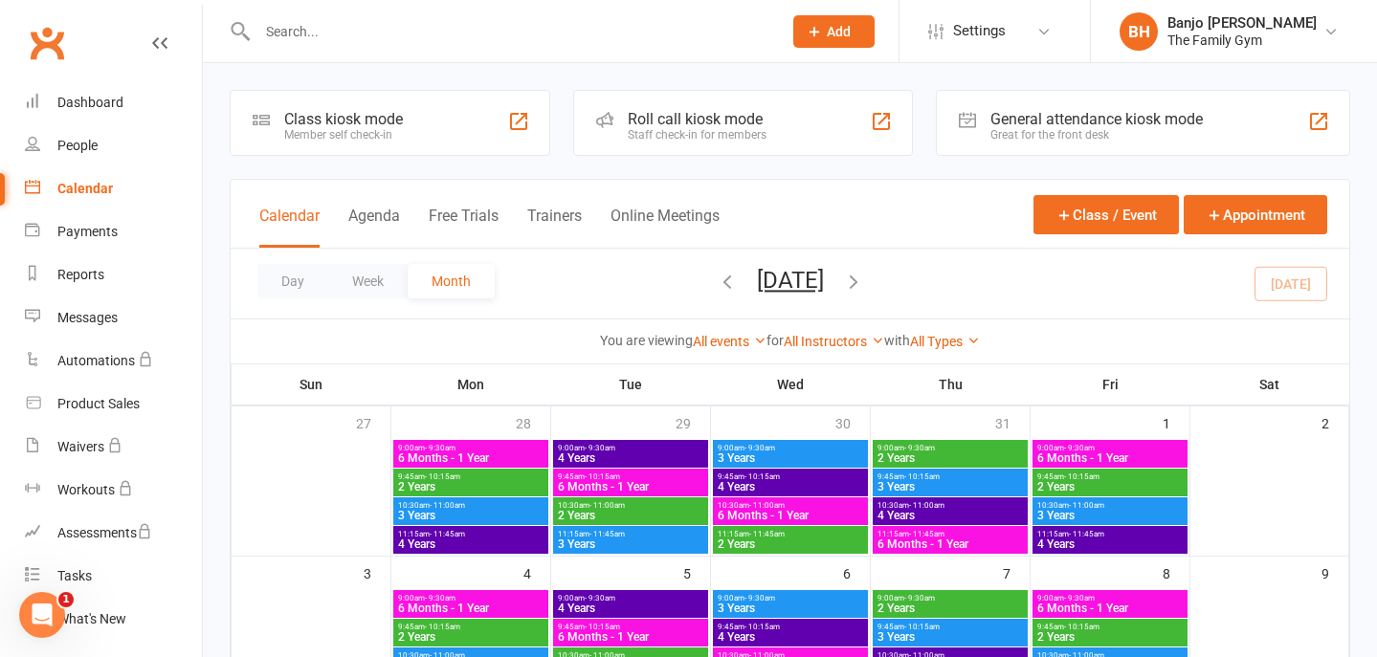
click at [490, 454] on span "6 Months - 1 Year" at bounding box center [470, 458] width 147 height 11
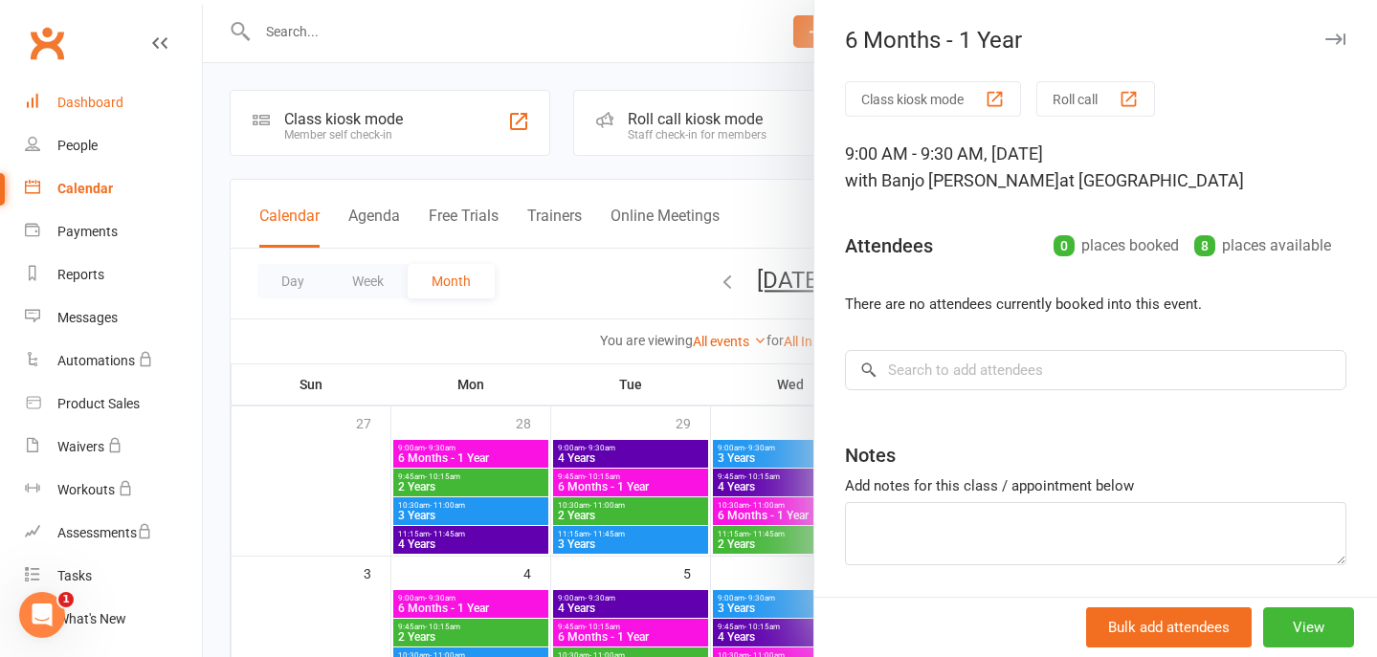
click at [92, 105] on div "Dashboard" at bounding box center [90, 102] width 66 height 15
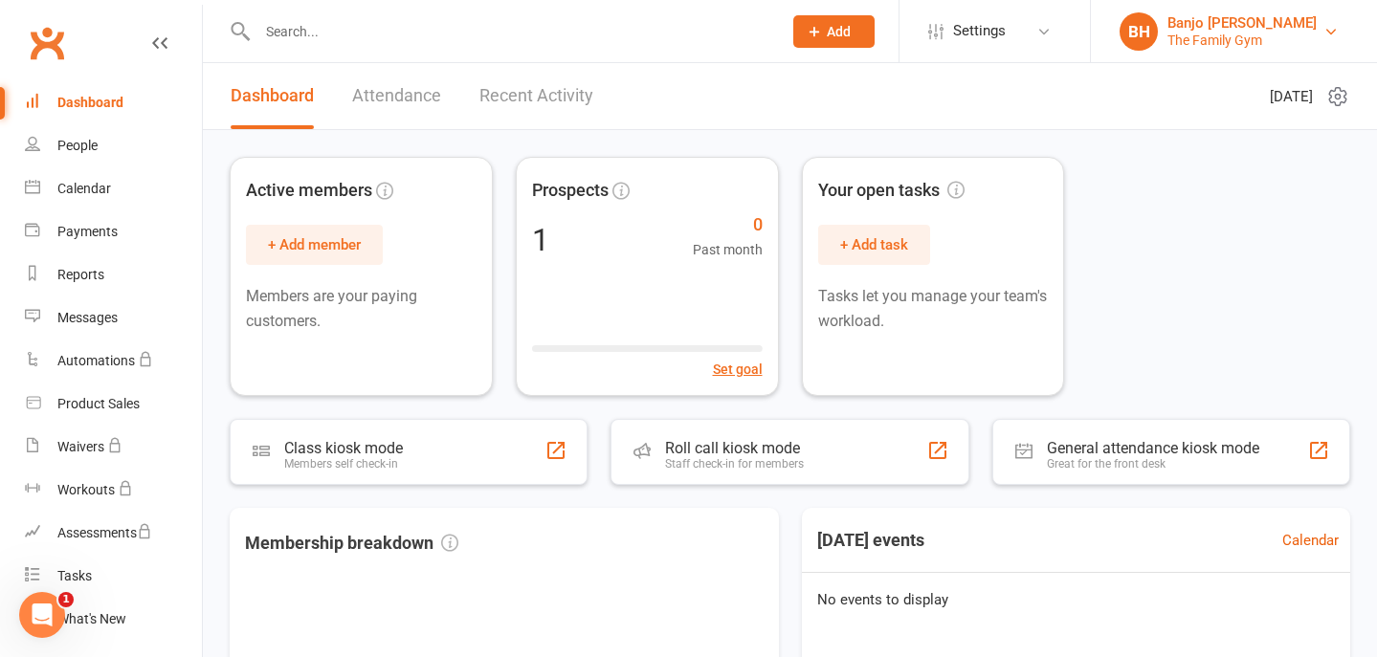
click at [1218, 39] on div "The Family Gym" at bounding box center [1242, 40] width 149 height 17
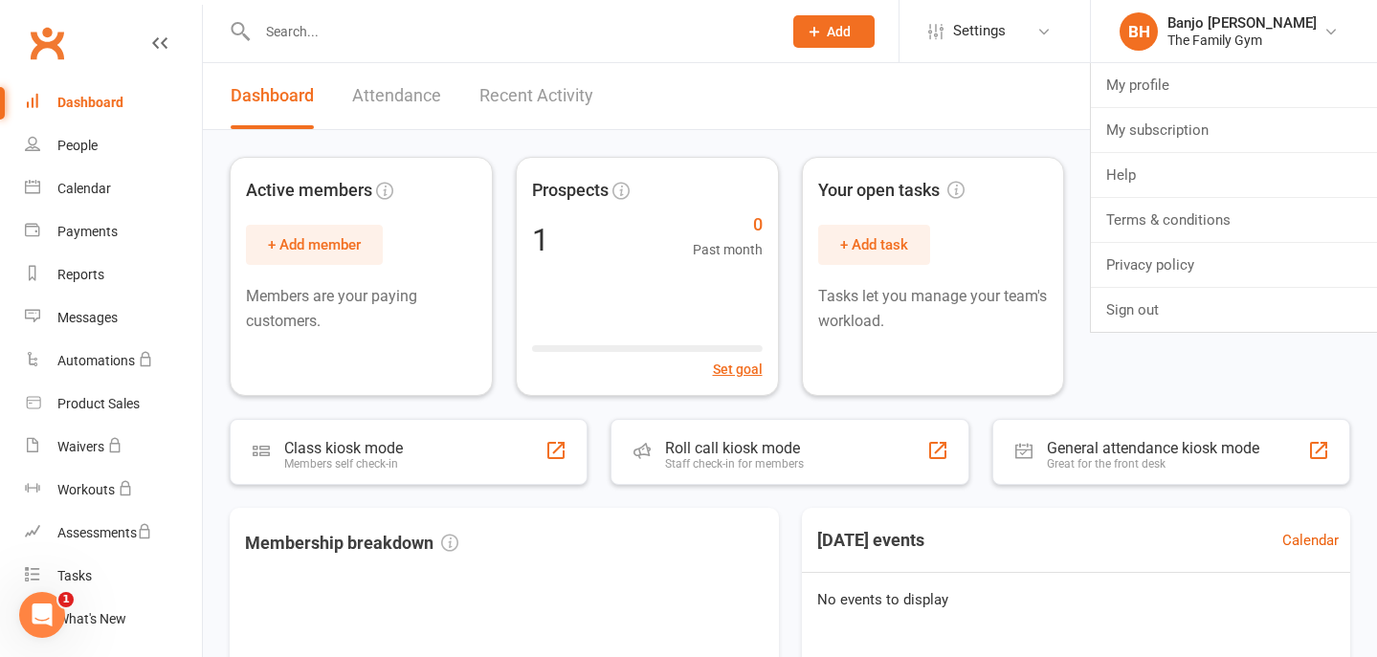
click at [969, 101] on header "Dashboard Attendance Recent Activity Tuesday 12th, August 2025" at bounding box center [790, 96] width 1174 height 67
click at [95, 189] on div "Calendar" at bounding box center [84, 188] width 54 height 15
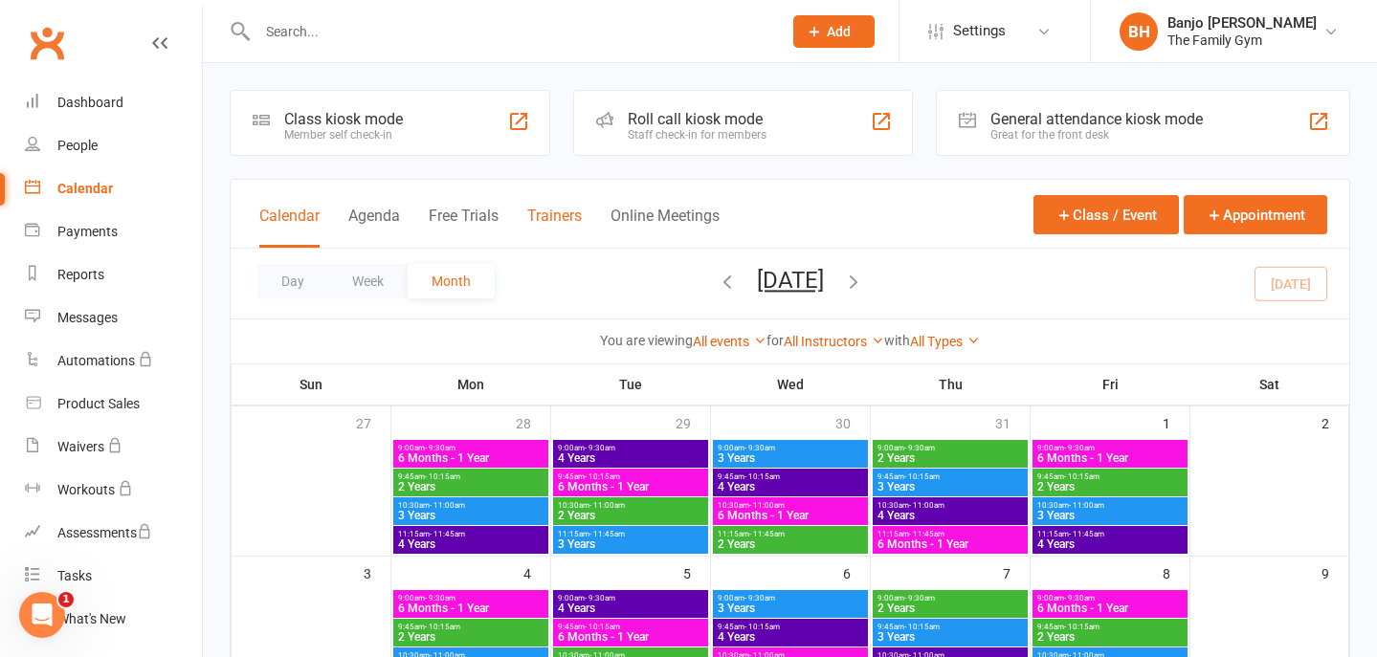
click at [541, 212] on button "Trainers" at bounding box center [554, 227] width 55 height 41
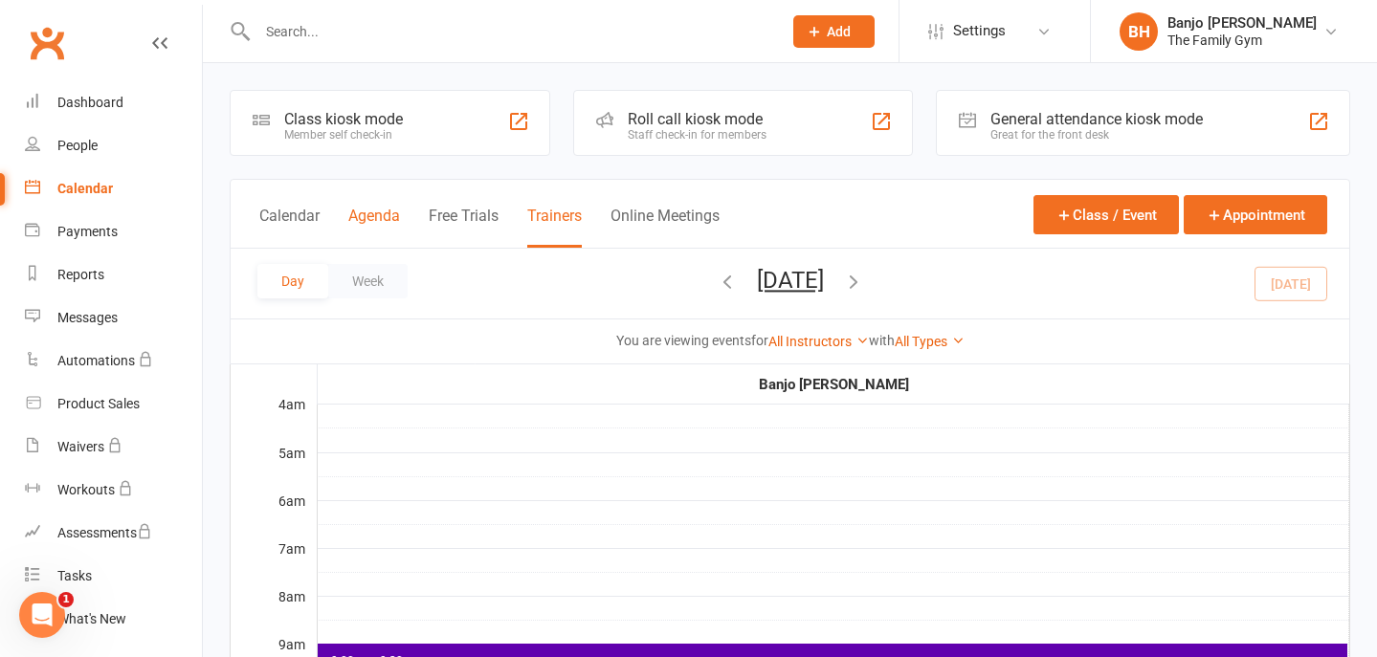
click at [382, 220] on button "Agenda" at bounding box center [374, 227] width 52 height 41
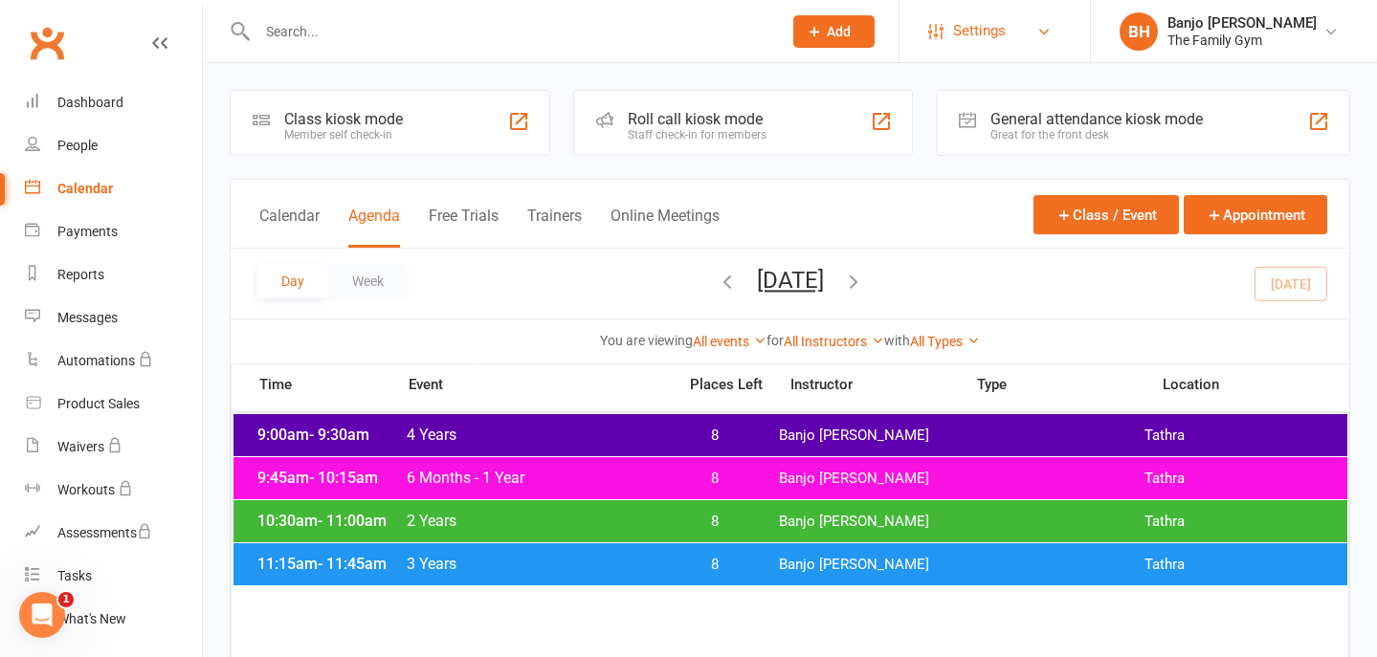
click at [996, 43] on span "Settings" at bounding box center [979, 31] width 53 height 43
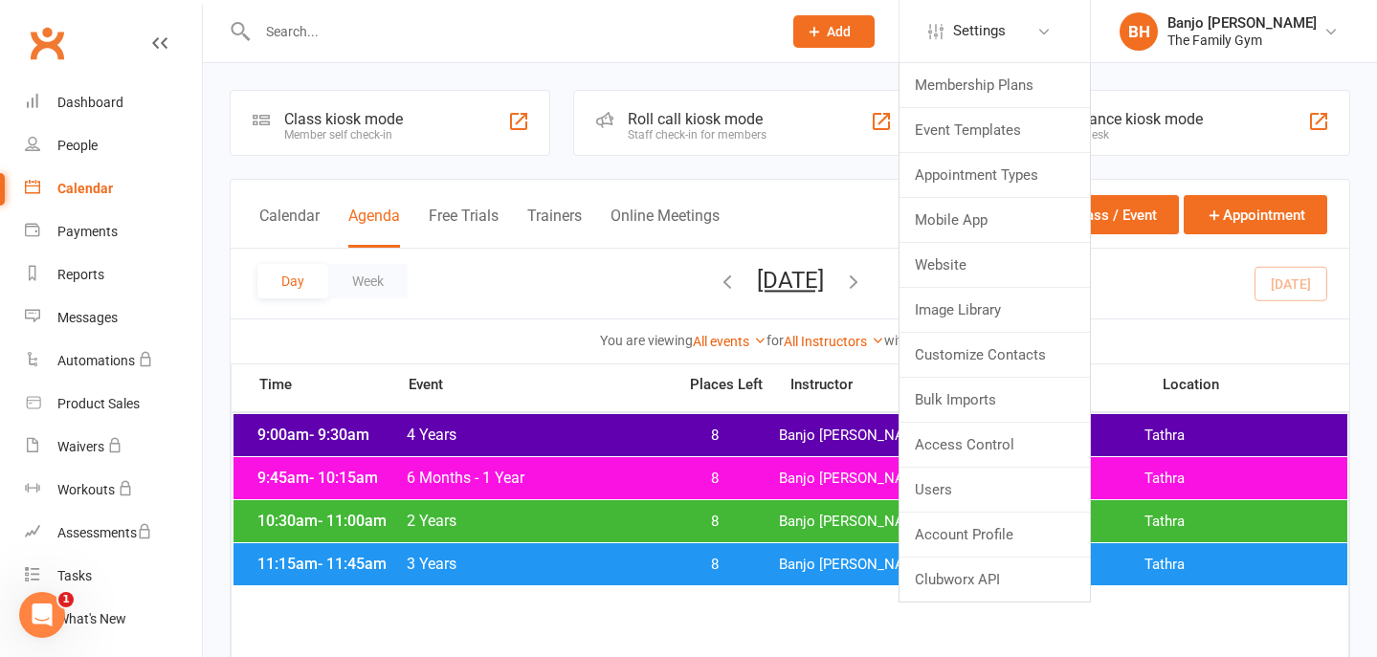
click at [831, 32] on span "Add" at bounding box center [839, 31] width 24 height 15
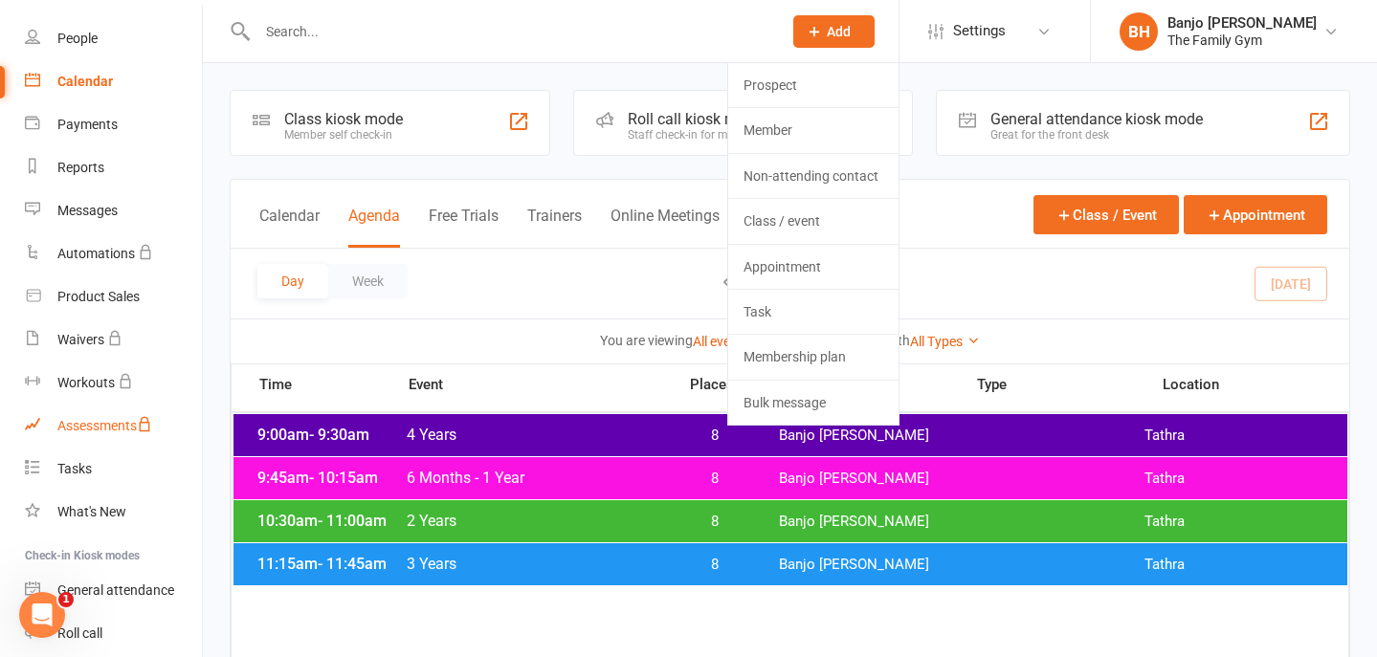
scroll to position [109, 0]
click at [78, 462] on div "Tasks" at bounding box center [74, 466] width 34 height 15
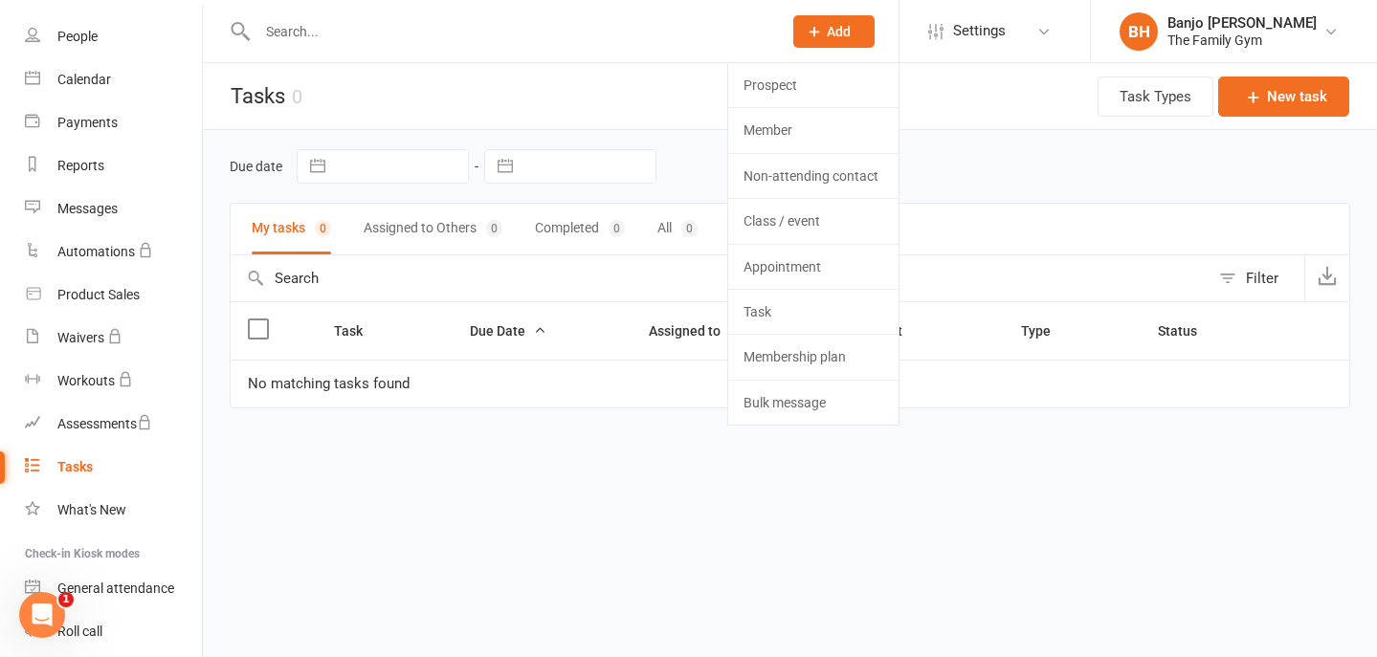
click at [939, 131] on div "Due date Navigate forward to interact with the calendar and select a date. Pres…" at bounding box center [790, 166] width 1121 height 73
click at [958, 120] on header "Tasks 0 Task Types New task" at bounding box center [790, 96] width 1174 height 67
click at [1177, 88] on button "Task Types" at bounding box center [1156, 97] width 116 height 40
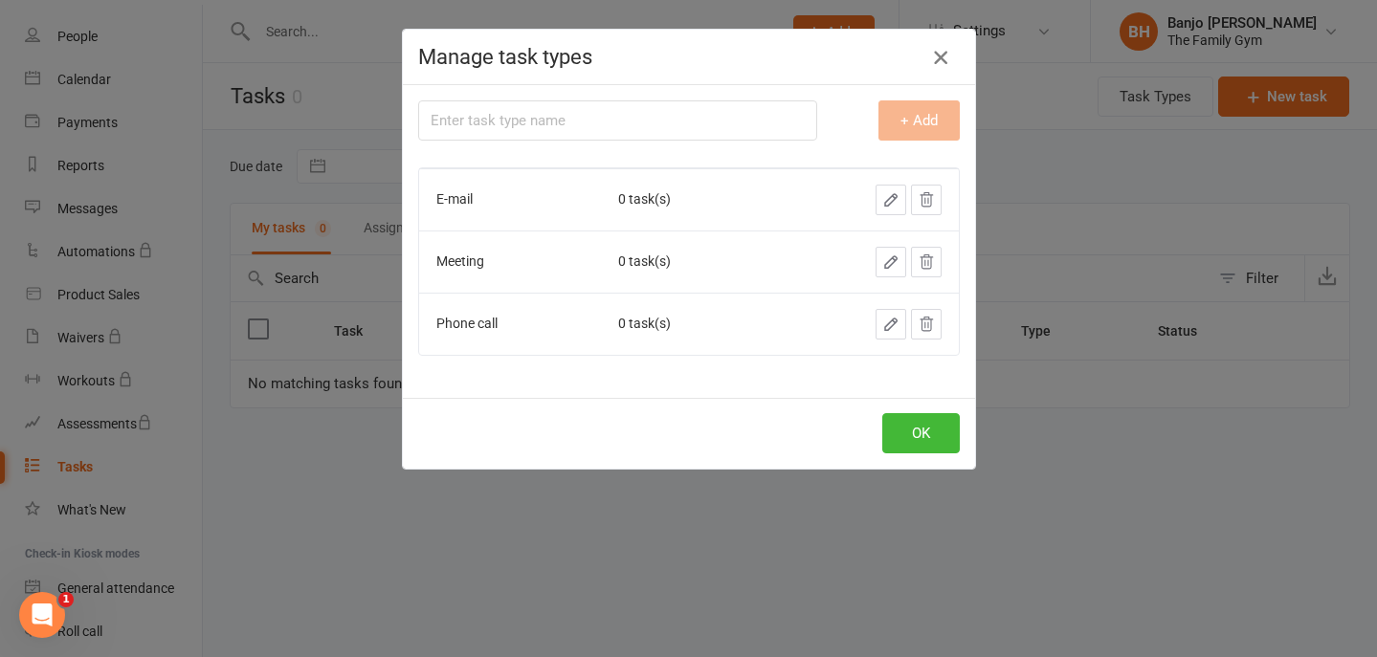
click at [945, 54] on icon "button" at bounding box center [940, 57] width 23 height 23
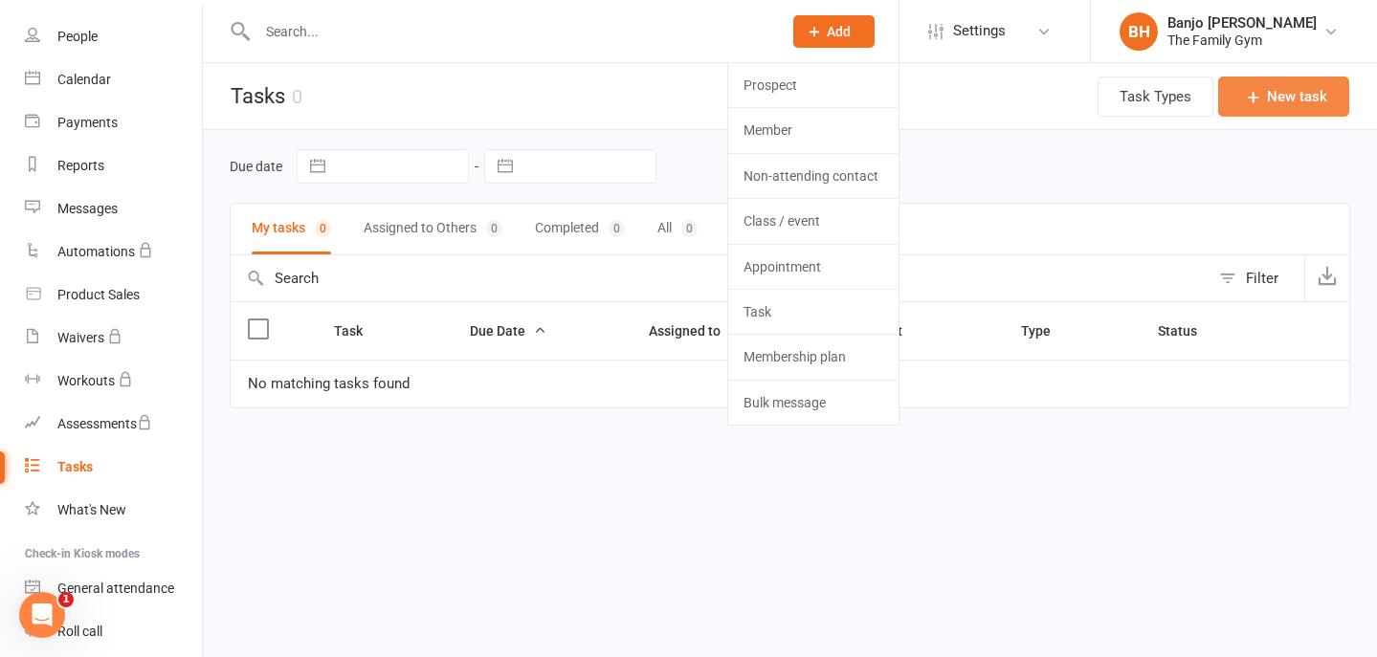
click at [1289, 99] on button "New task" at bounding box center [1283, 97] width 131 height 40
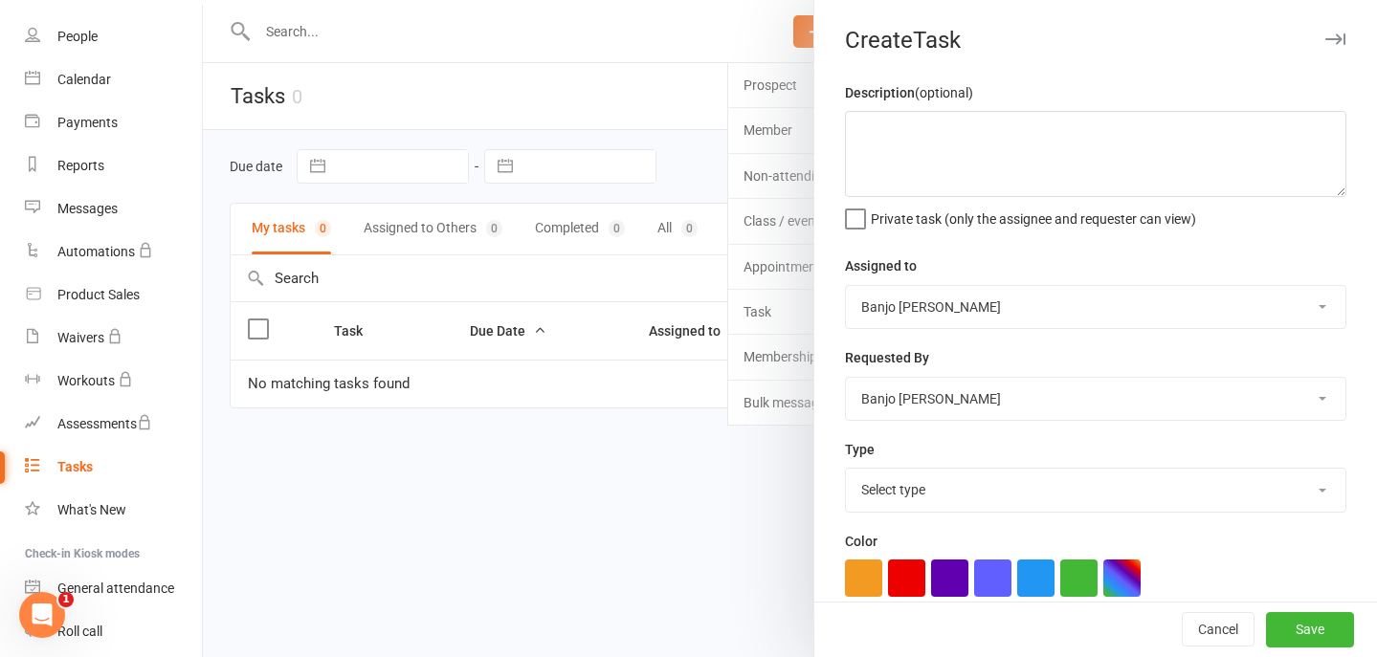
click at [726, 471] on div at bounding box center [790, 328] width 1174 height 657
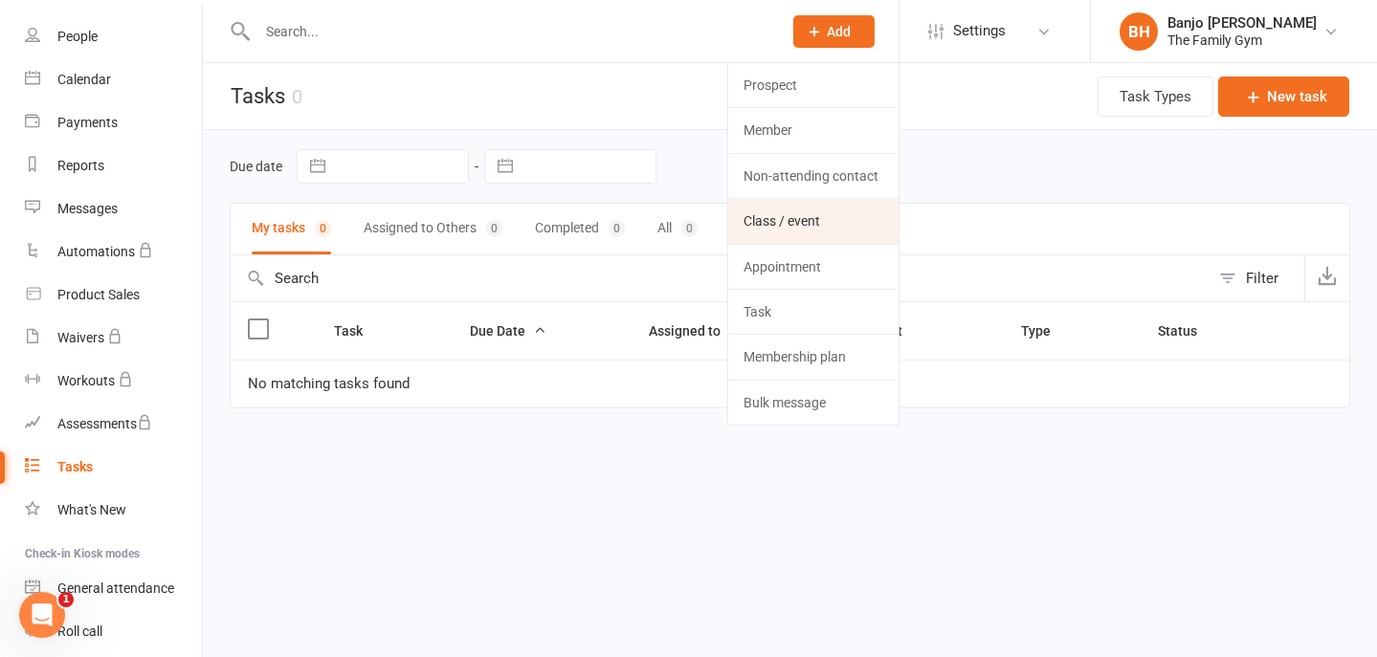
click at [792, 223] on link "Class / event" at bounding box center [813, 221] width 170 height 44
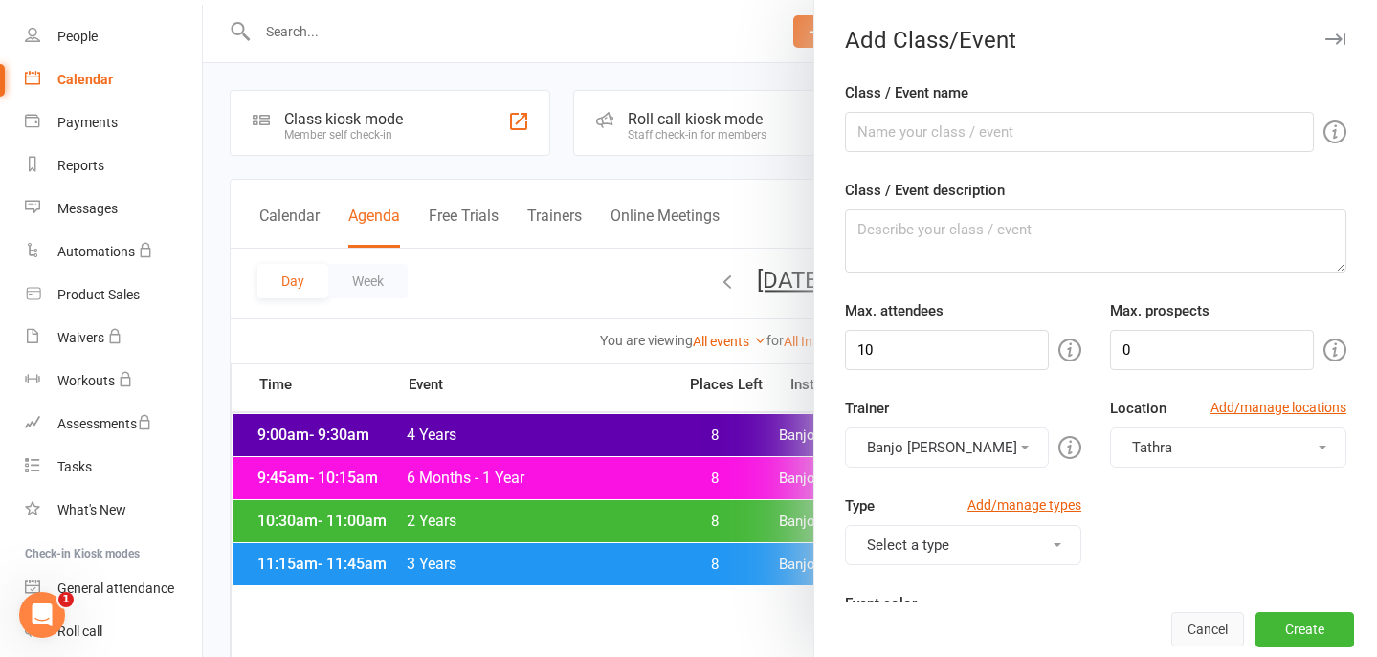
click at [1193, 628] on button "Cancel" at bounding box center [1207, 630] width 73 height 34
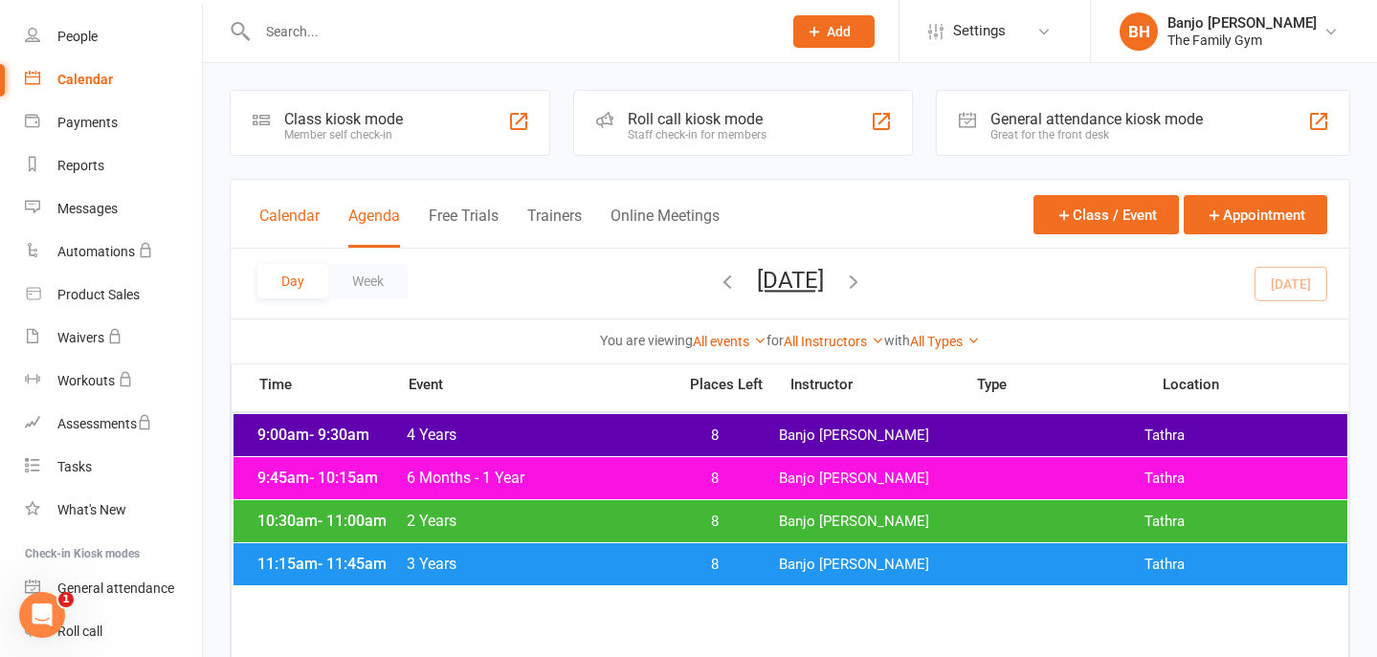
click at [274, 210] on button "Calendar" at bounding box center [289, 227] width 60 height 41
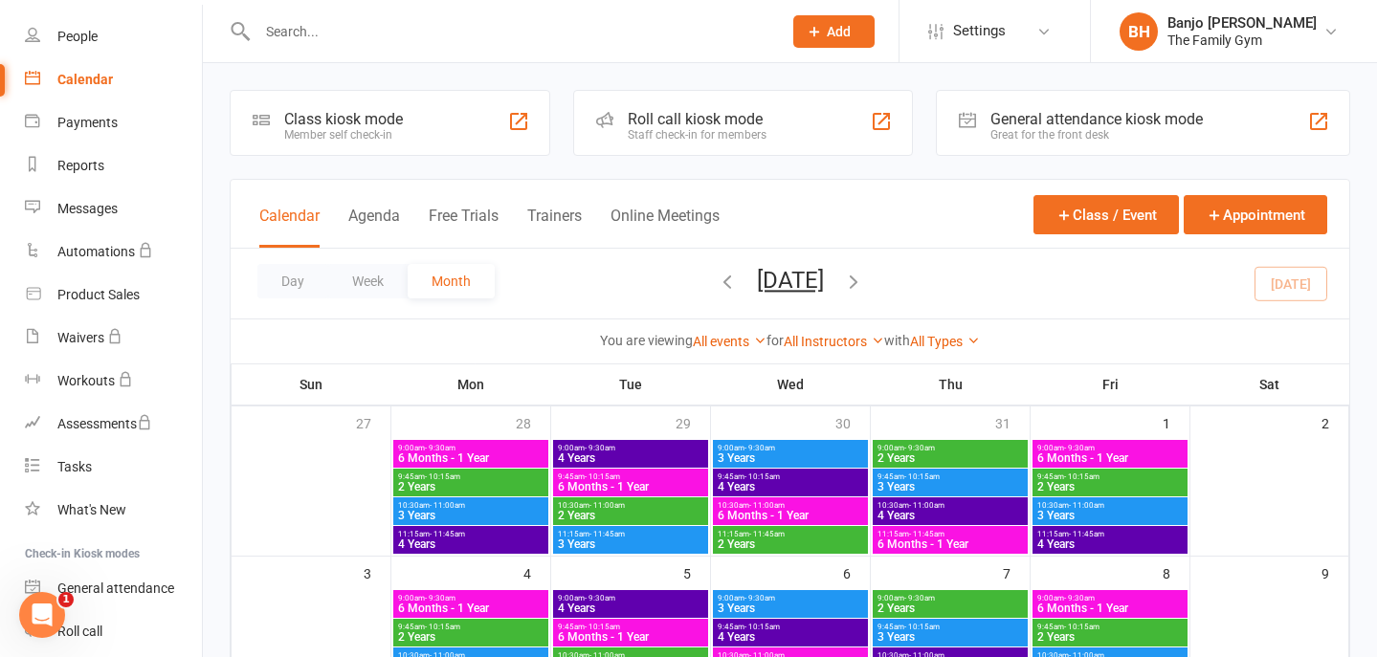
click at [443, 454] on span "6 Months - 1 Year" at bounding box center [470, 458] width 147 height 11
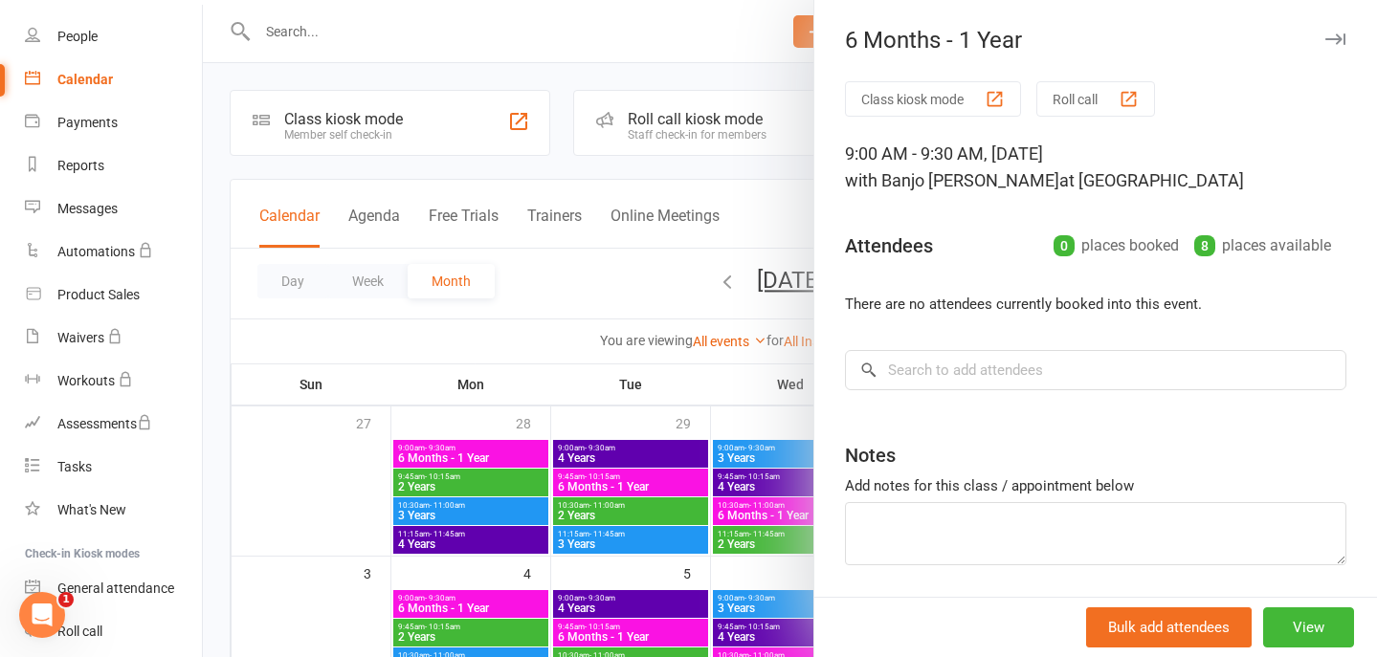
click at [1335, 45] on button "button" at bounding box center [1335, 39] width 23 height 23
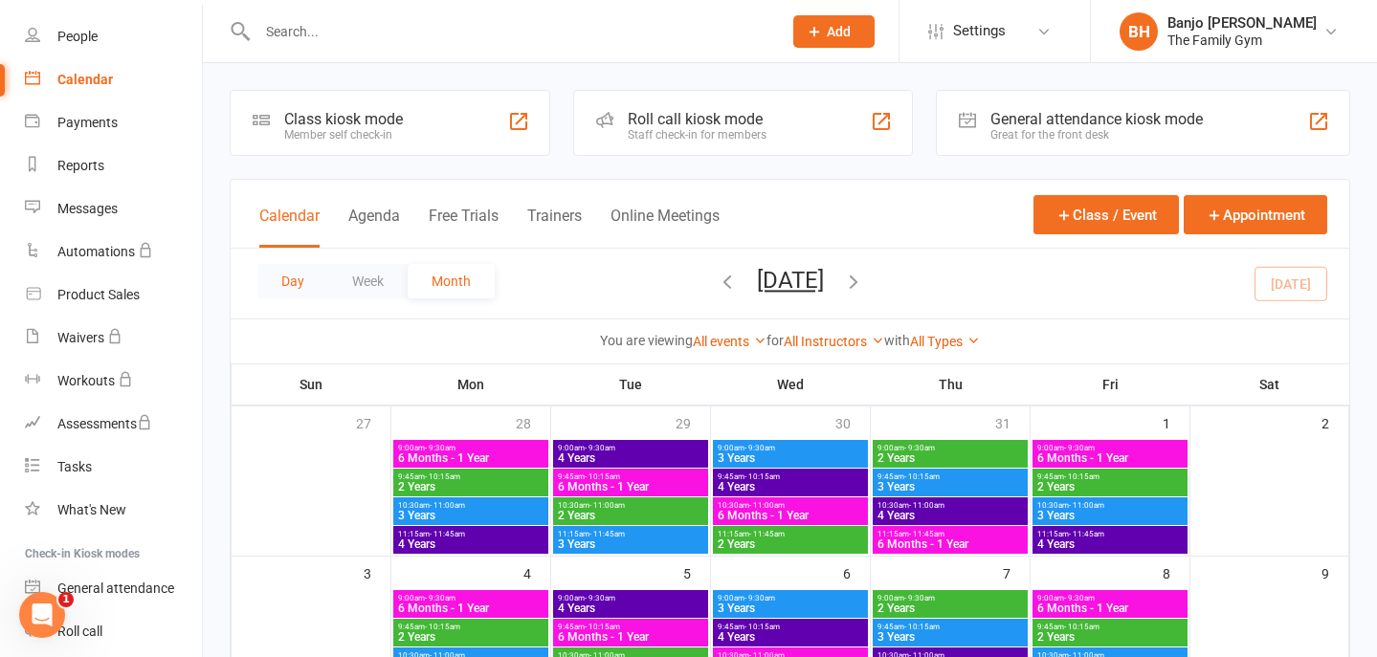
click at [287, 285] on button "Day" at bounding box center [292, 281] width 71 height 34
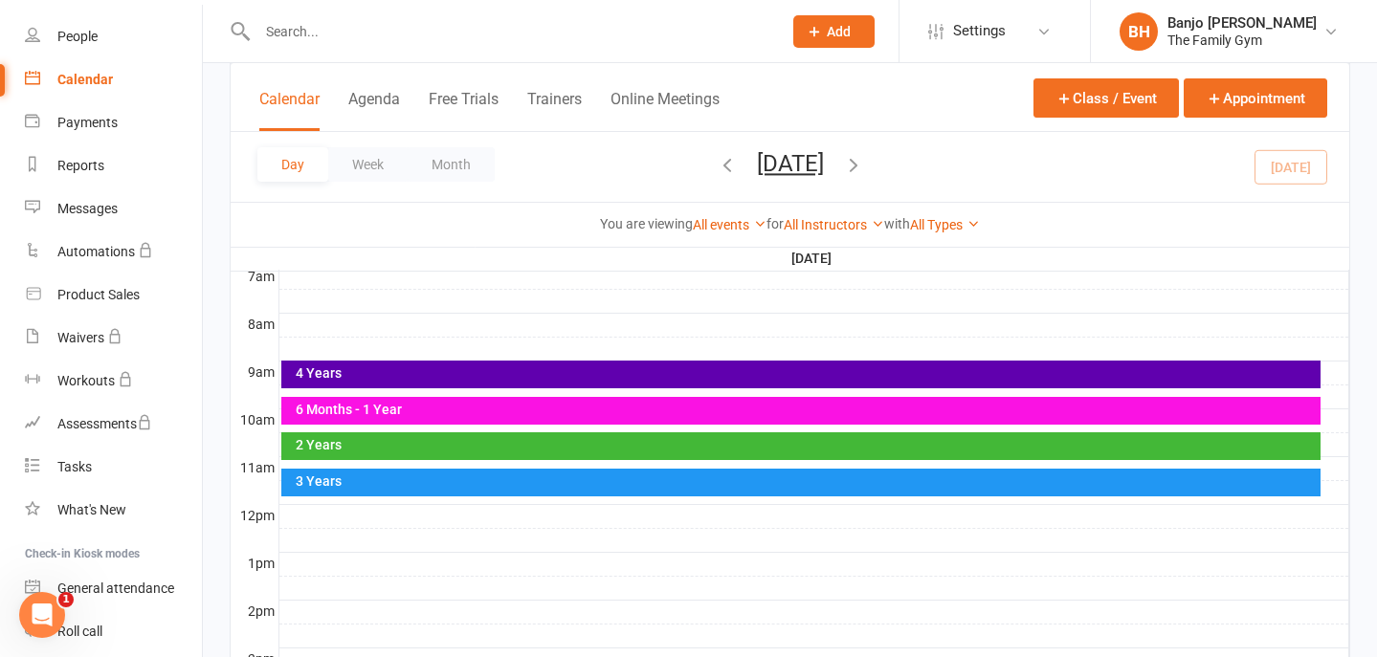
scroll to position [460, 0]
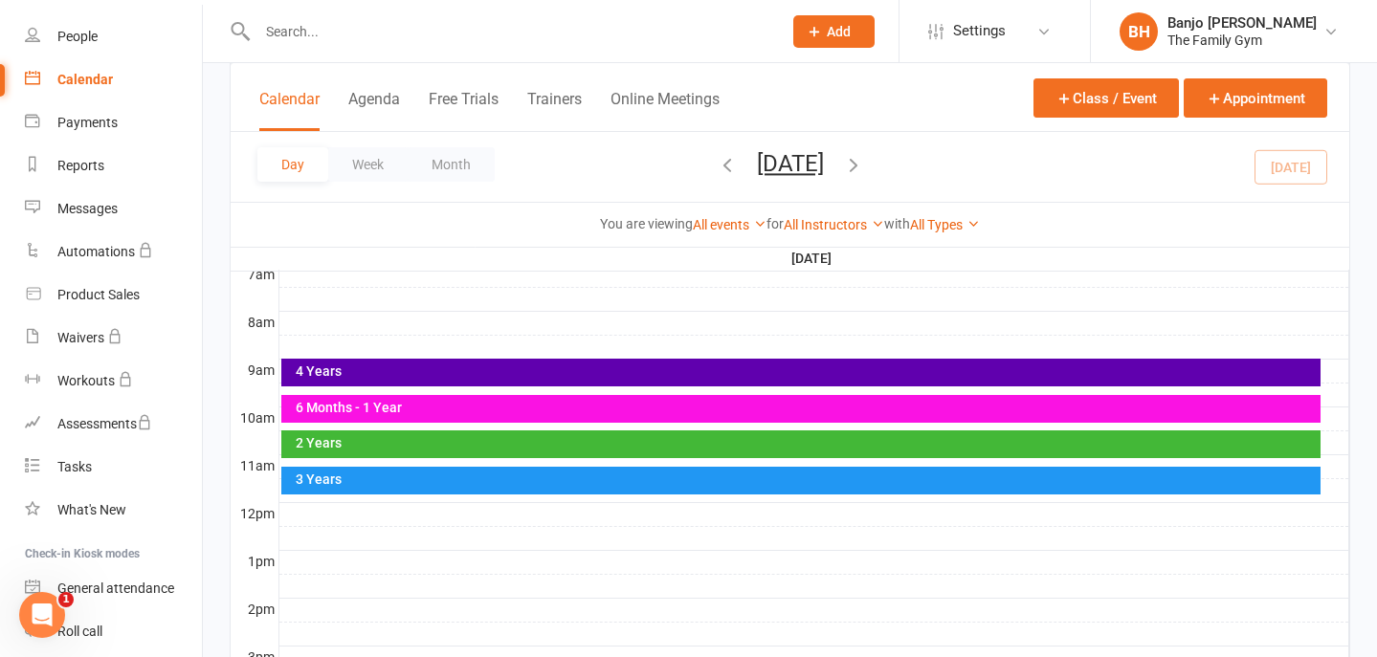
click at [576, 372] on div "4 Years" at bounding box center [806, 371] width 1022 height 13
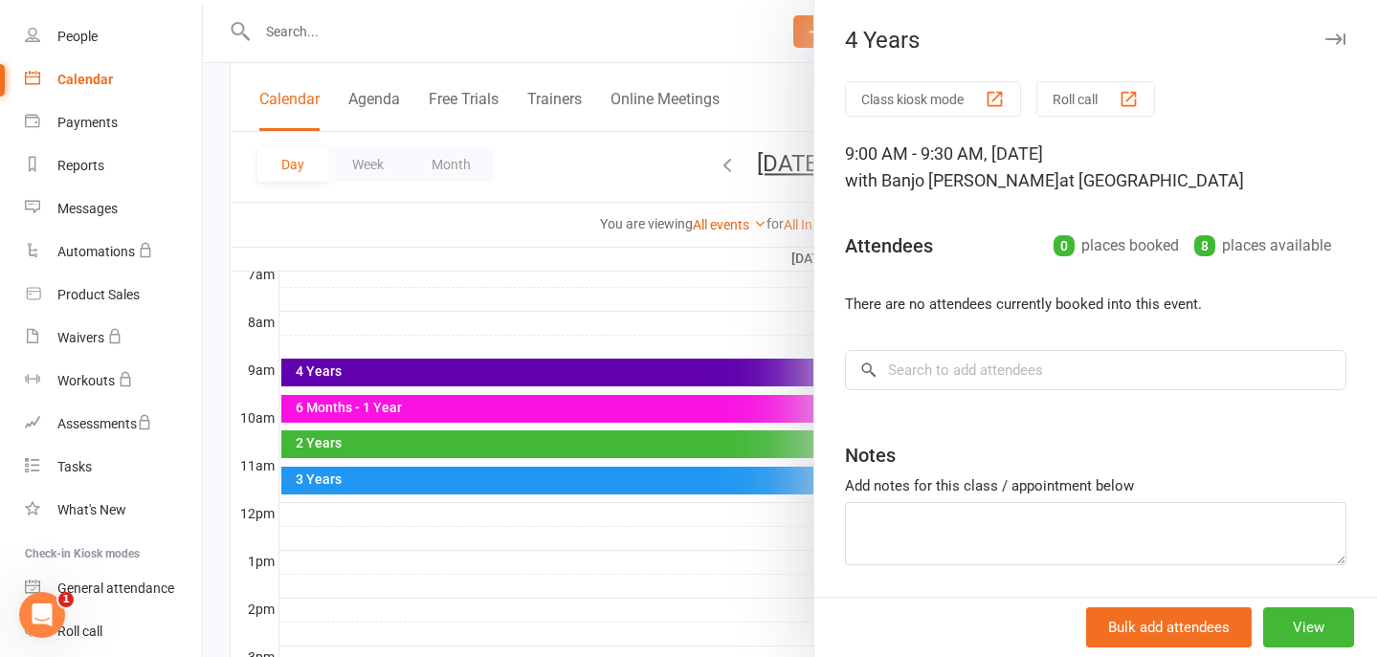
click at [576, 372] on div at bounding box center [790, 328] width 1174 height 657
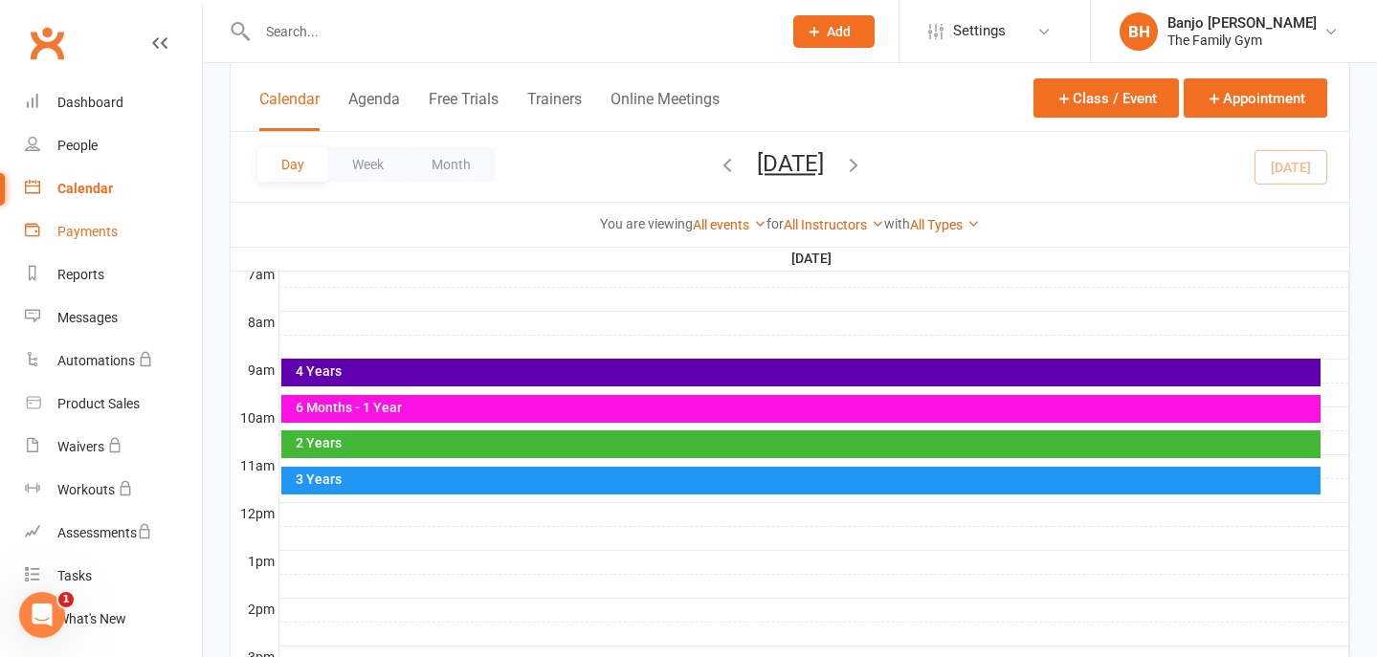
scroll to position [0, 0]
click at [76, 229] on div "Payments" at bounding box center [87, 231] width 60 height 15
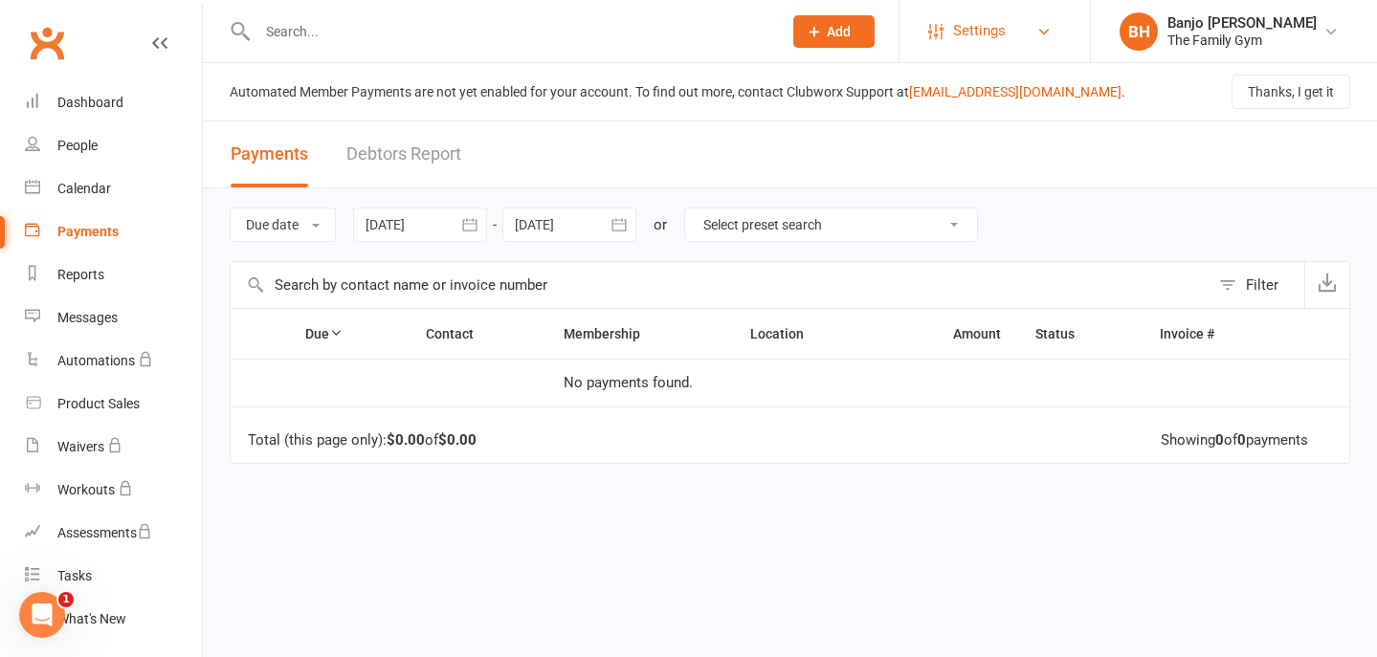
click at [1007, 17] on link "Settings" at bounding box center [994, 31] width 133 height 43
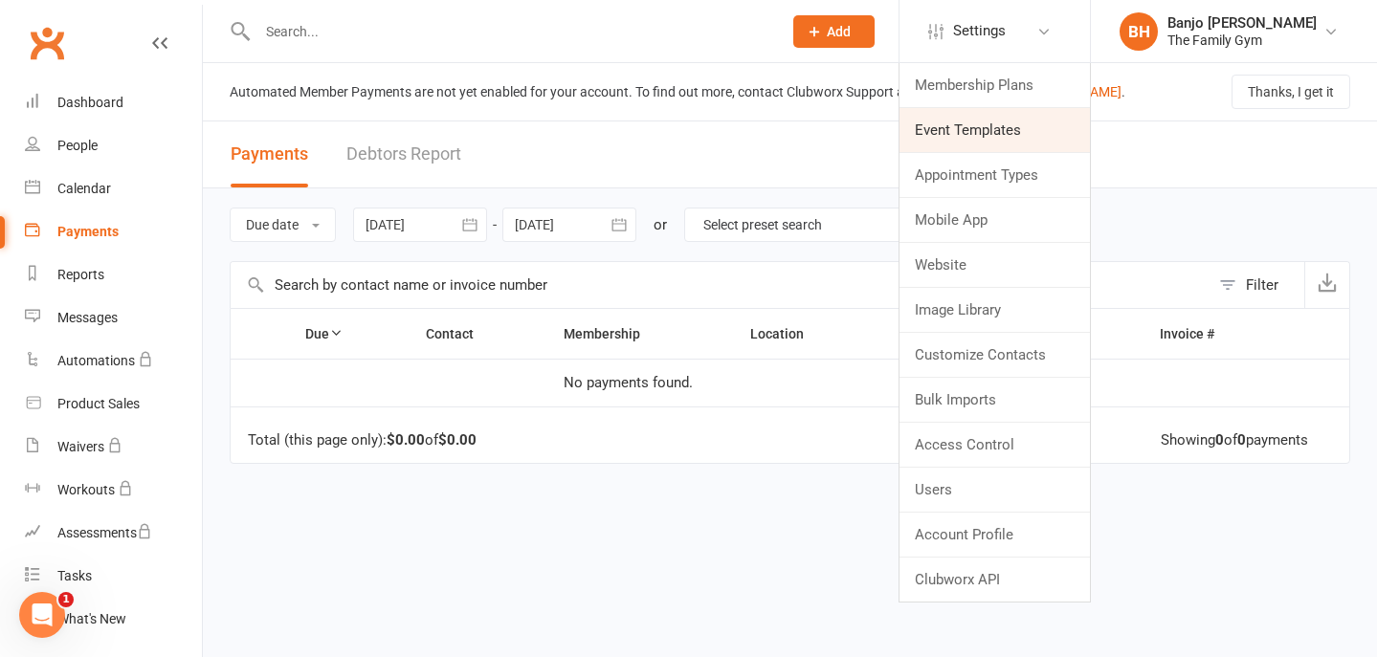
click at [983, 137] on link "Event Templates" at bounding box center [995, 130] width 190 height 44
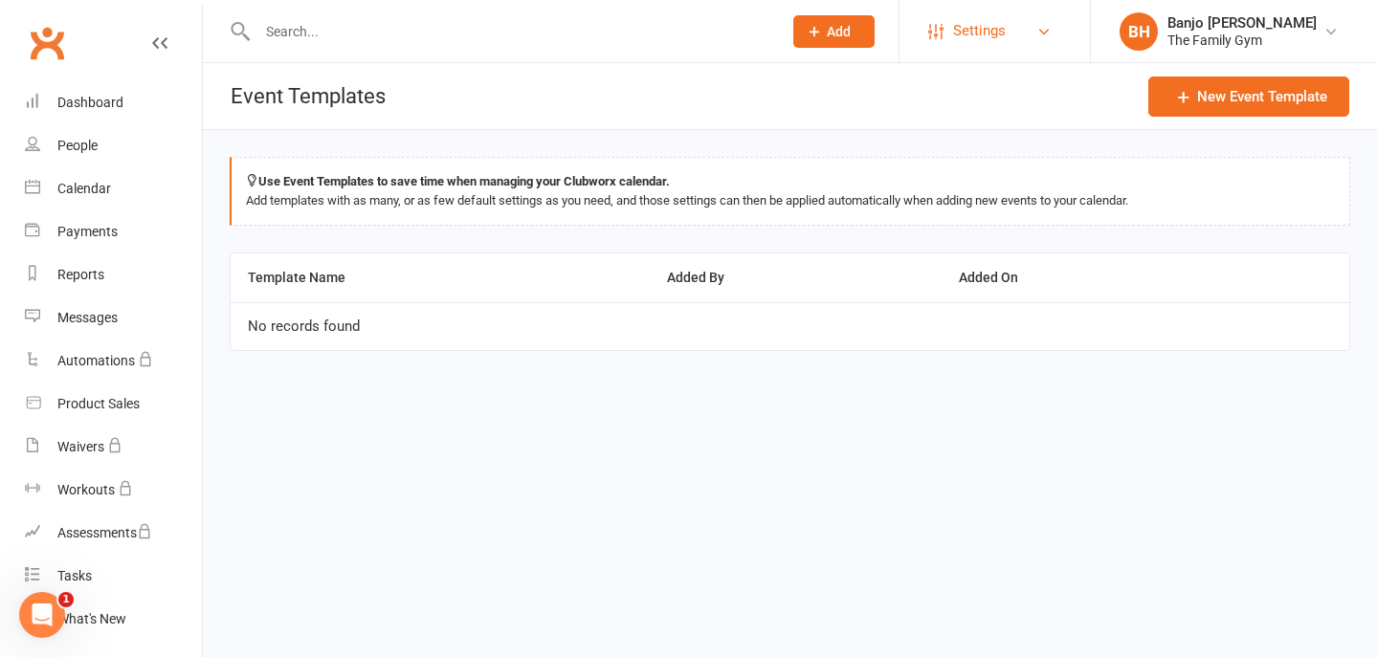
click at [1009, 18] on link "Settings" at bounding box center [994, 31] width 133 height 43
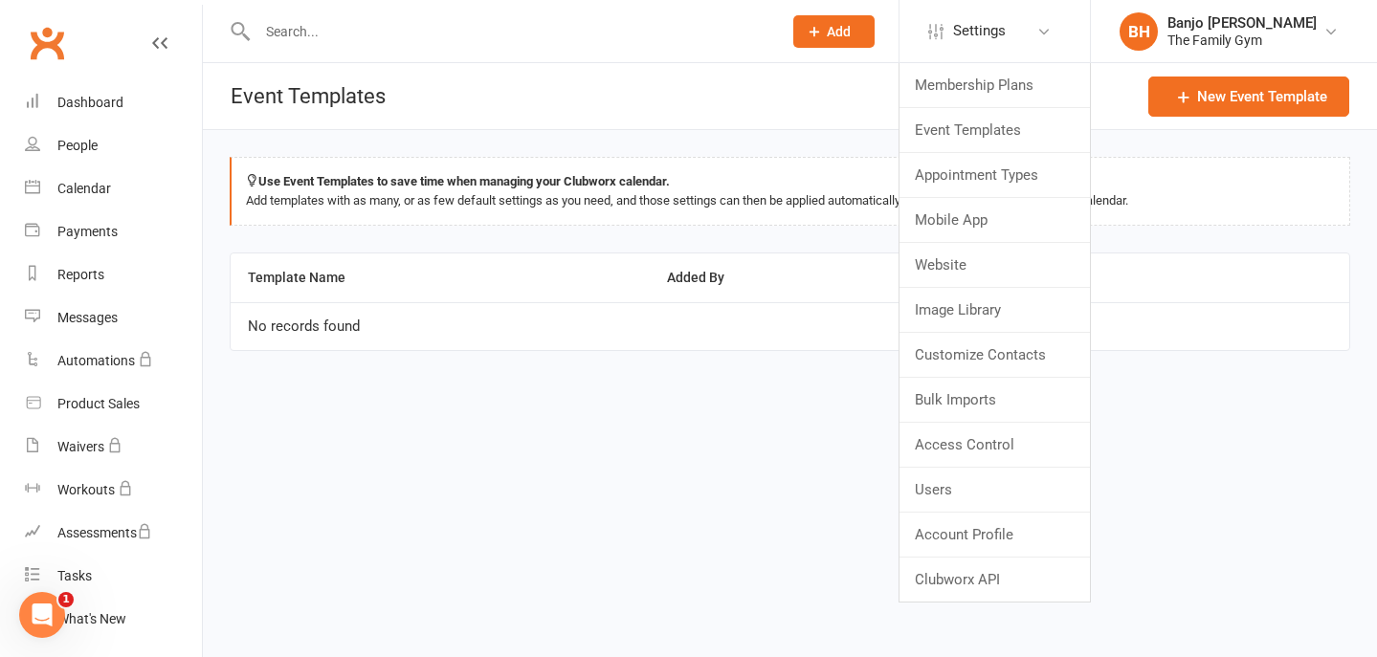
click at [679, 143] on div "Use Event Templates to save time when managing your Clubworx calendar. Add temp…" at bounding box center [790, 267] width 1174 height 275
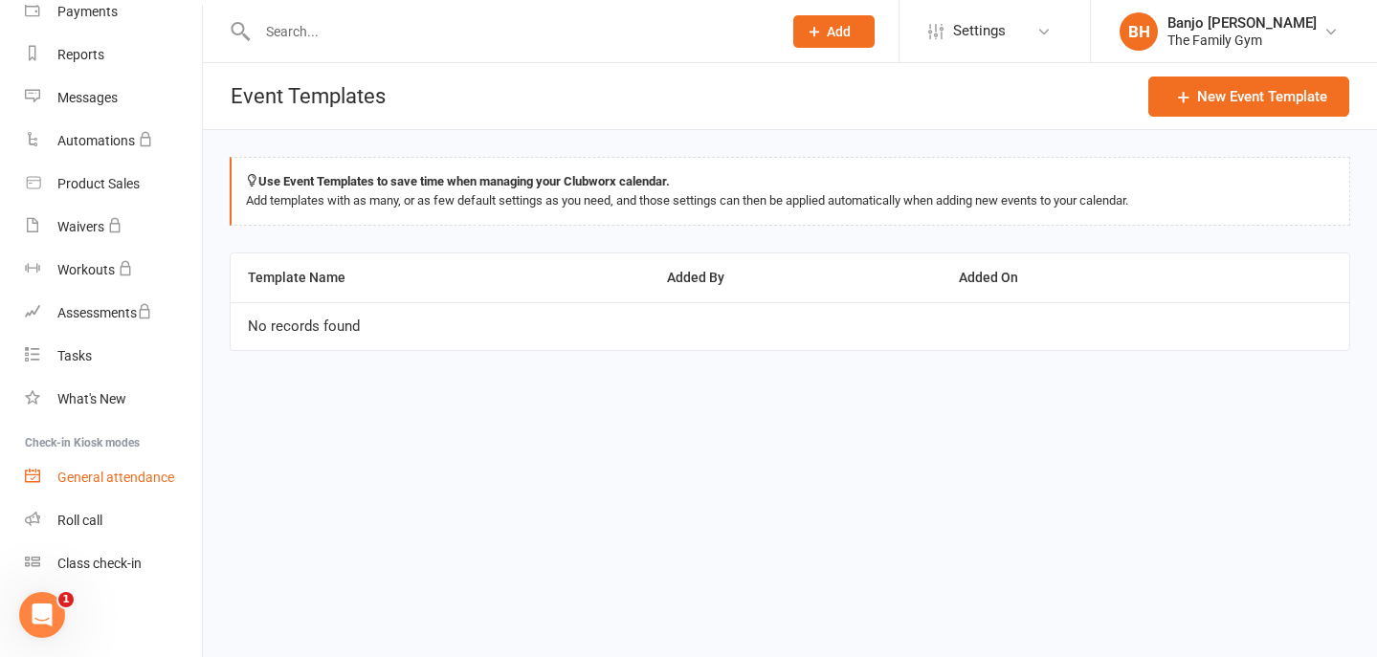
scroll to position [220, 0]
click at [87, 552] on link "Class check-in" at bounding box center [113, 564] width 177 height 43
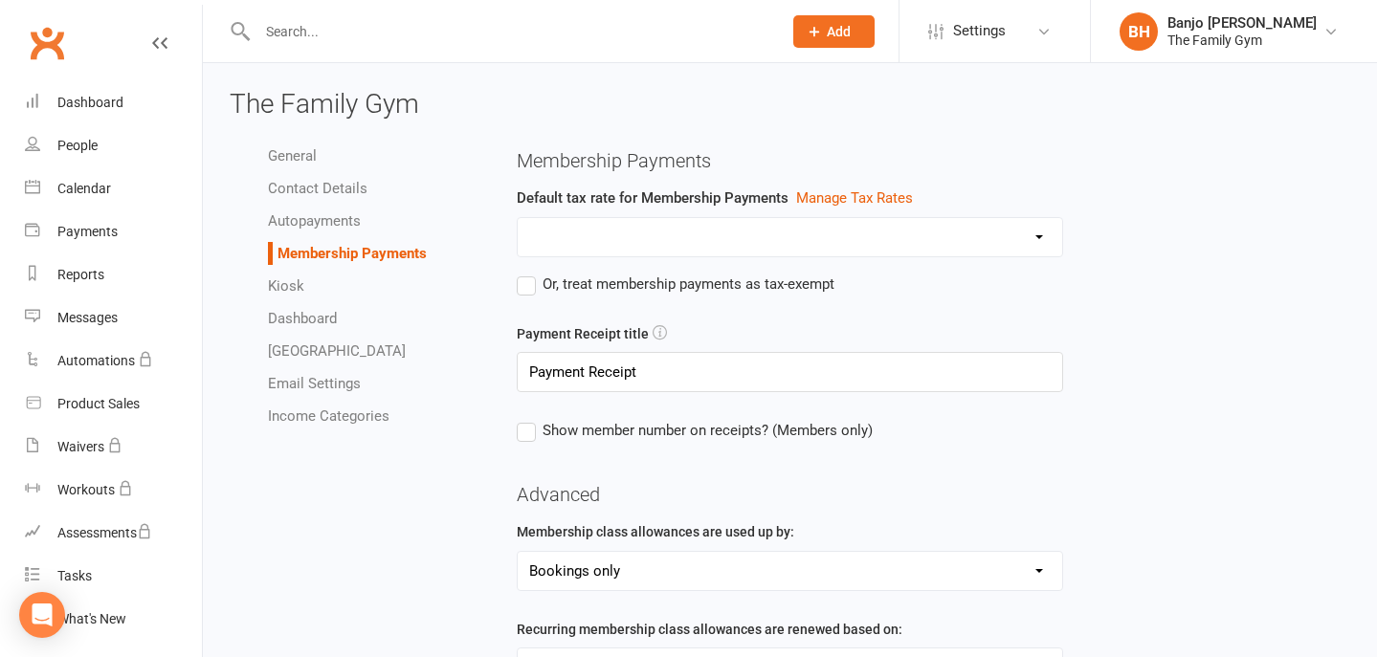
select select "expire_class_packs_on_booking_creation"
select select "allow_make_up_classes_for_expired_memberships_up_to_90d"
select select "autofail_policy_process_manually"
select select "reactivate_if_cancelled_yesterday_or_earlier"
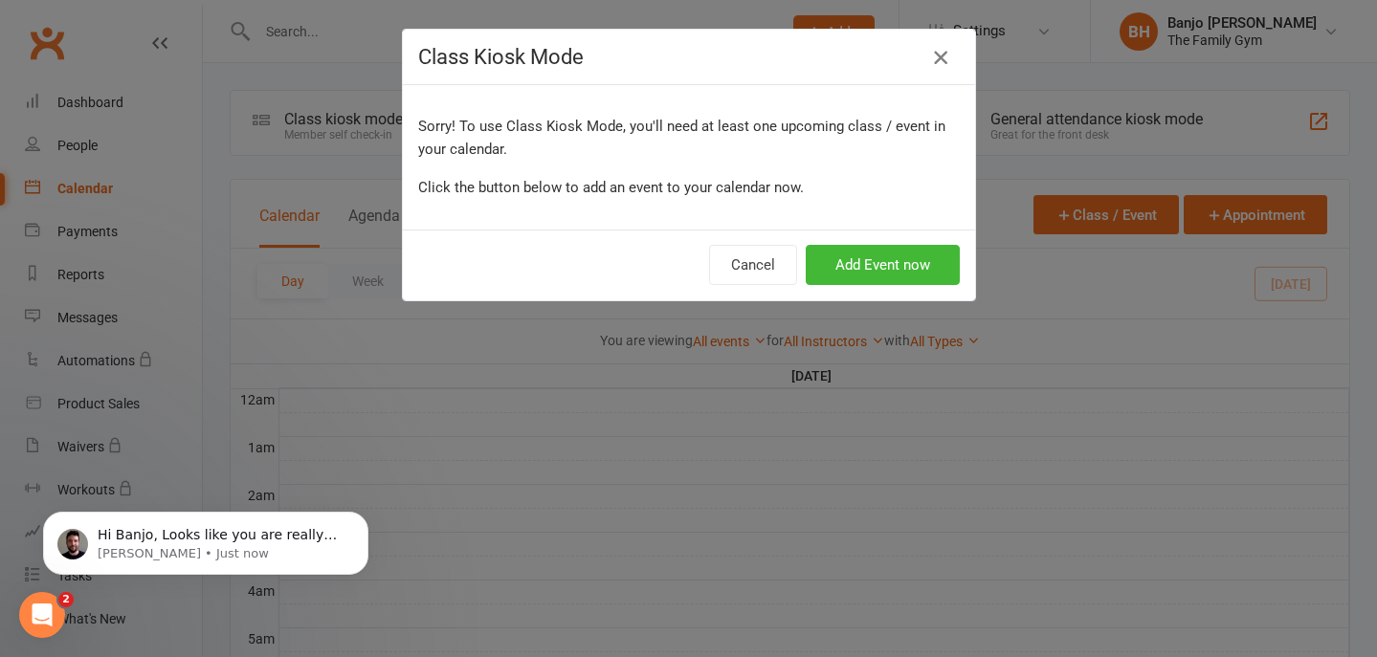
click at [934, 63] on icon "button" at bounding box center [940, 57] width 23 height 23
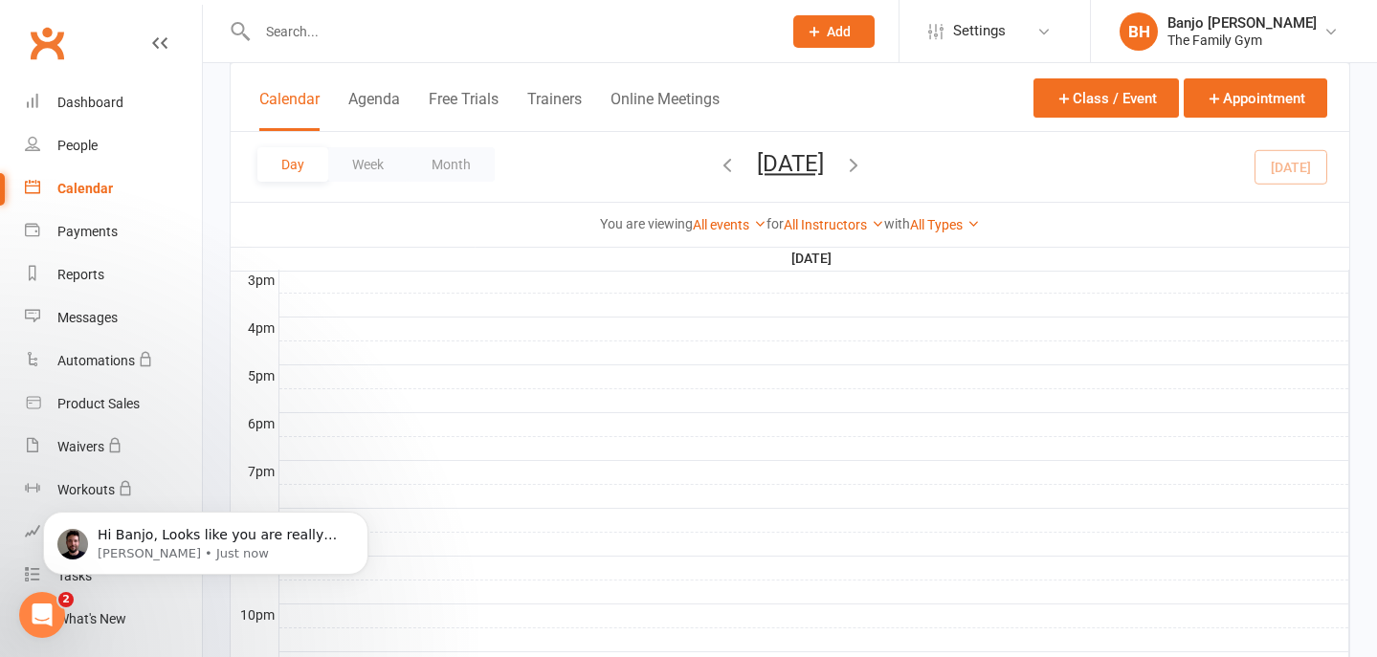
scroll to position [849, 0]
click at [189, 539] on p "Hi Banjo, Looks like you are really making the most of your free trial. I can s…" at bounding box center [221, 535] width 247 height 19
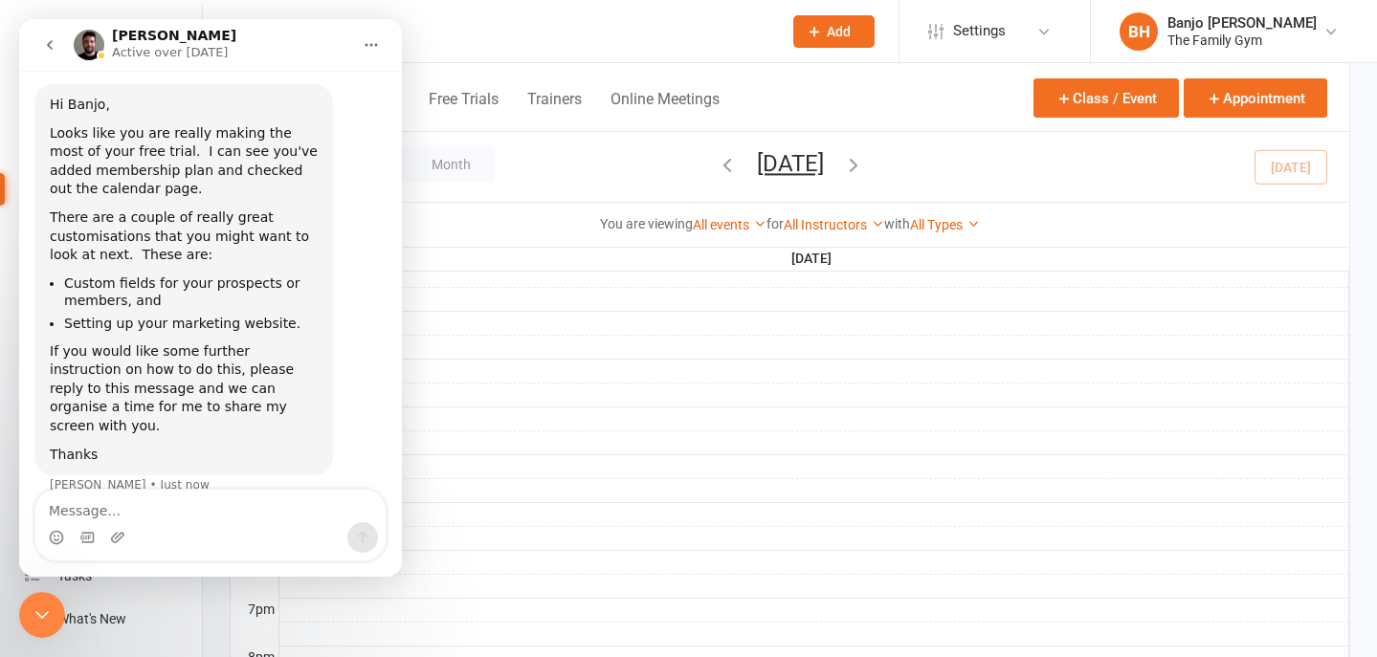
scroll to position [44, 0]
click at [51, 47] on icon "go back" at bounding box center [50, 45] width 6 height 10
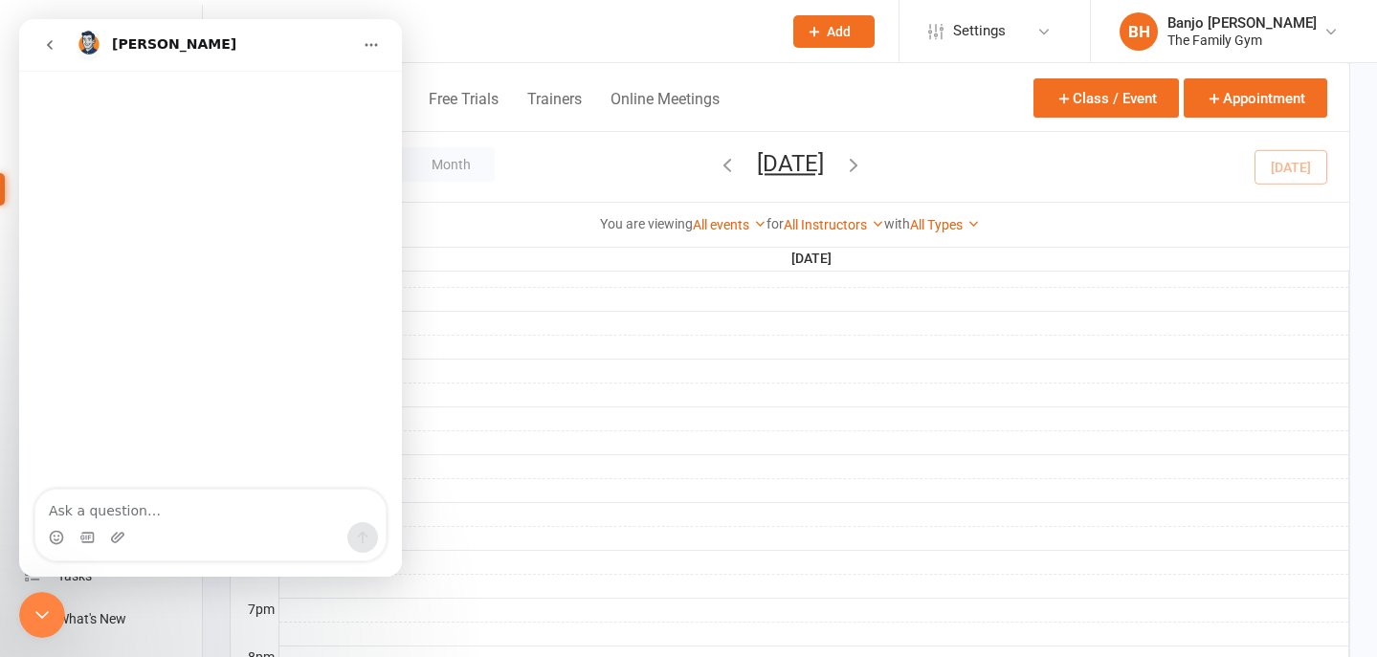
scroll to position [0, 0]
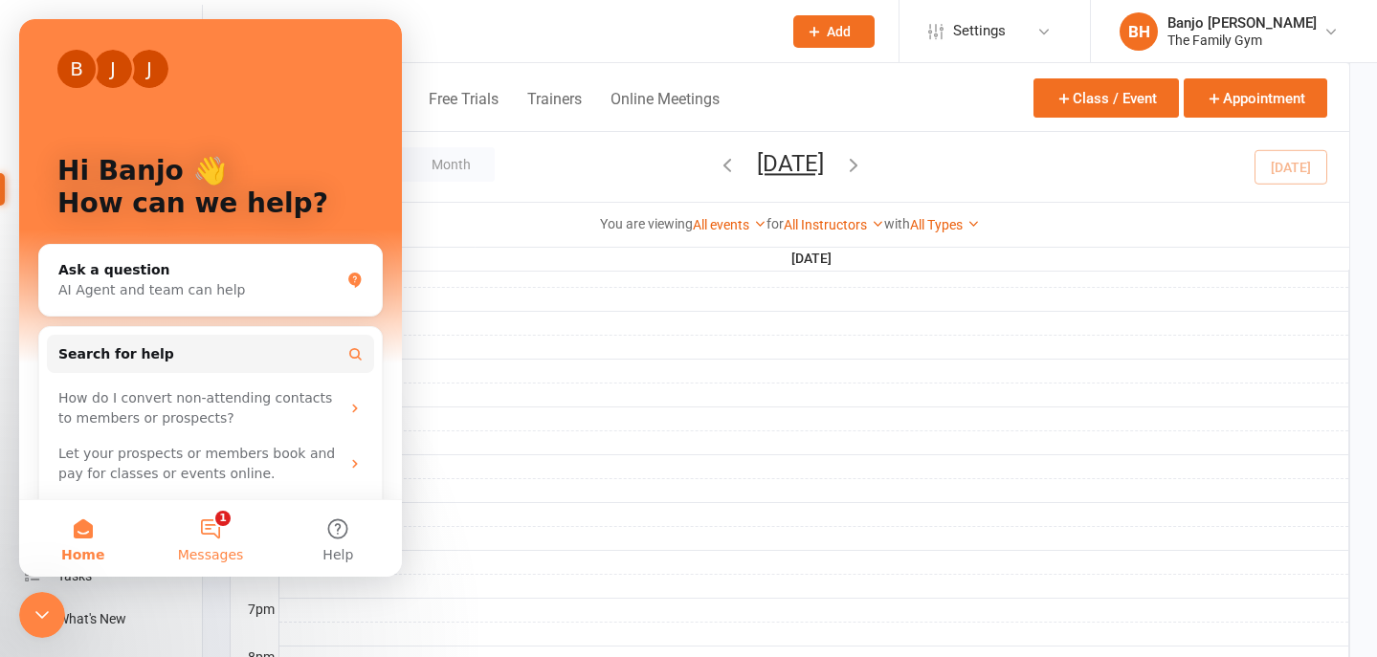
click at [234, 520] on button "1 Messages" at bounding box center [209, 539] width 127 height 77
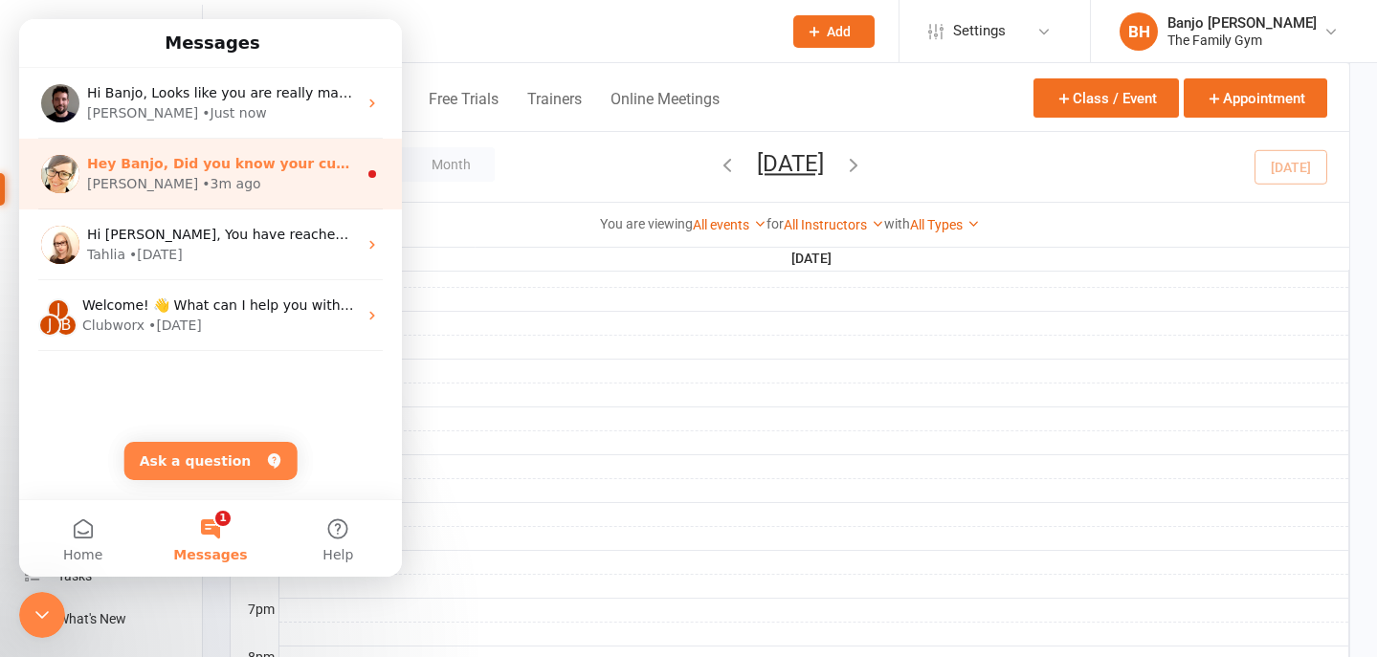
click at [200, 184] on div "[PERSON_NAME] • 3m ago" at bounding box center [222, 184] width 270 height 20
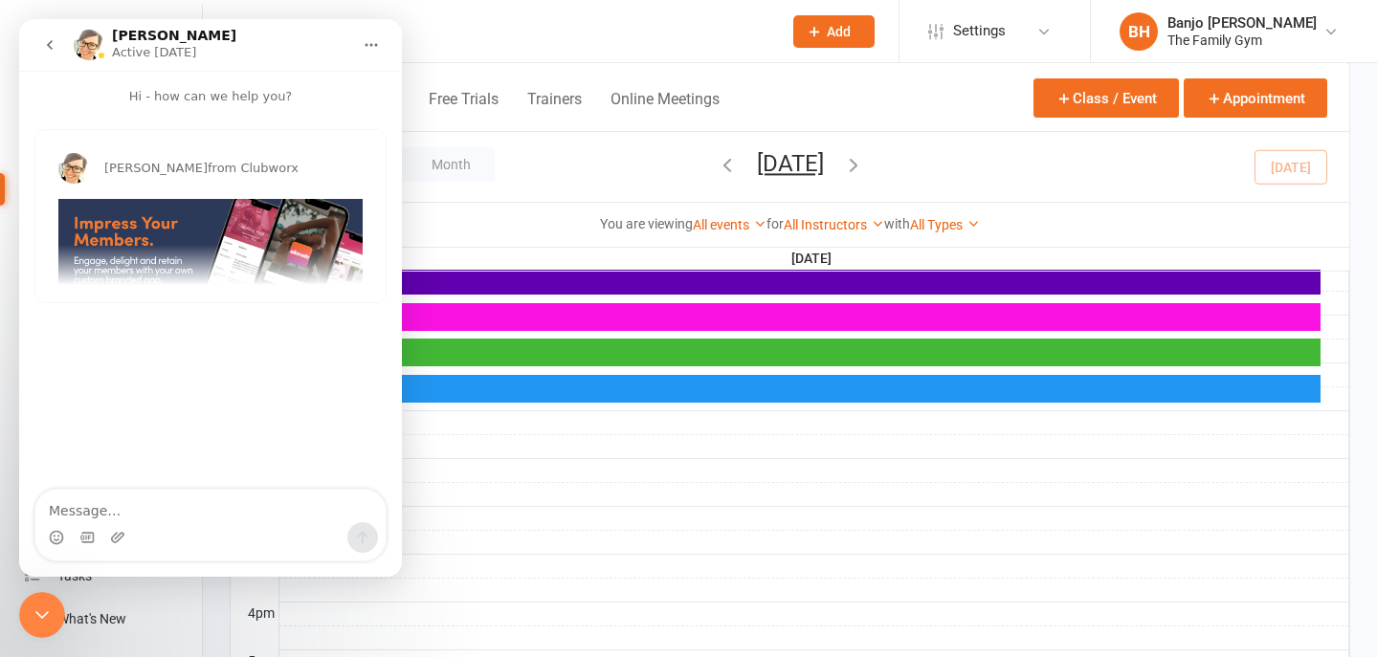
scroll to position [560, 0]
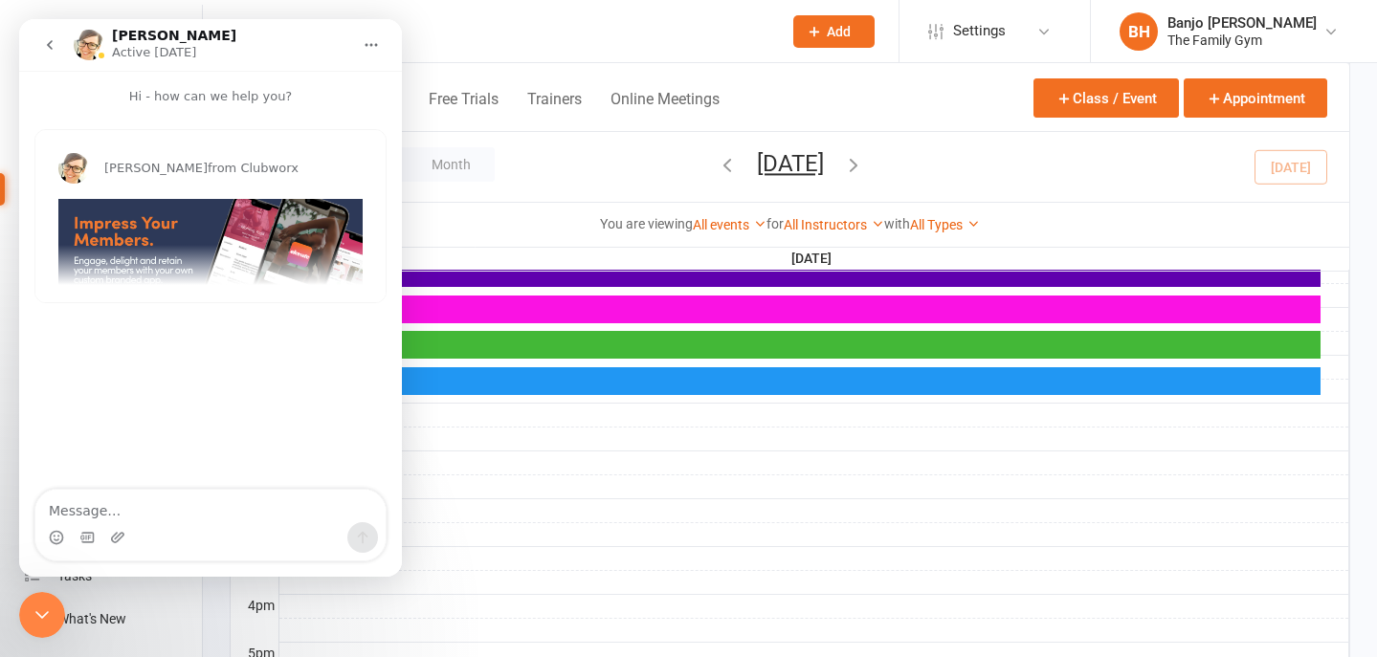
click at [51, 46] on icon "go back" at bounding box center [49, 44] width 15 height 15
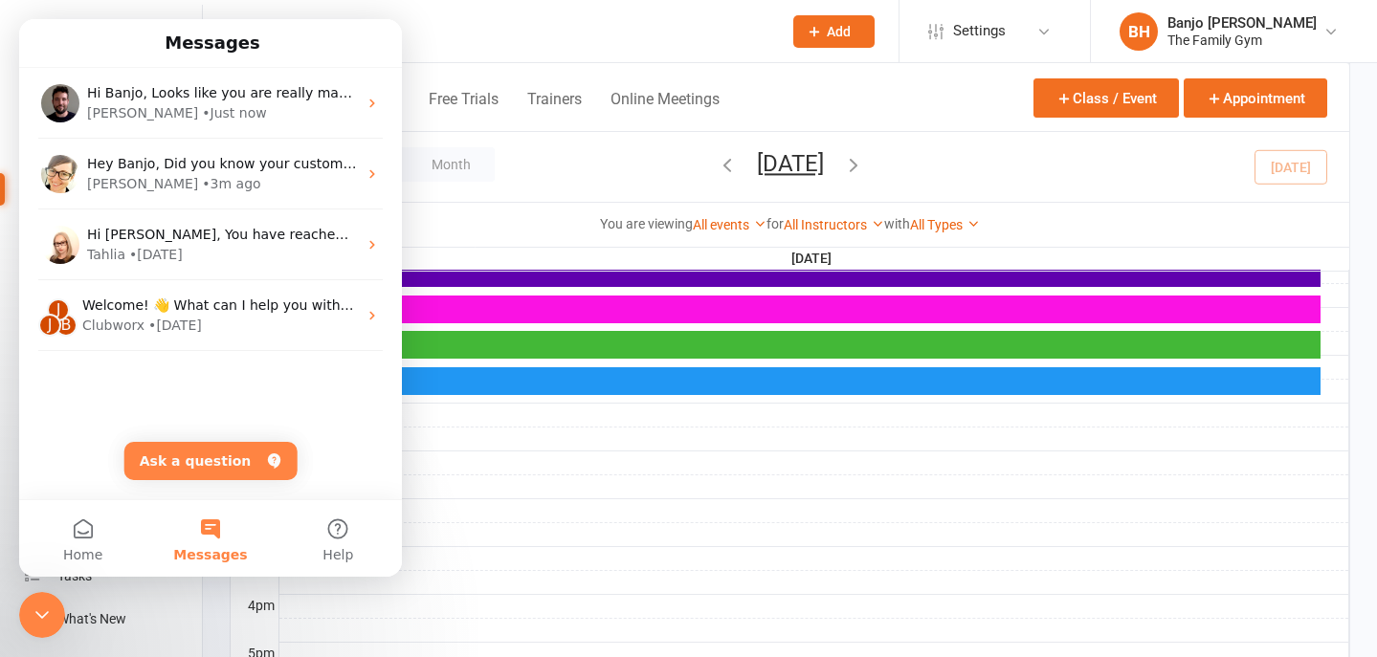
click at [49, 605] on icon "Close Intercom Messenger" at bounding box center [42, 615] width 23 height 23
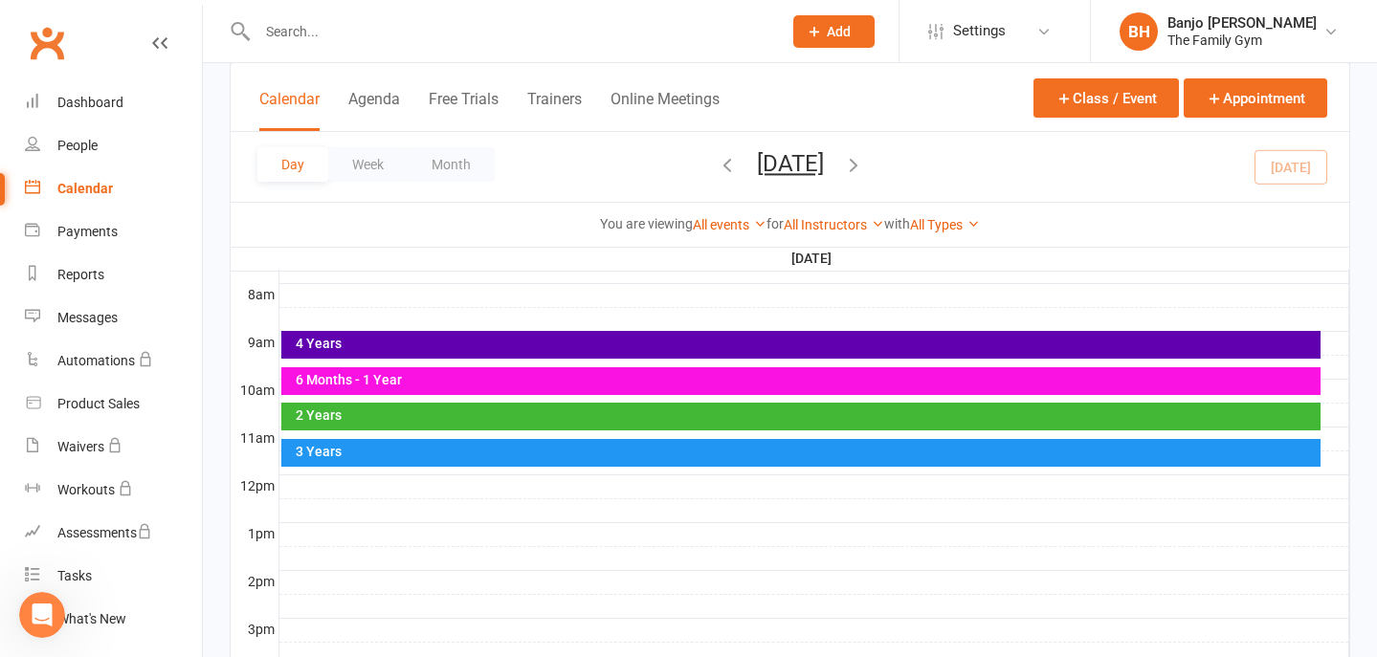
scroll to position [482, 0]
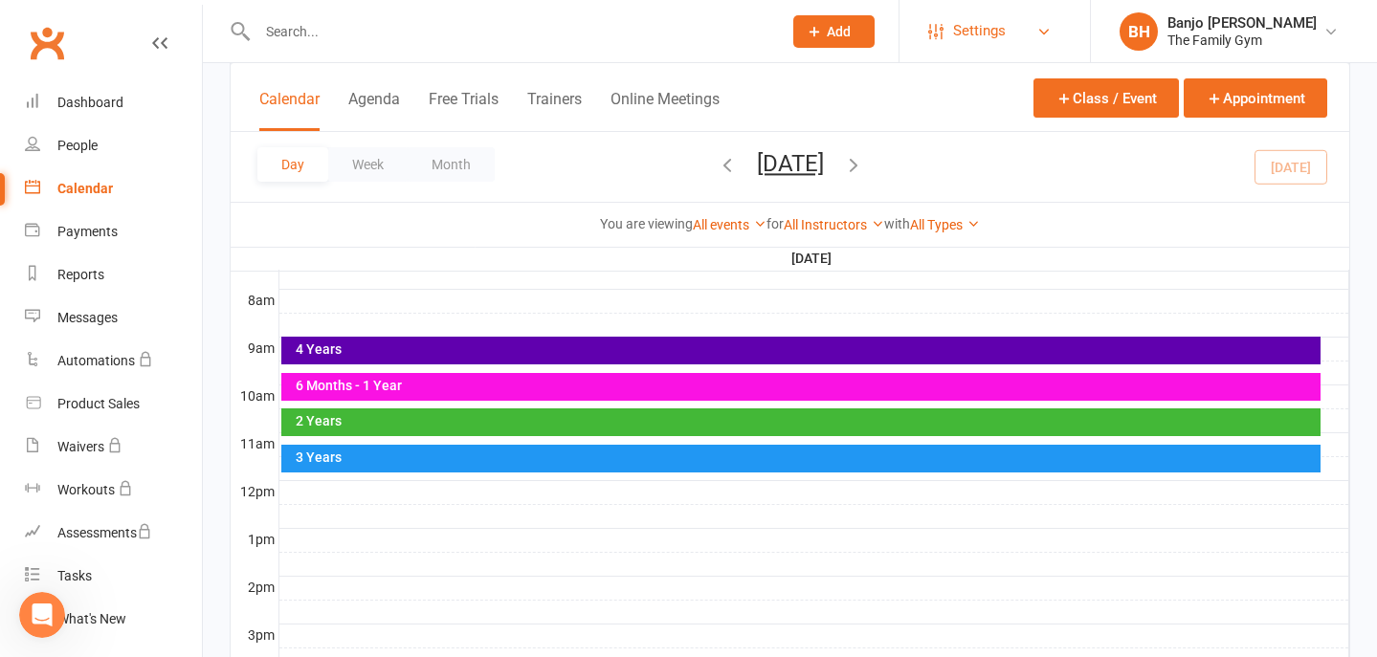
click at [963, 45] on span "Settings" at bounding box center [979, 31] width 53 height 43
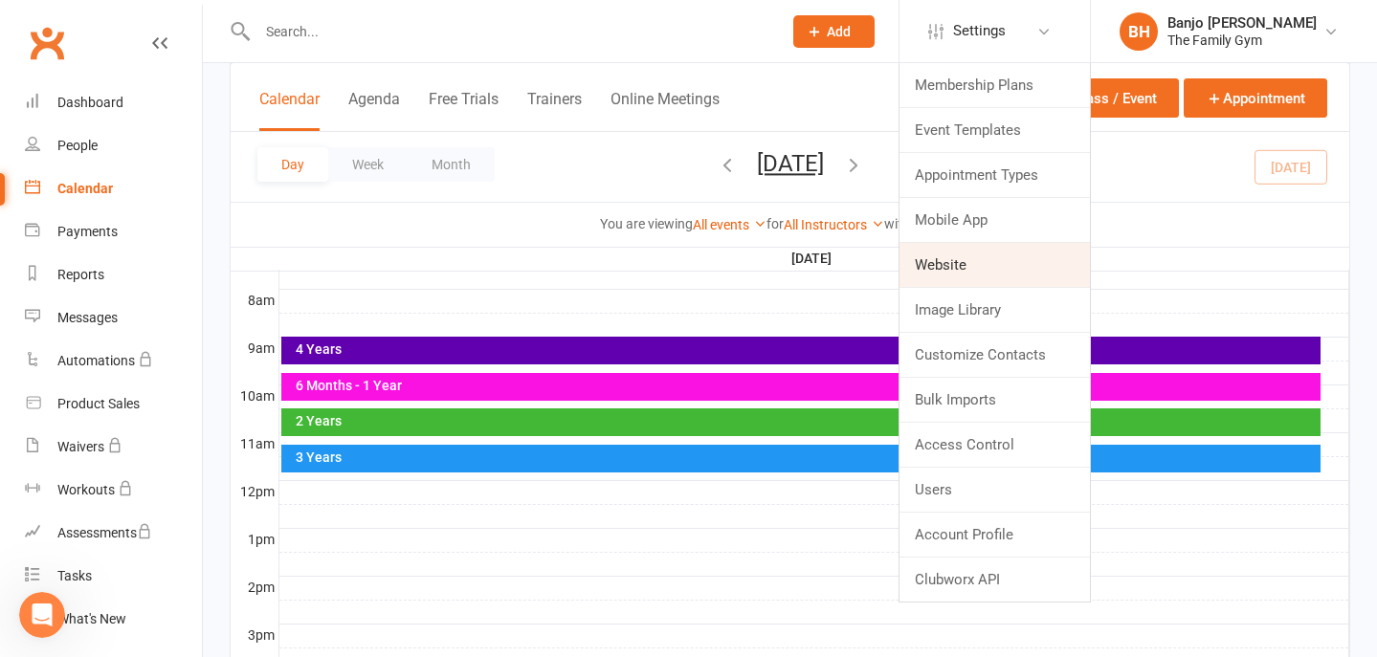
click at [979, 269] on link "Website" at bounding box center [995, 265] width 190 height 44
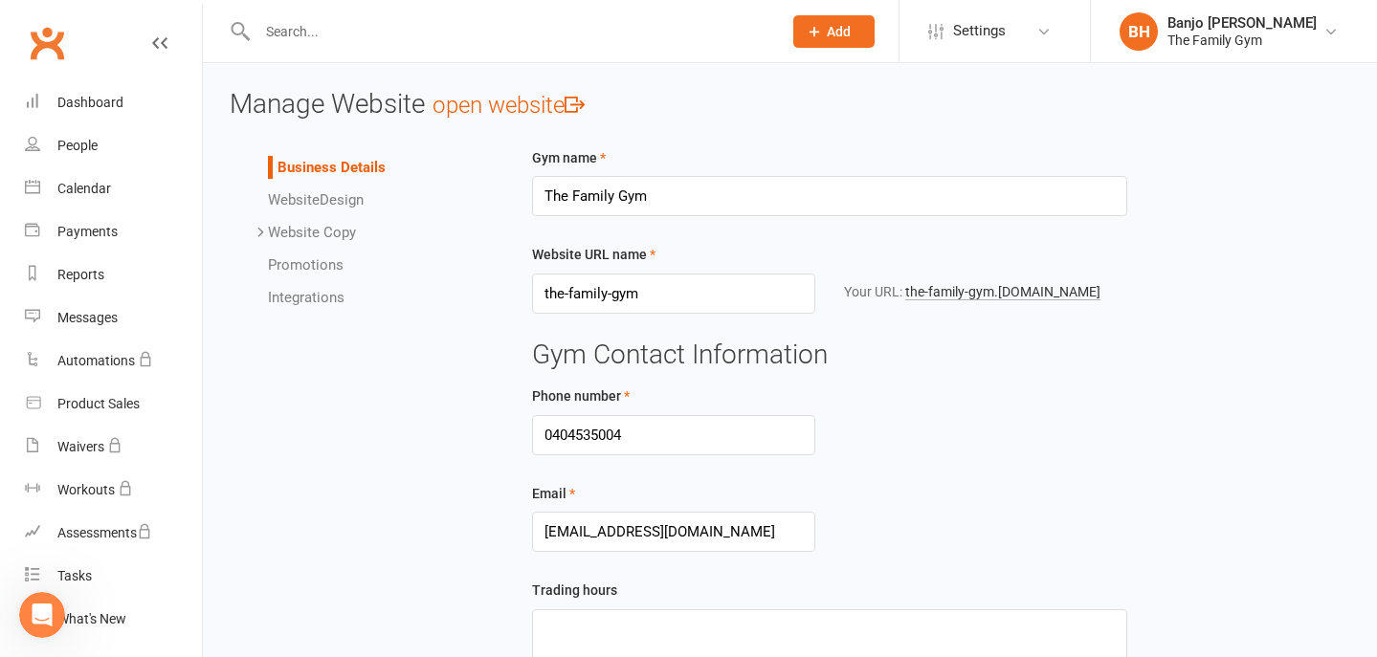
click at [318, 202] on span "Website" at bounding box center [294, 199] width 52 height 17
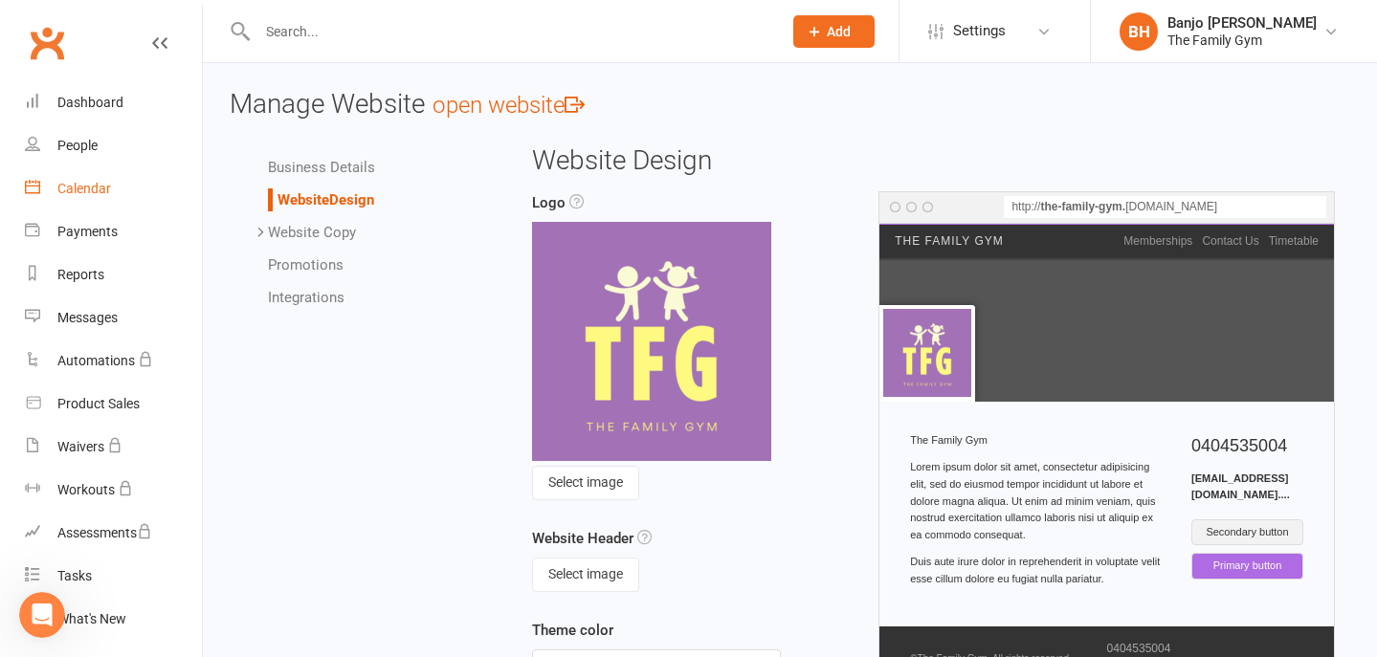
click at [91, 191] on div "Calendar" at bounding box center [84, 188] width 54 height 15
